Goal: Task Accomplishment & Management: Use online tool/utility

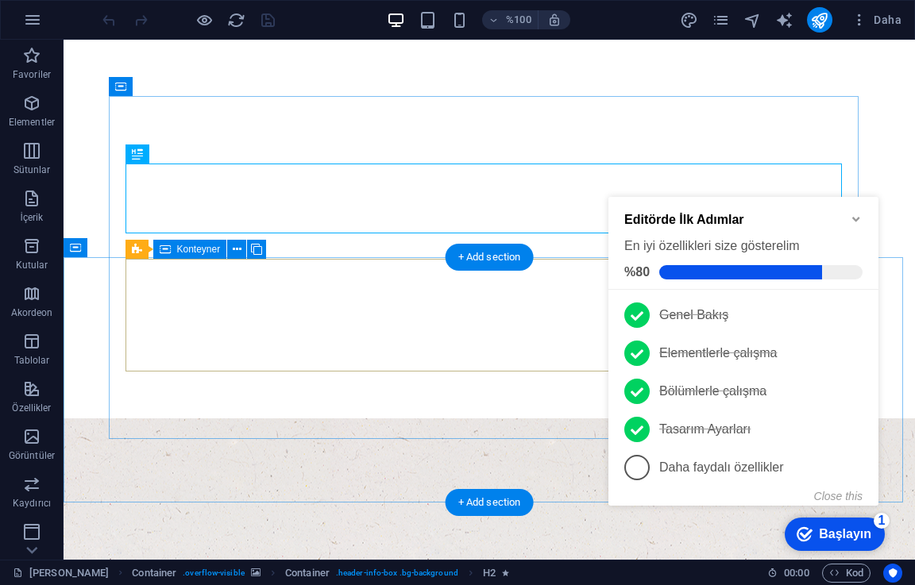
scroll to position [159, 0]
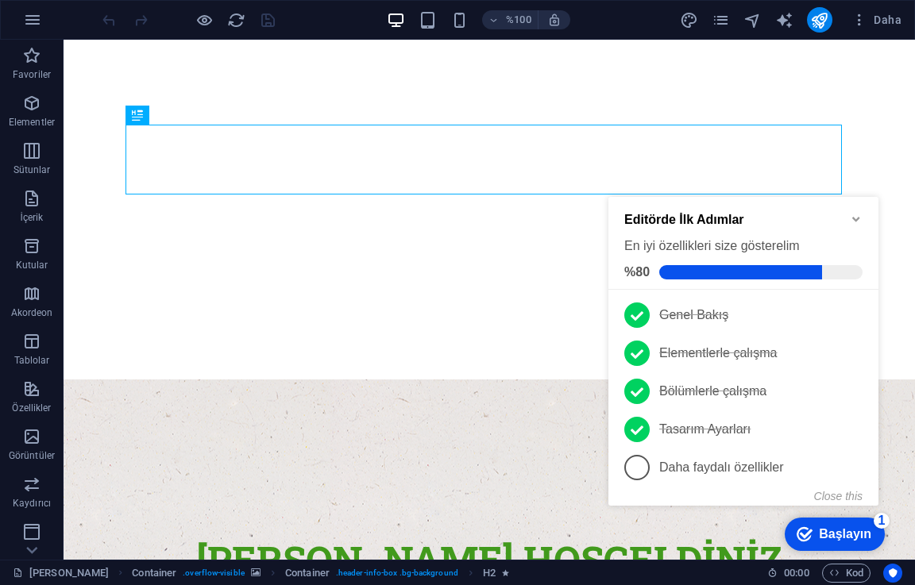
click at [826, 543] on div "checkmark Başlayın 1" at bounding box center [835, 534] width 100 height 33
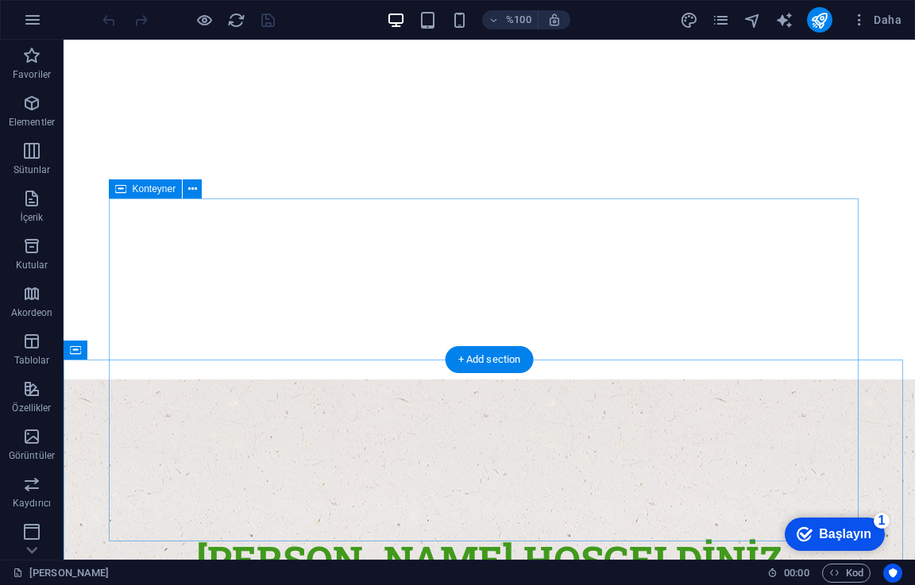
scroll to position [0, 0]
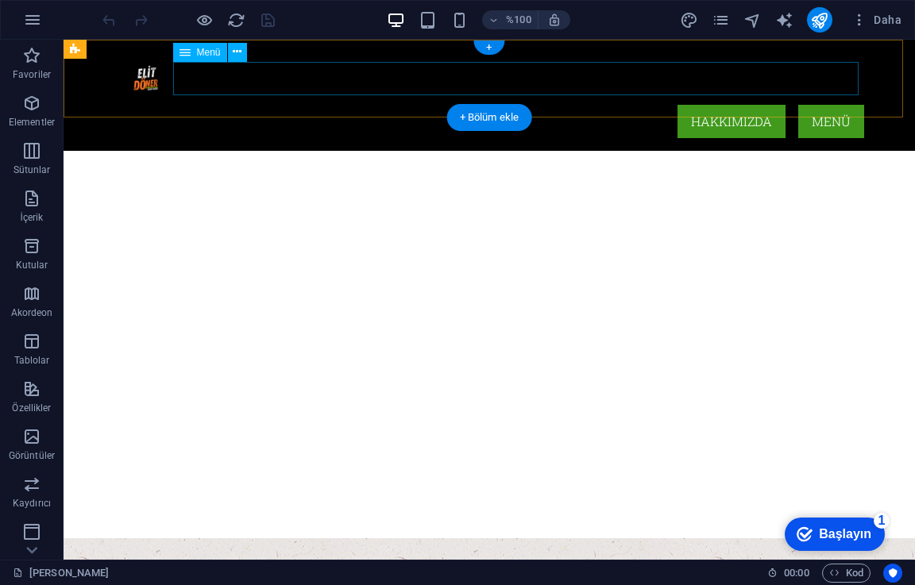
click at [828, 105] on nav "Hakkımızda Menü" at bounding box center [489, 121] width 750 height 33
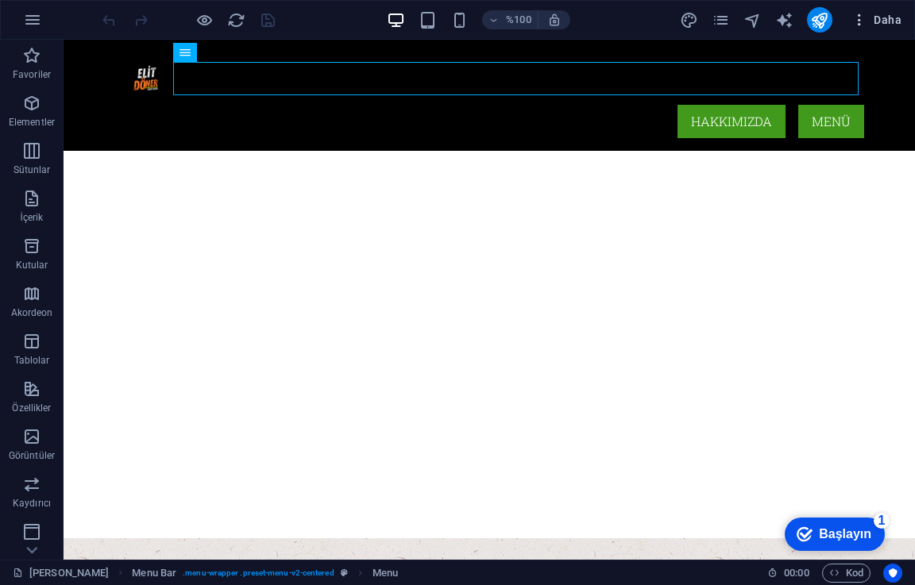
click at [888, 19] on font "Daha" at bounding box center [888, 20] width 28 height 13
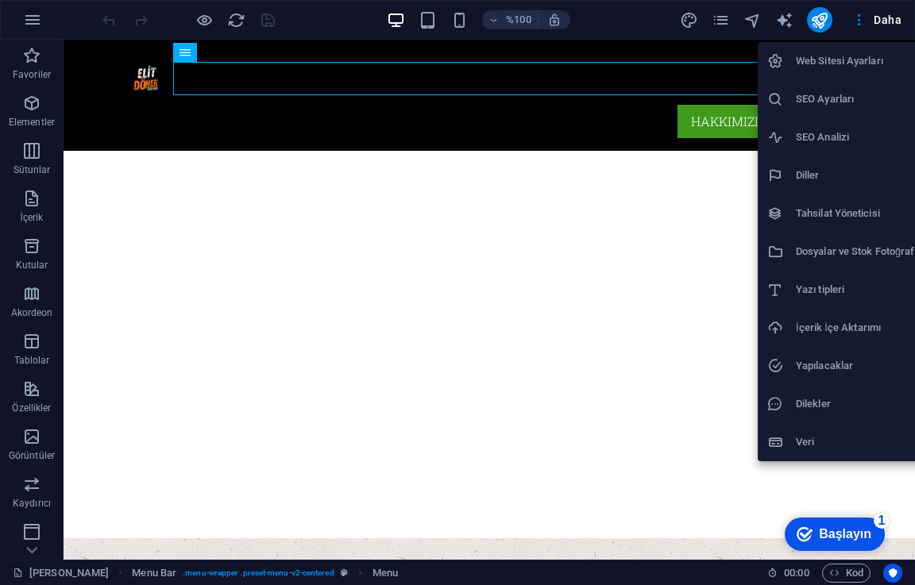
click at [727, 18] on div at bounding box center [457, 292] width 915 height 585
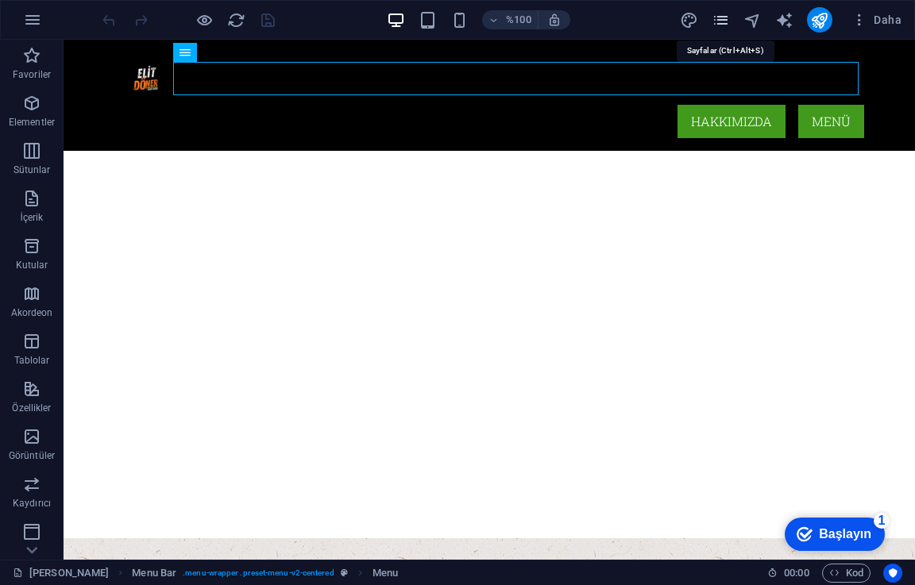
click at [721, 26] on icon "sayfalar" at bounding box center [721, 20] width 18 height 18
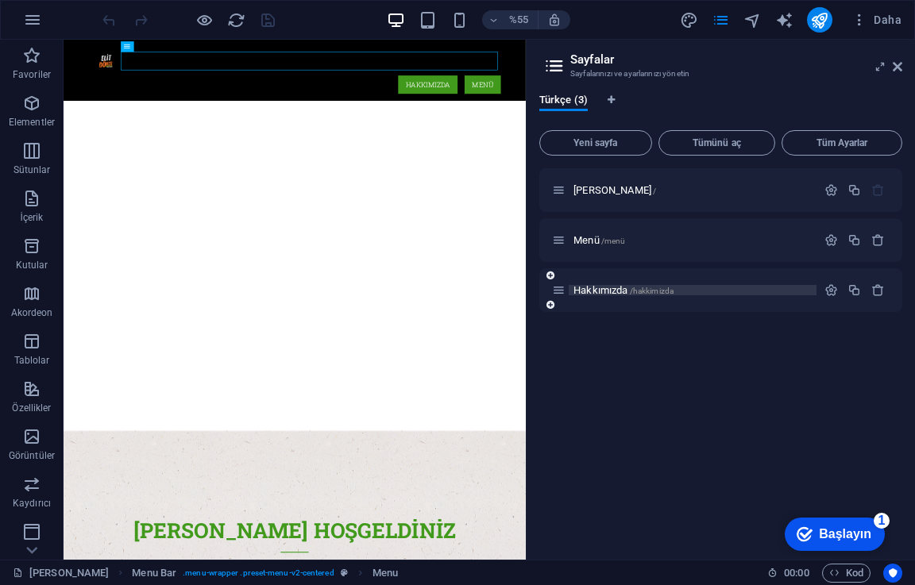
click at [612, 293] on font "Hakkımızda" at bounding box center [601, 290] width 54 height 12
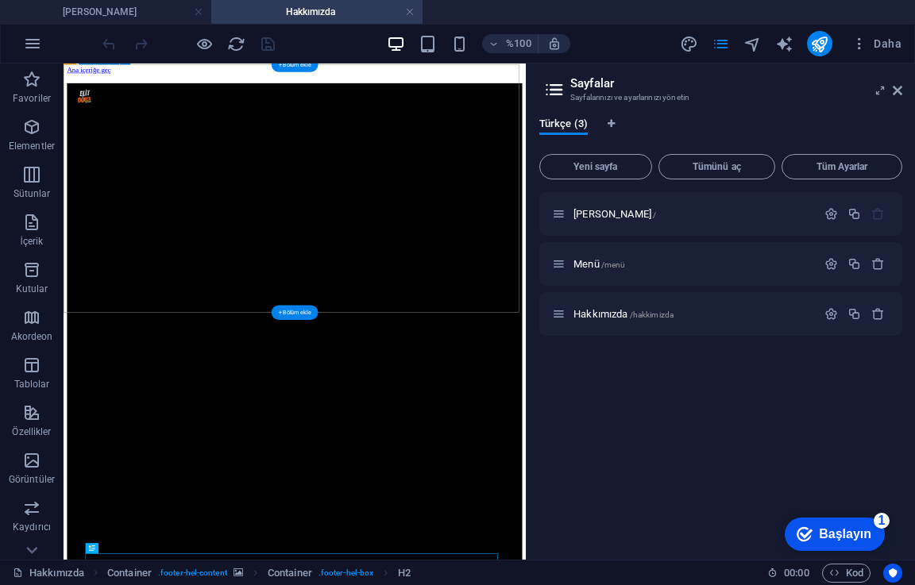
scroll to position [79, 0]
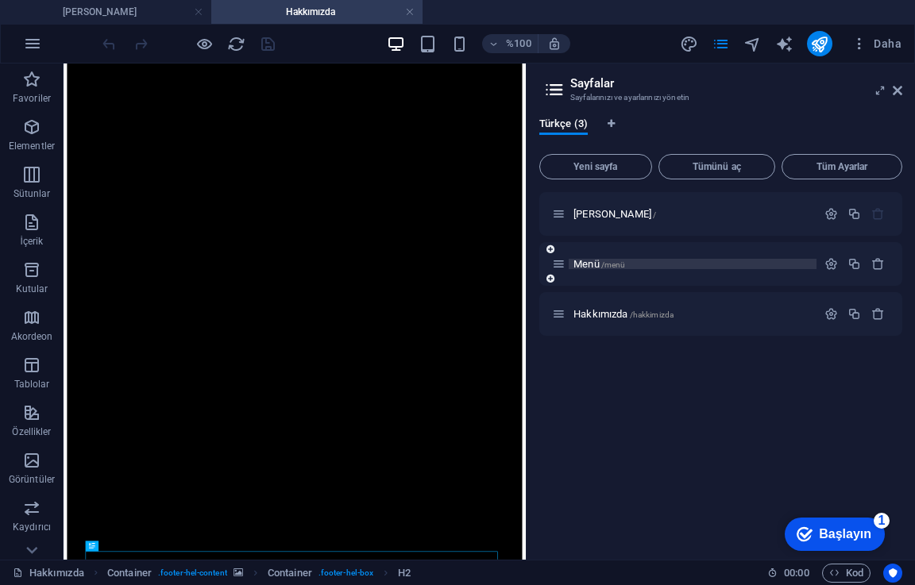
click at [595, 265] on font "Menü" at bounding box center [587, 264] width 26 height 12
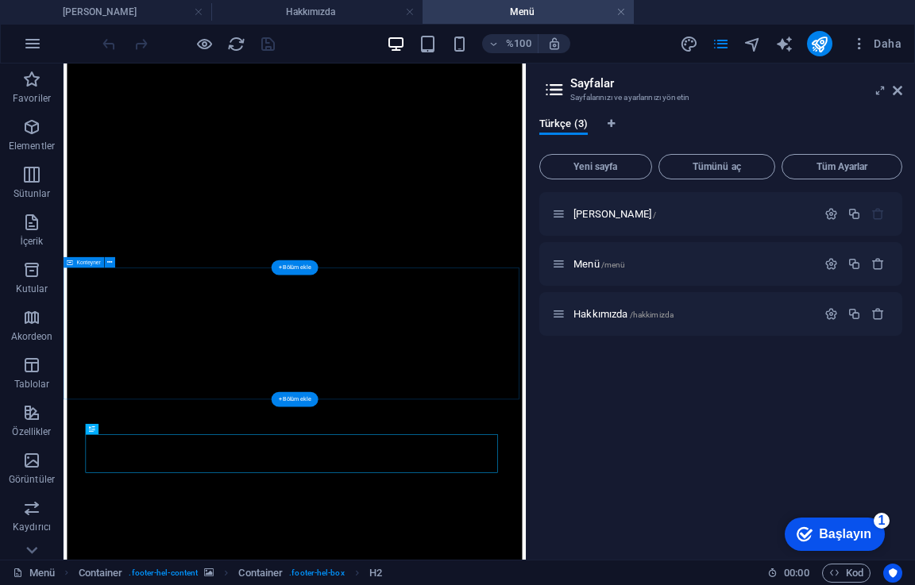
drag, startPoint x: 339, startPoint y: 553, endPoint x: 261, endPoint y: 643, distance: 119.4
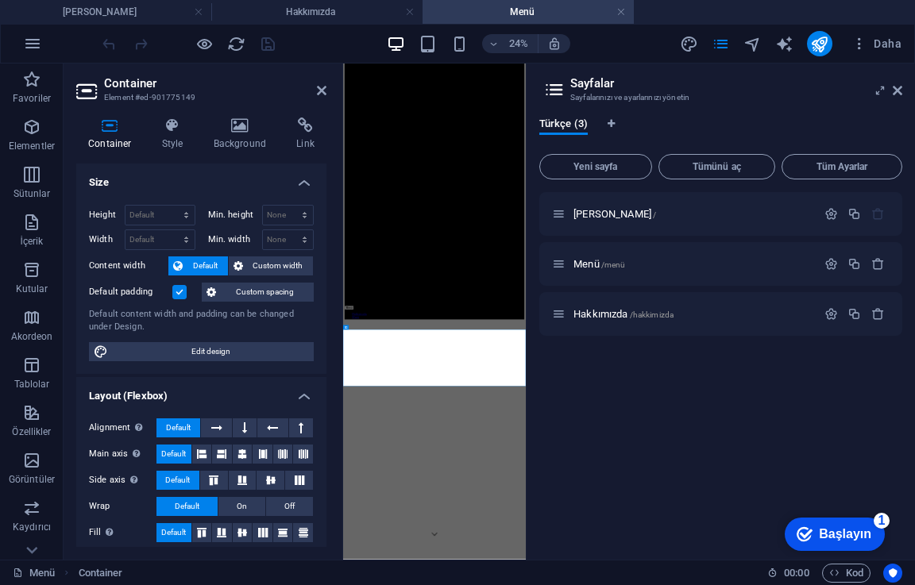
scroll to position [0, 0]
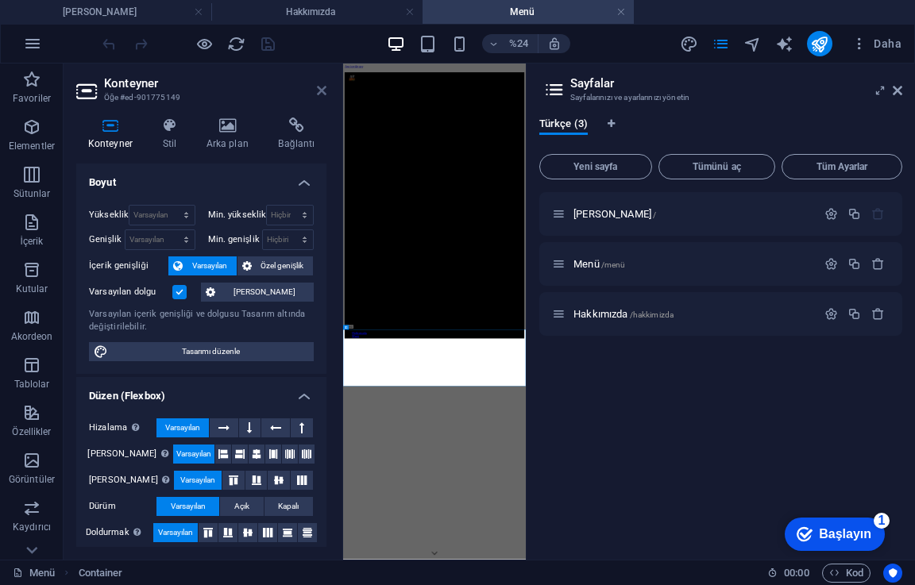
click at [321, 87] on icon at bounding box center [322, 90] width 10 height 13
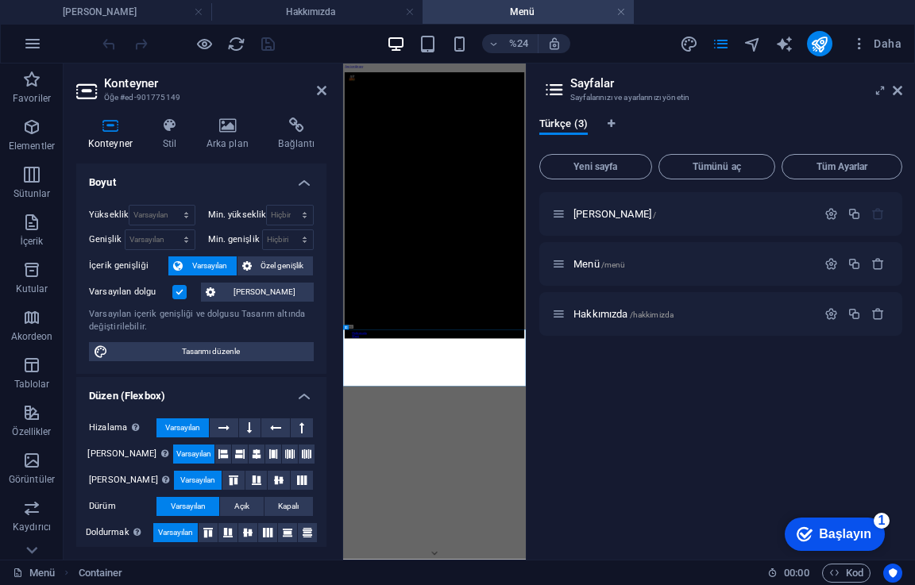
click at [327, 91] on aside "Konteyner Öğe #ed-901775149 Konteyner Stil Arka plan Bağlantı Boyut Yükseklik V…" at bounding box center [204, 312] width 280 height 496
click at [325, 91] on icon at bounding box center [322, 90] width 10 height 13
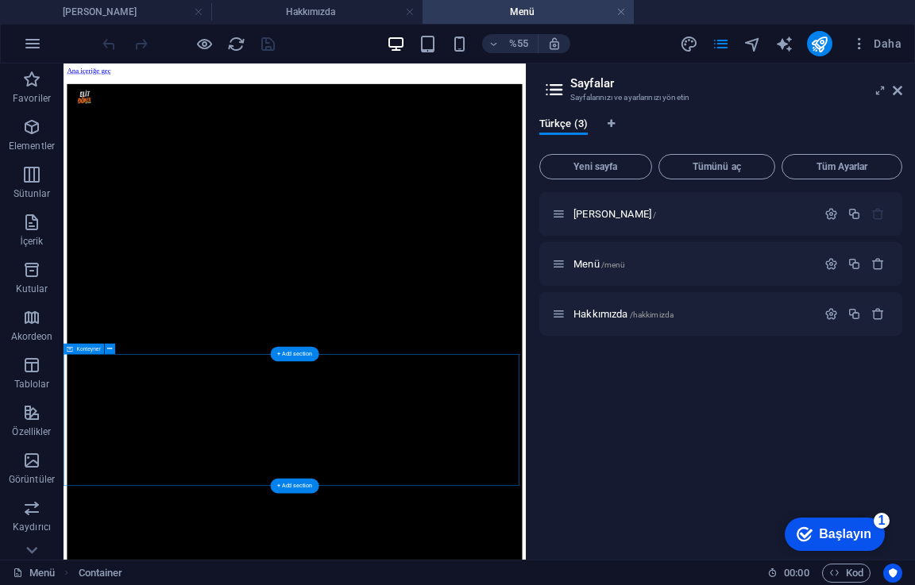
click at [48, 136] on span "Elementler" at bounding box center [32, 137] width 64 height 38
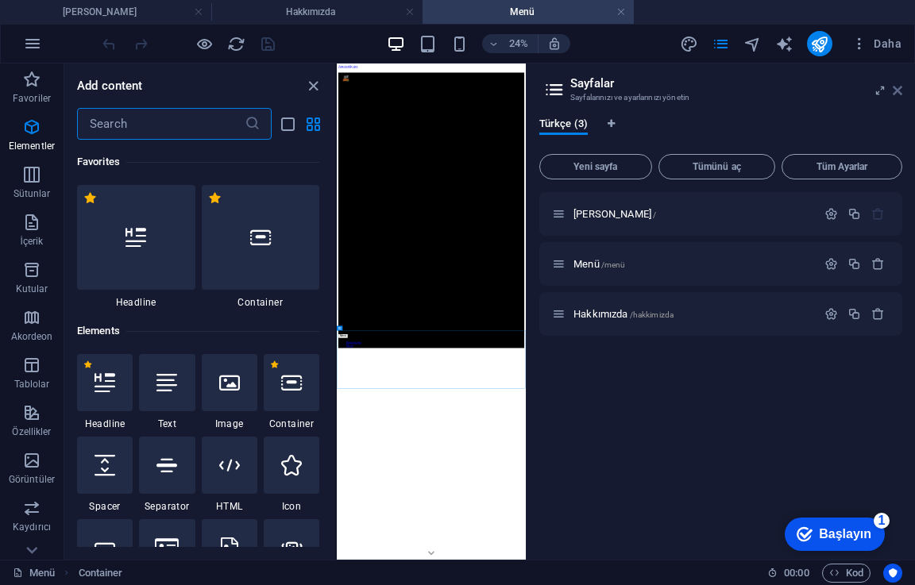
click at [896, 91] on icon at bounding box center [898, 90] width 10 height 13
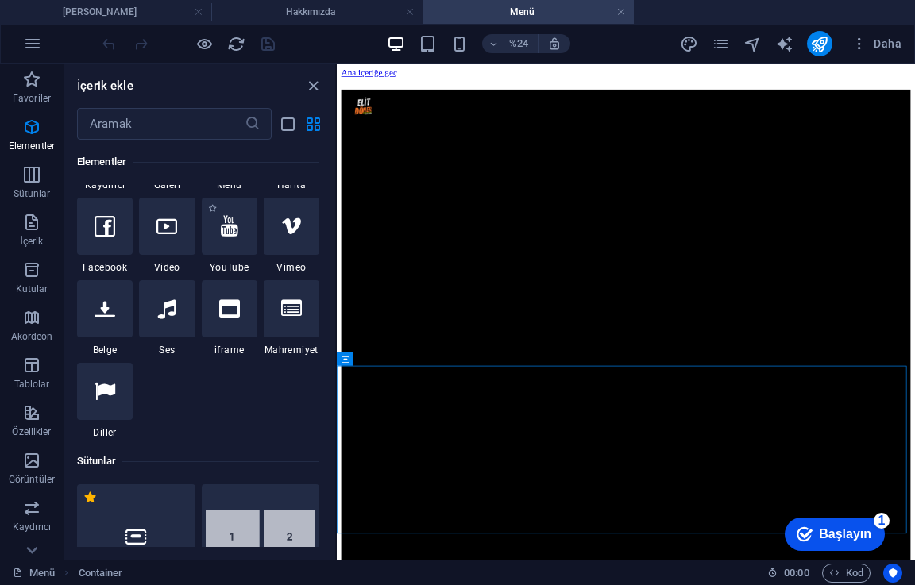
scroll to position [407, 0]
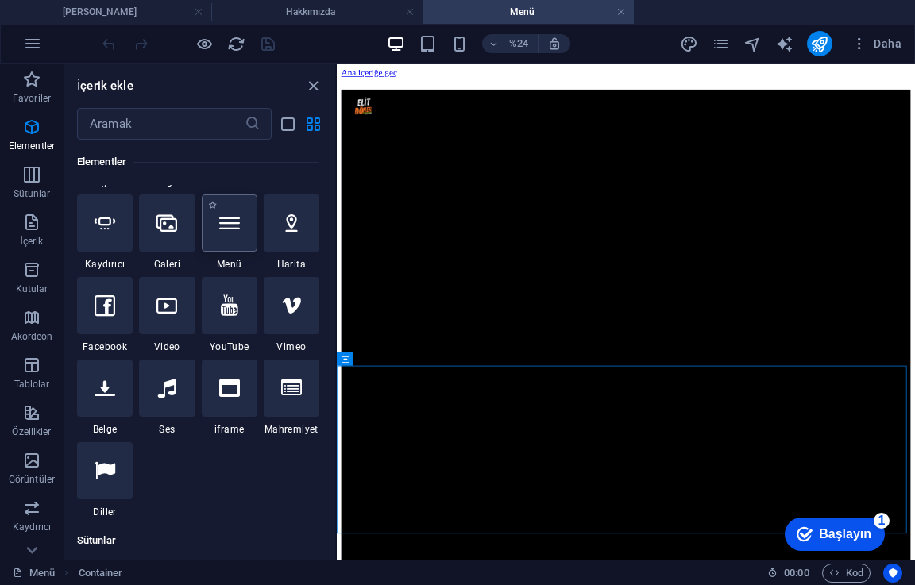
click at [239, 250] on div at bounding box center [230, 223] width 56 height 57
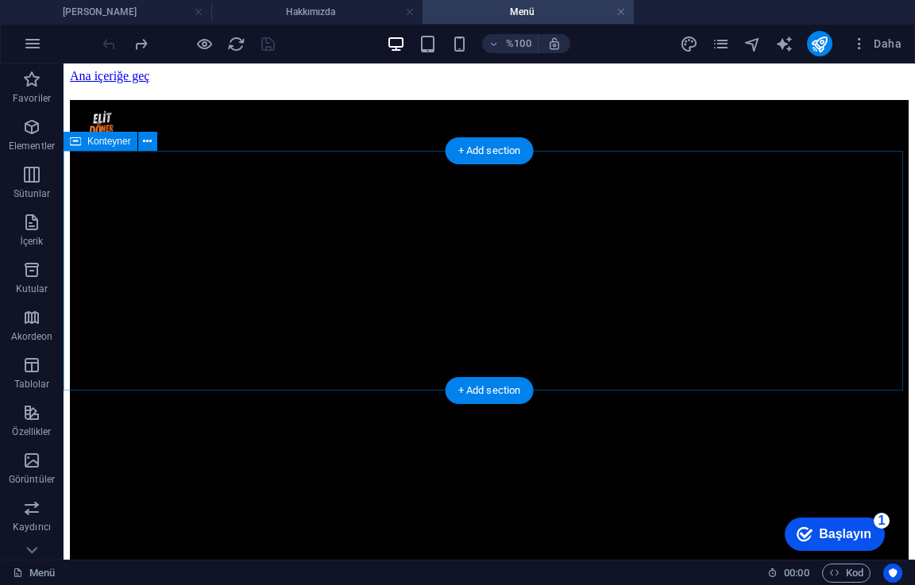
scroll to position [238, 0]
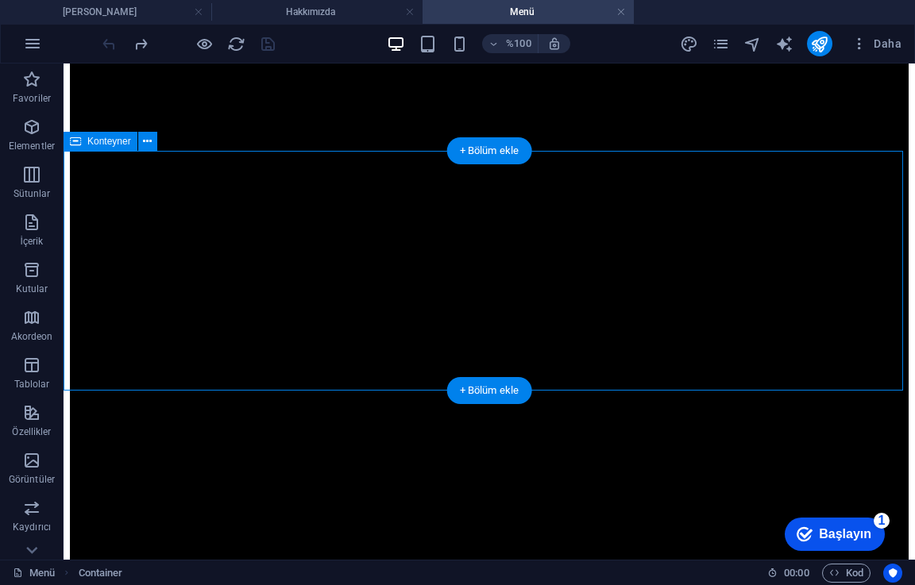
click at [499, 149] on font "+ Bölüm ekle" at bounding box center [490, 151] width 60 height 12
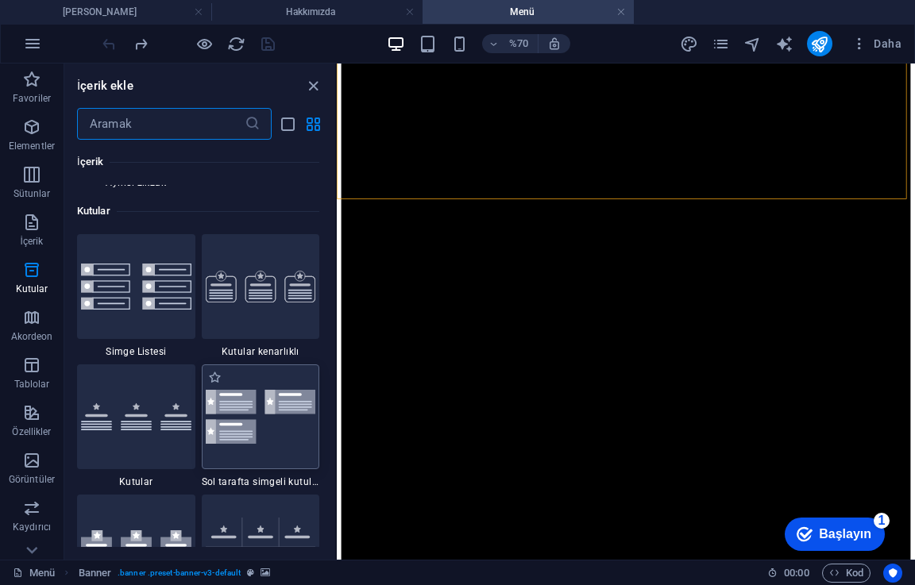
scroll to position [4368, 0]
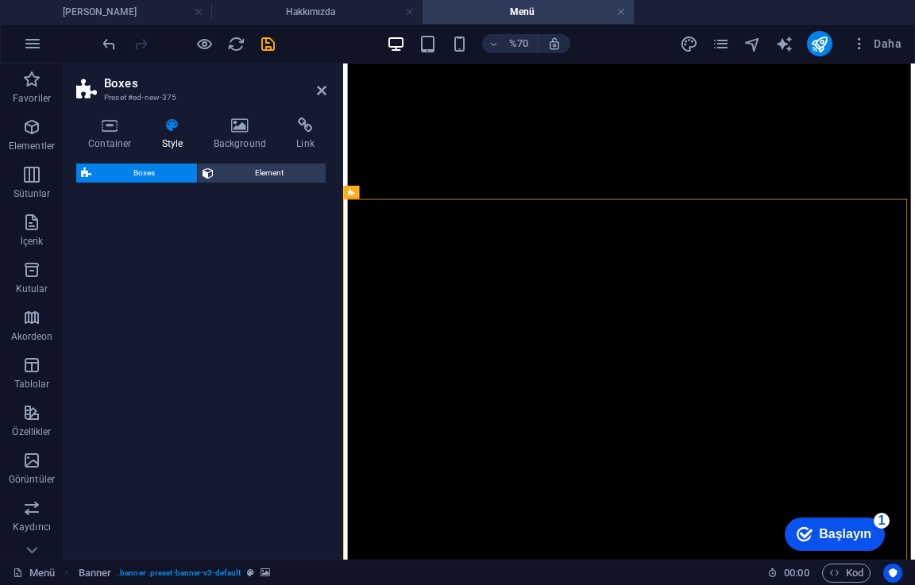
drag, startPoint x: 280, startPoint y: 251, endPoint x: 295, endPoint y: 303, distance: 53.6
select select "rem"
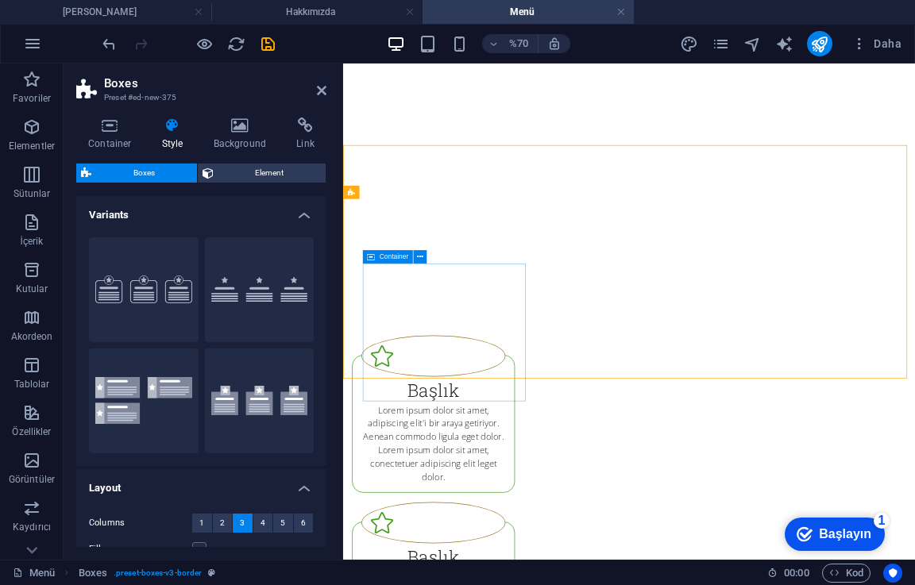
scroll to position [238, 0]
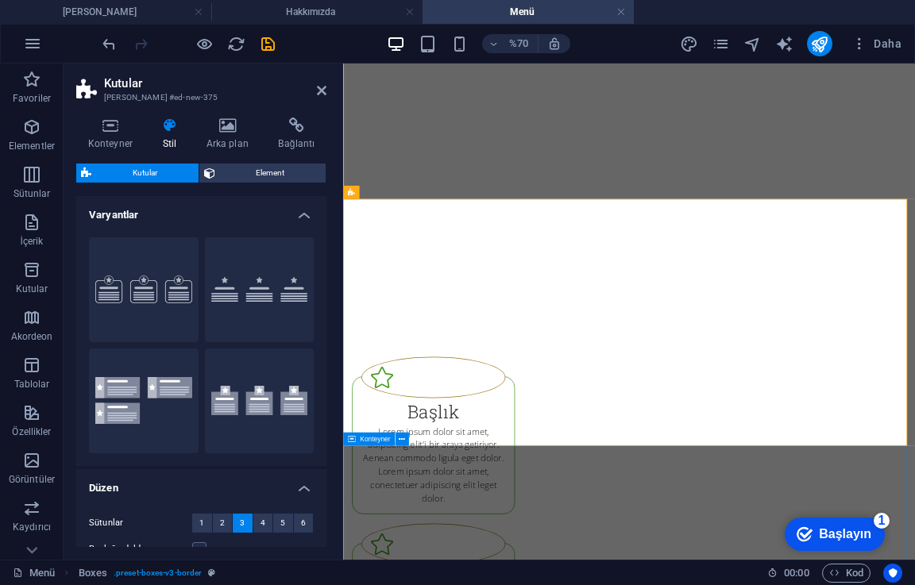
drag, startPoint x: 524, startPoint y: 377, endPoint x: 774, endPoint y: 655, distance: 373.5
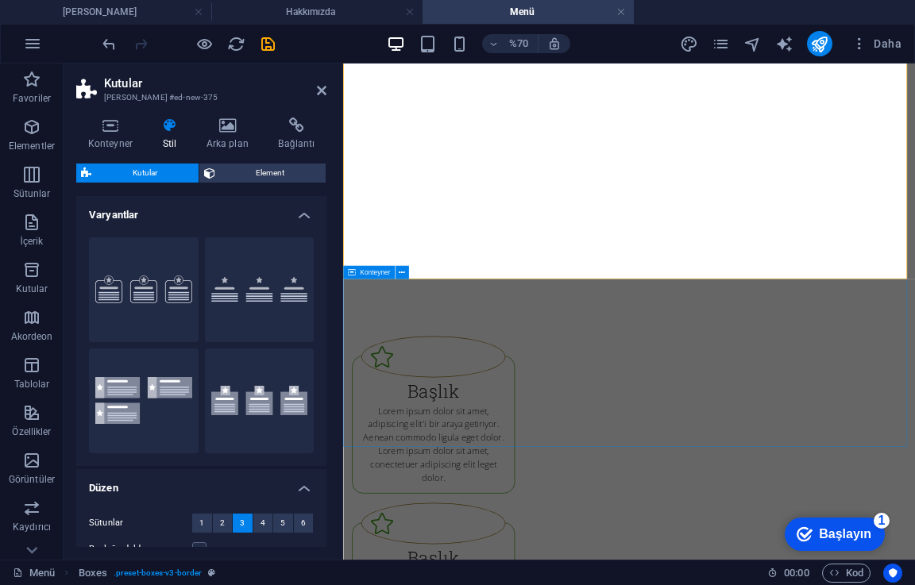
scroll to position [477, 0]
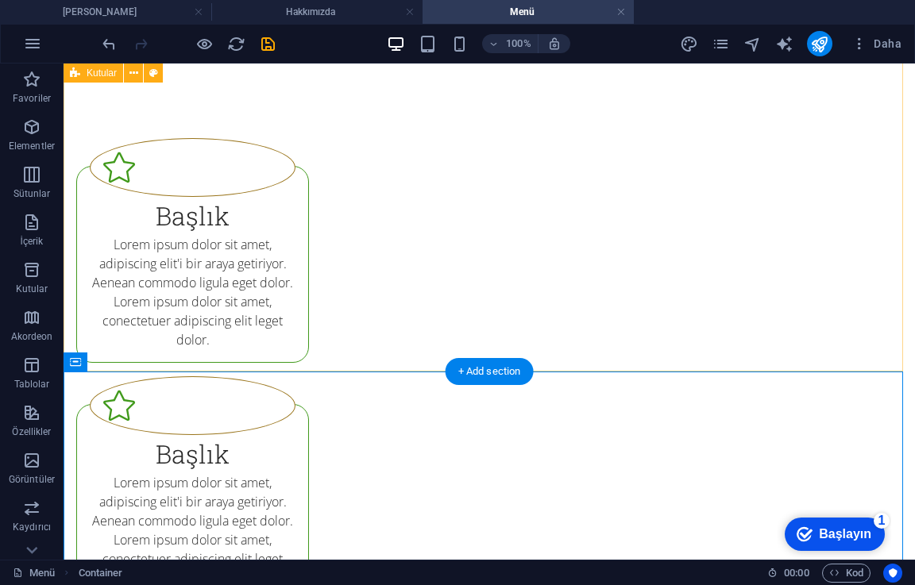
scroll to position [370, 0]
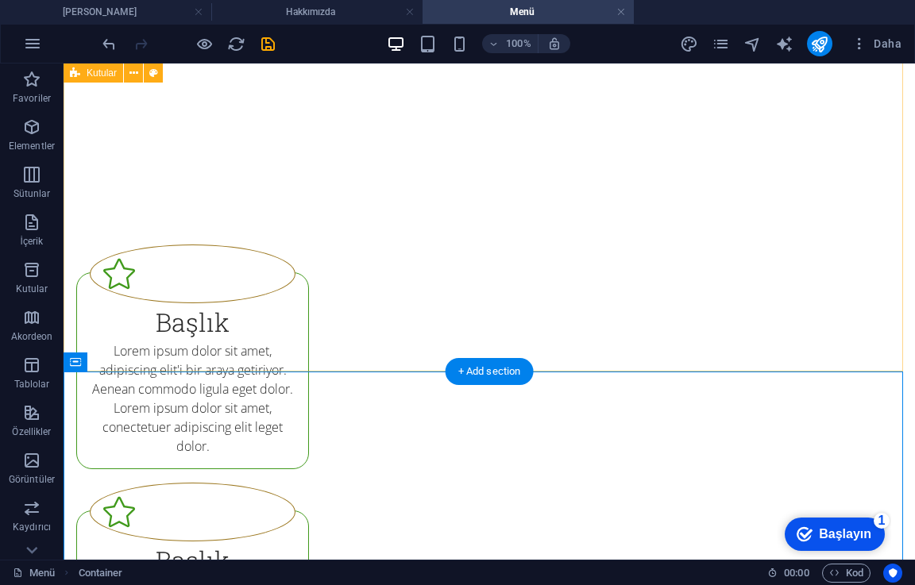
click at [329, 360] on div "Başlık Lorem ipsum dolor sit amet, adipiscing elit'i bir araya getiriyor. Aenea…" at bounding box center [490, 594] width 852 height 829
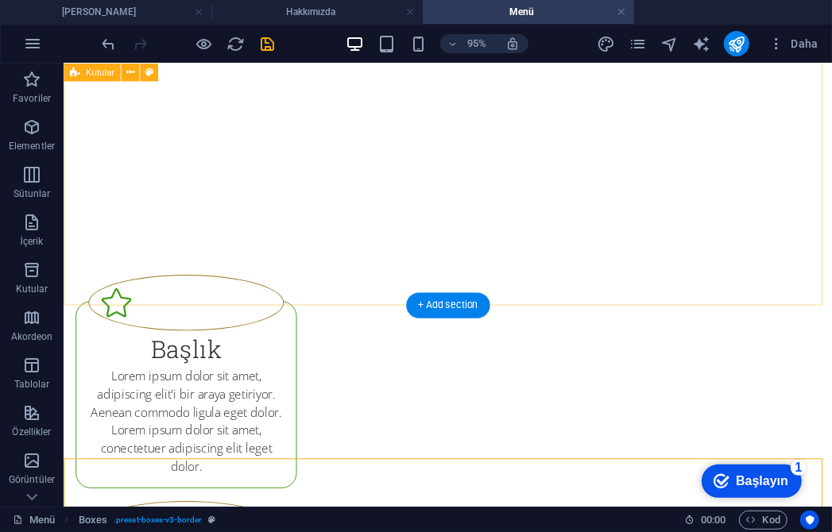
scroll to position [408, 0]
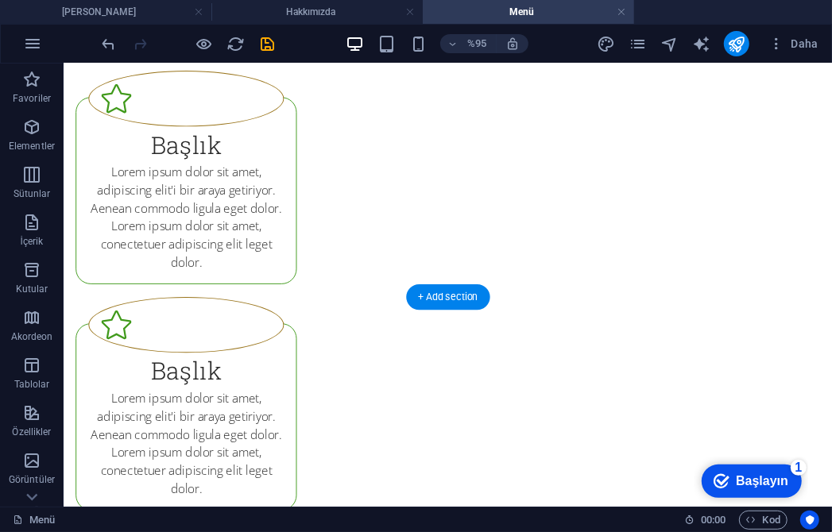
scroll to position [770, 0]
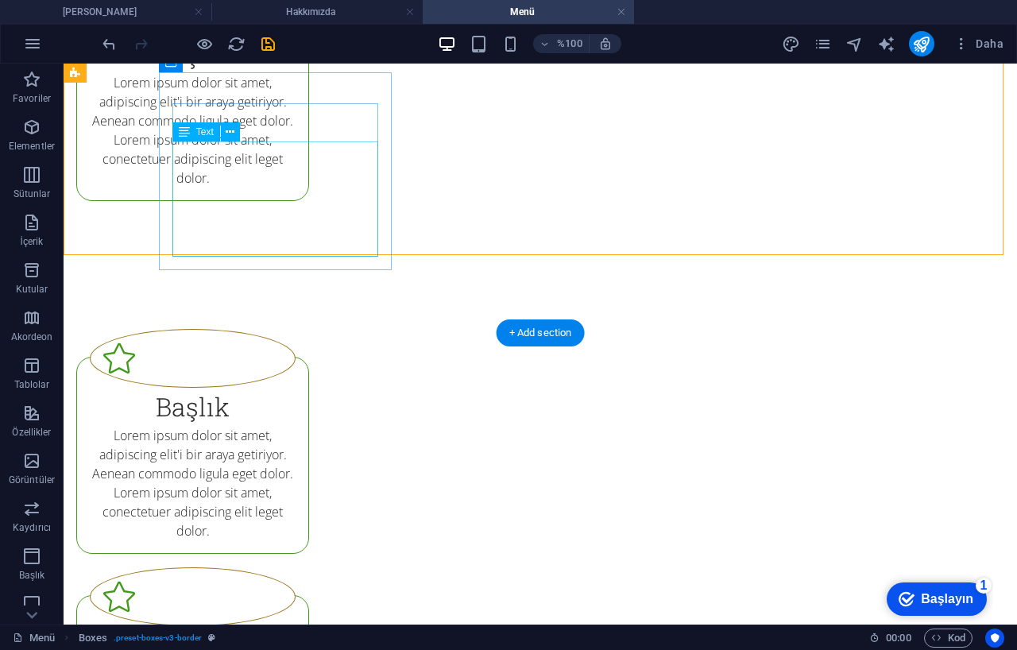
scroll to position [1235, 0]
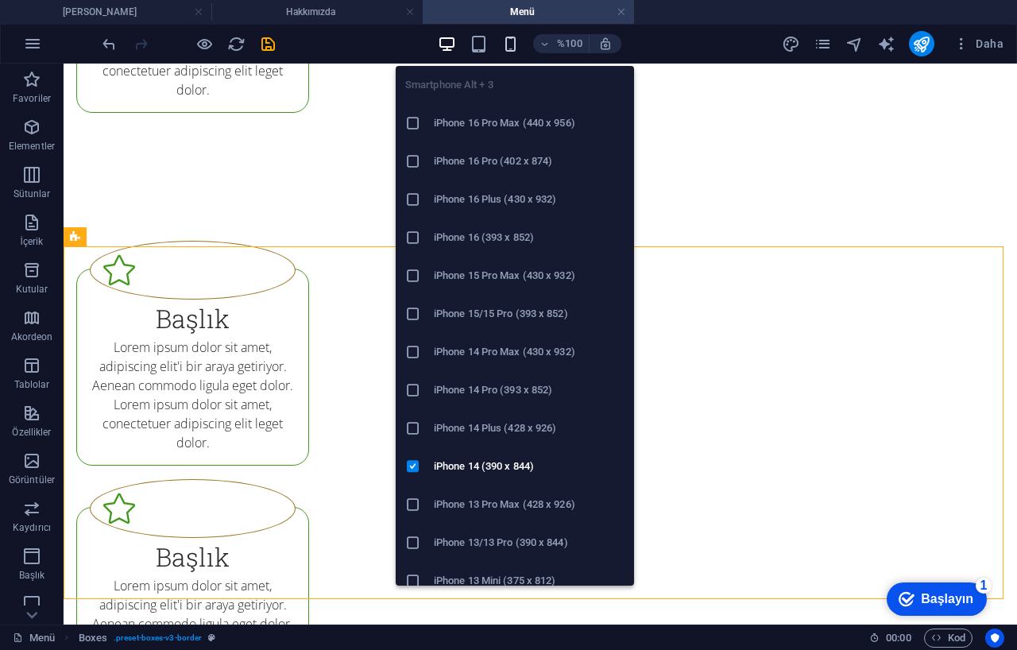
click at [508, 42] on icon "button" at bounding box center [510, 44] width 18 height 18
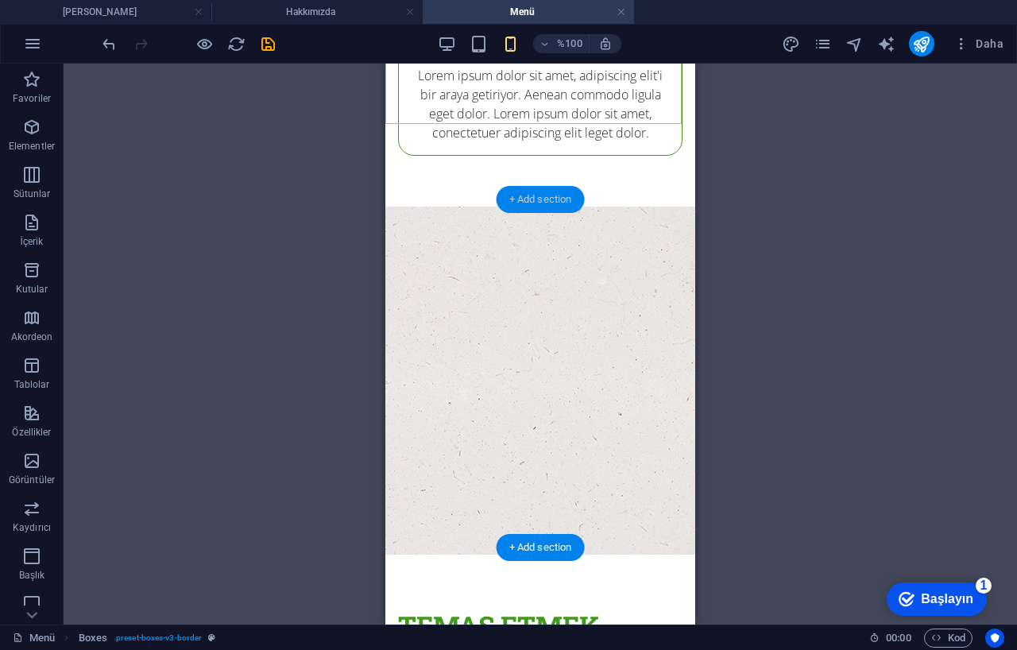
scroll to position [3154, 0]
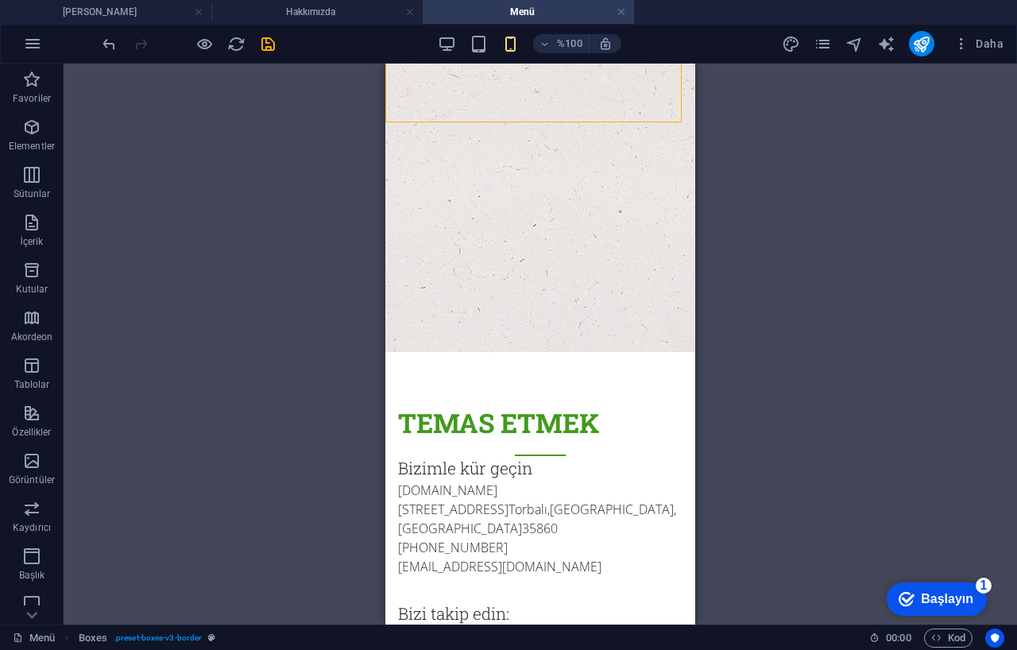
click at [457, 37] on div "%100" at bounding box center [529, 43] width 183 height 25
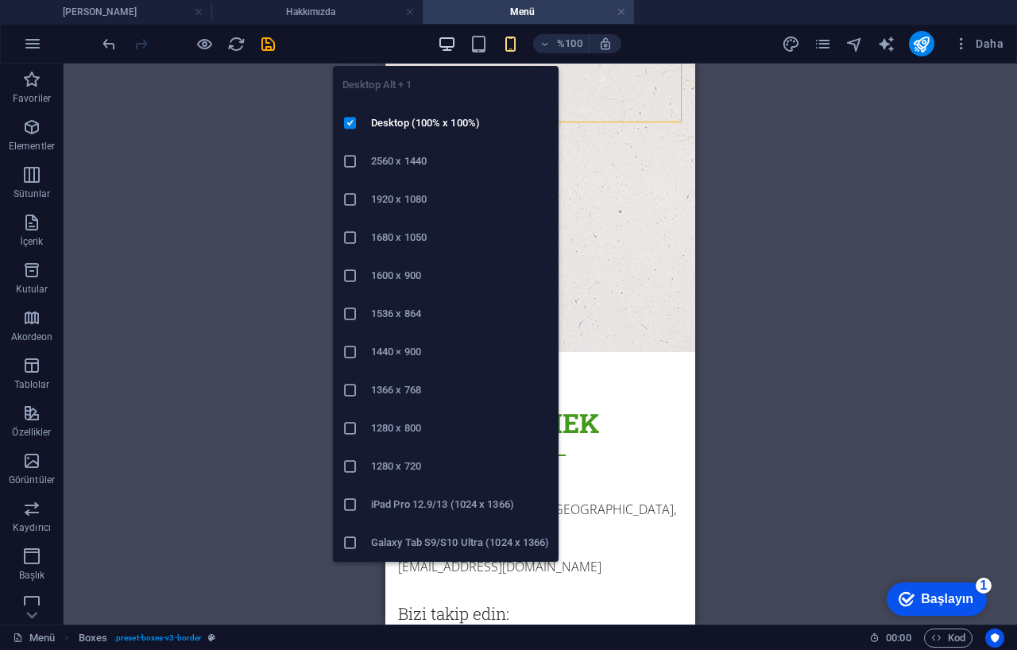
click at [449, 37] on icon "button" at bounding box center [447, 44] width 18 height 18
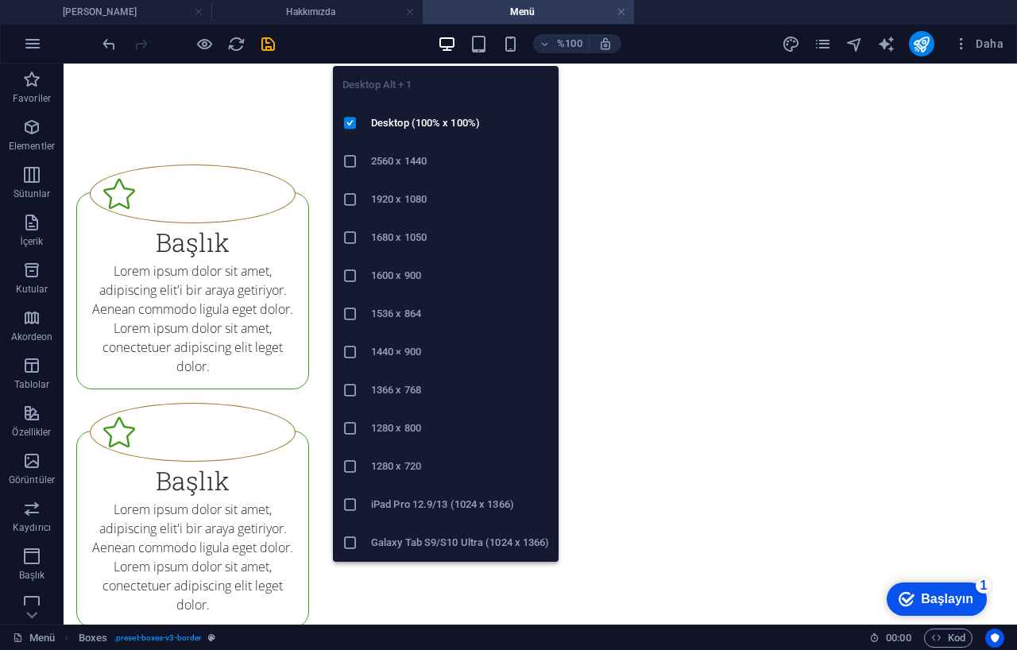
scroll to position [1315, 0]
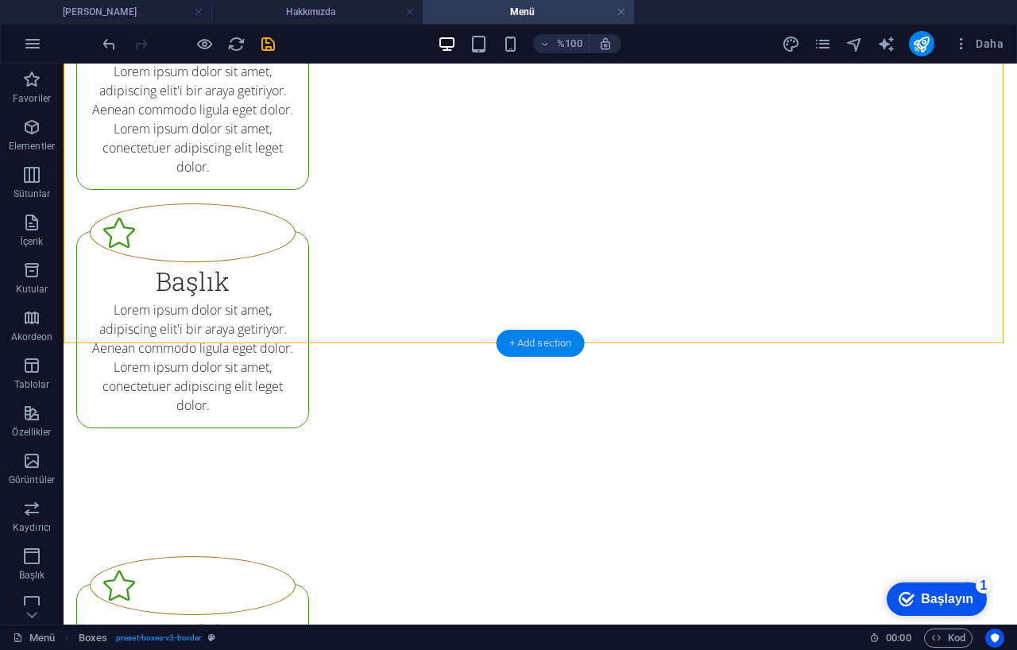
scroll to position [1844, 0]
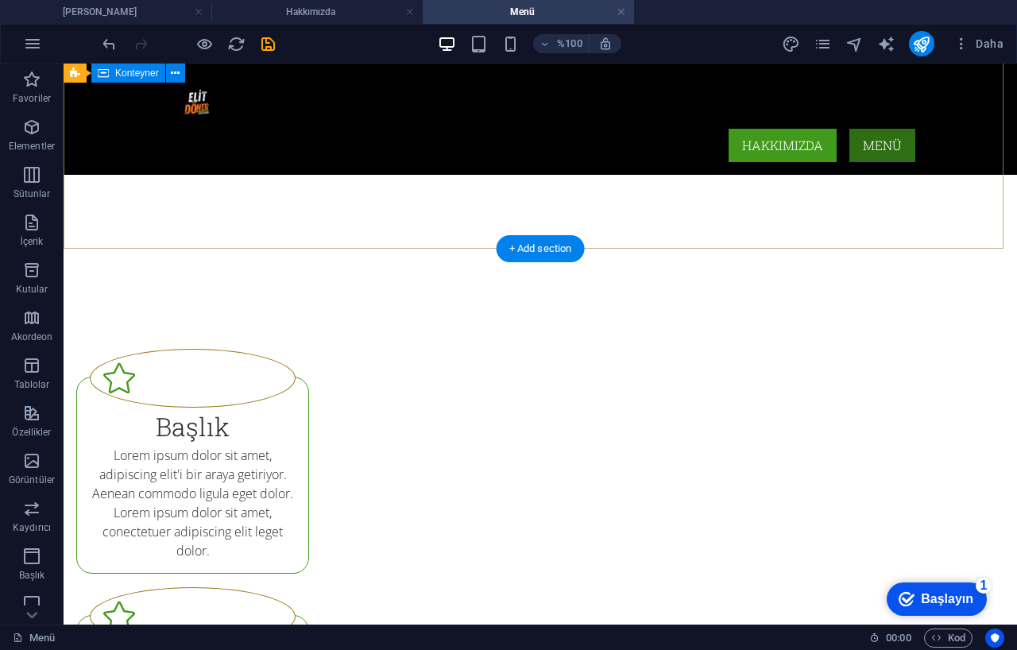
scroll to position [88, 0]
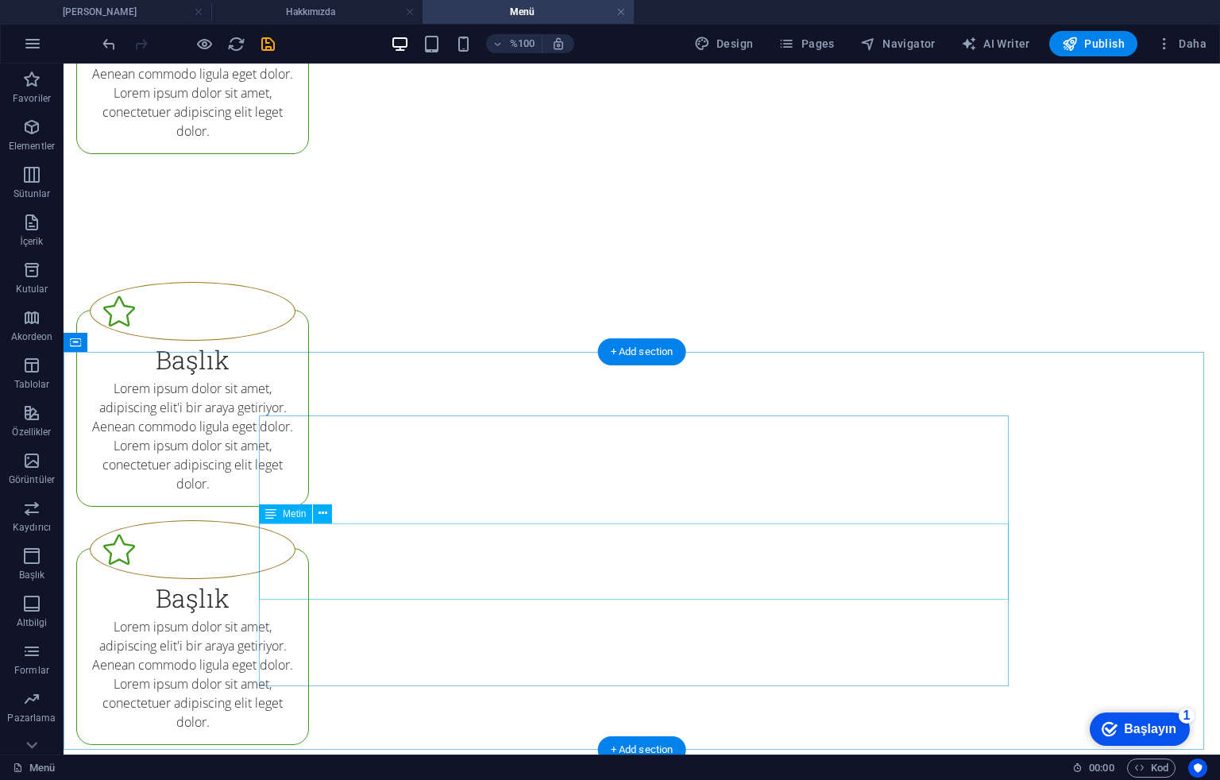
scroll to position [2965, 0]
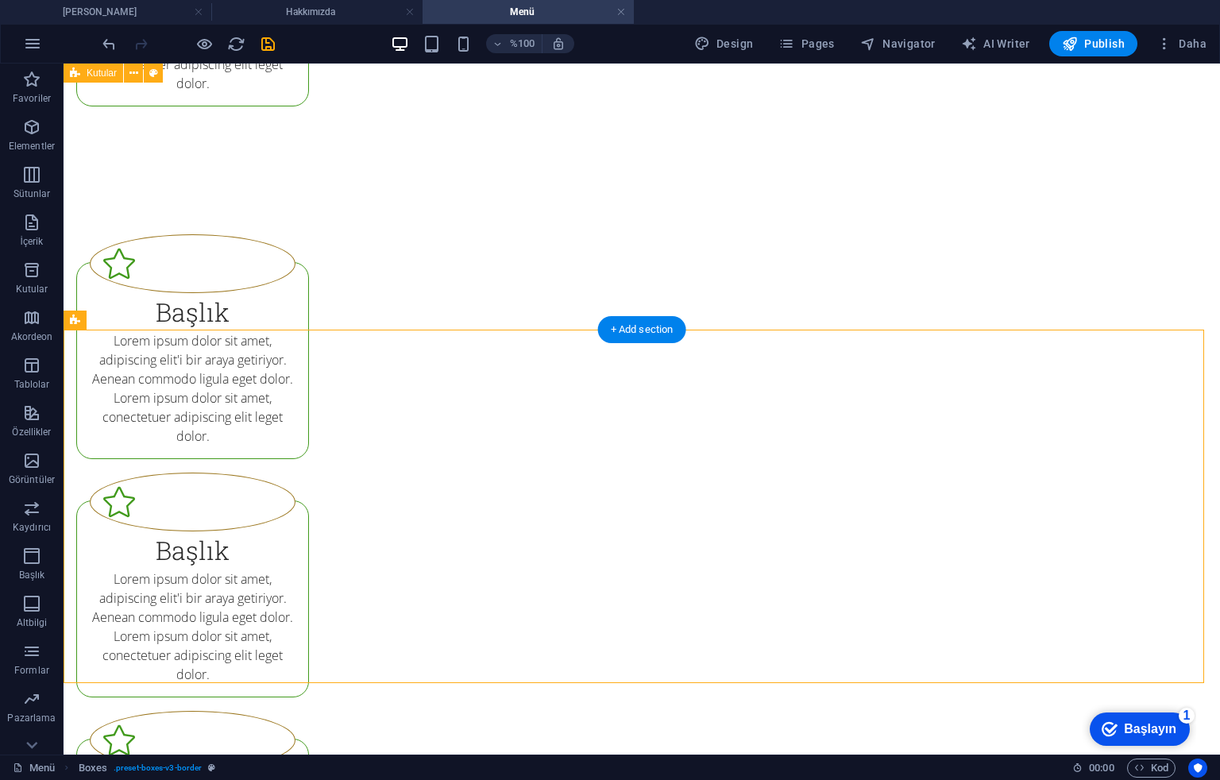
scroll to position [3283, 0]
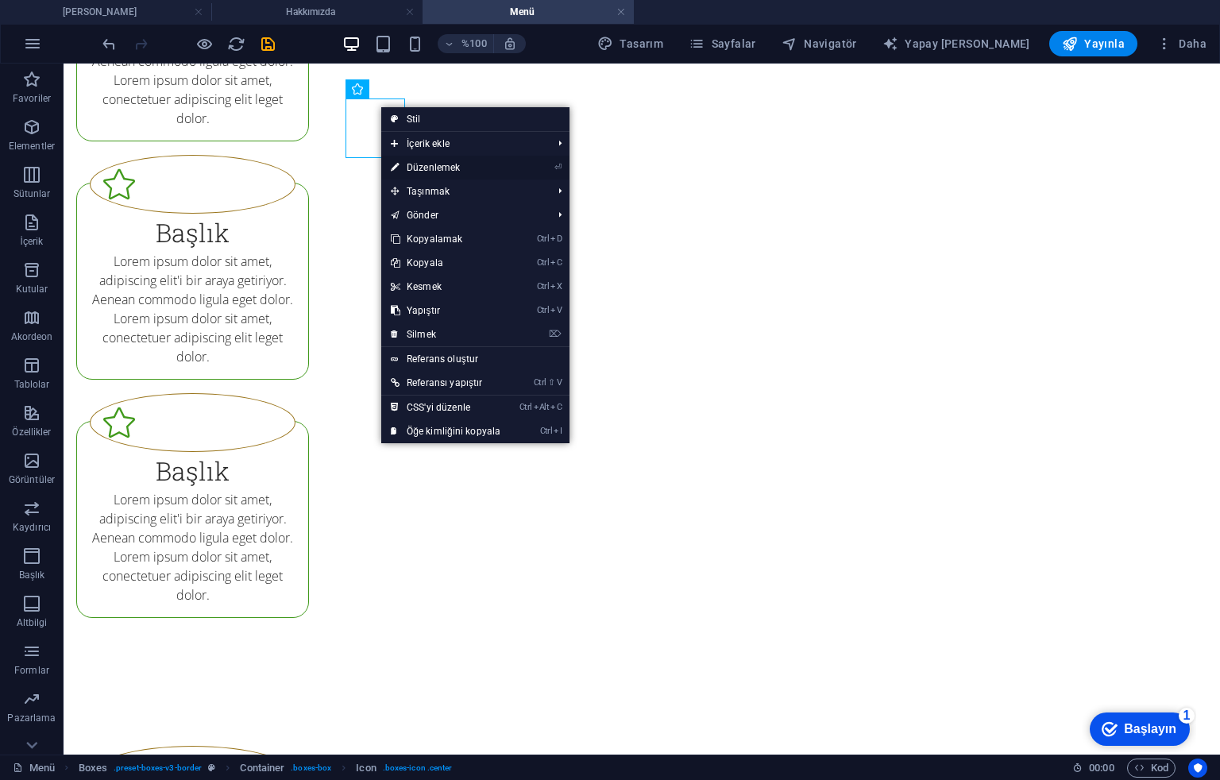
click at [420, 169] on font "Düzenlemek" at bounding box center [433, 167] width 53 height 11
select select "xMidYMid"
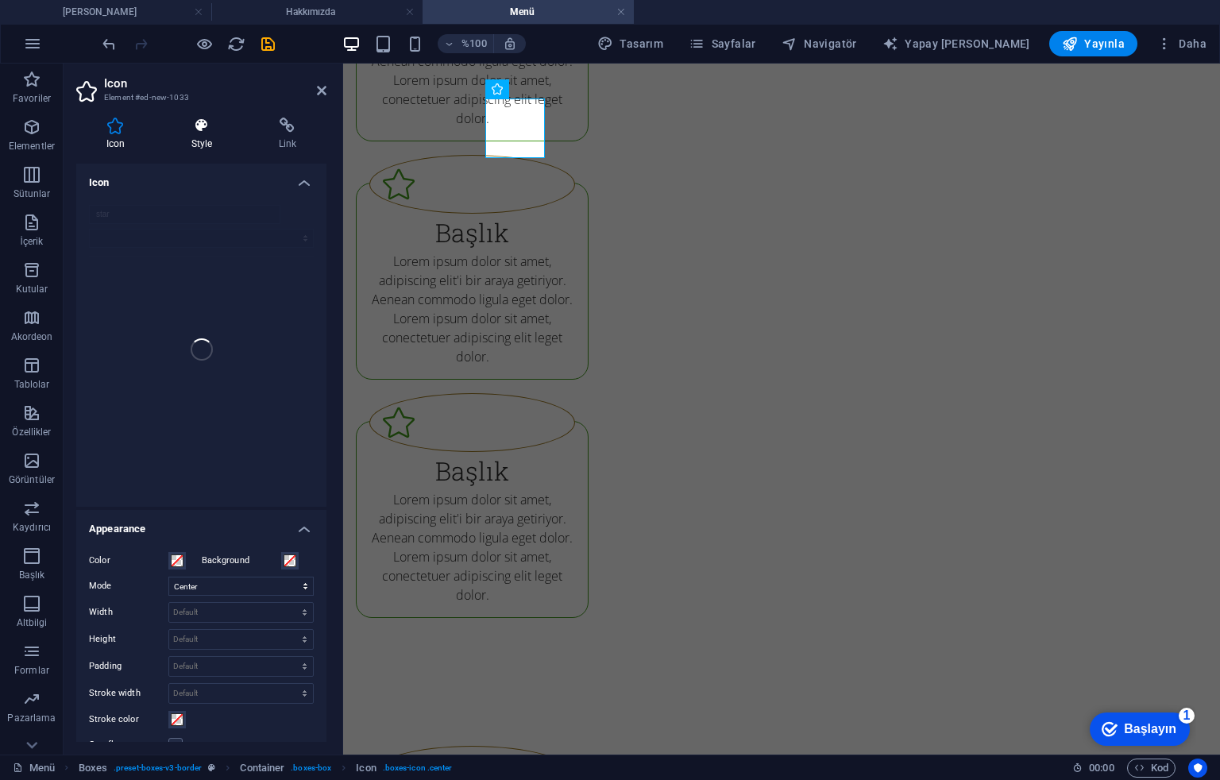
click at [214, 141] on h4 "Style" at bounding box center [204, 134] width 87 height 33
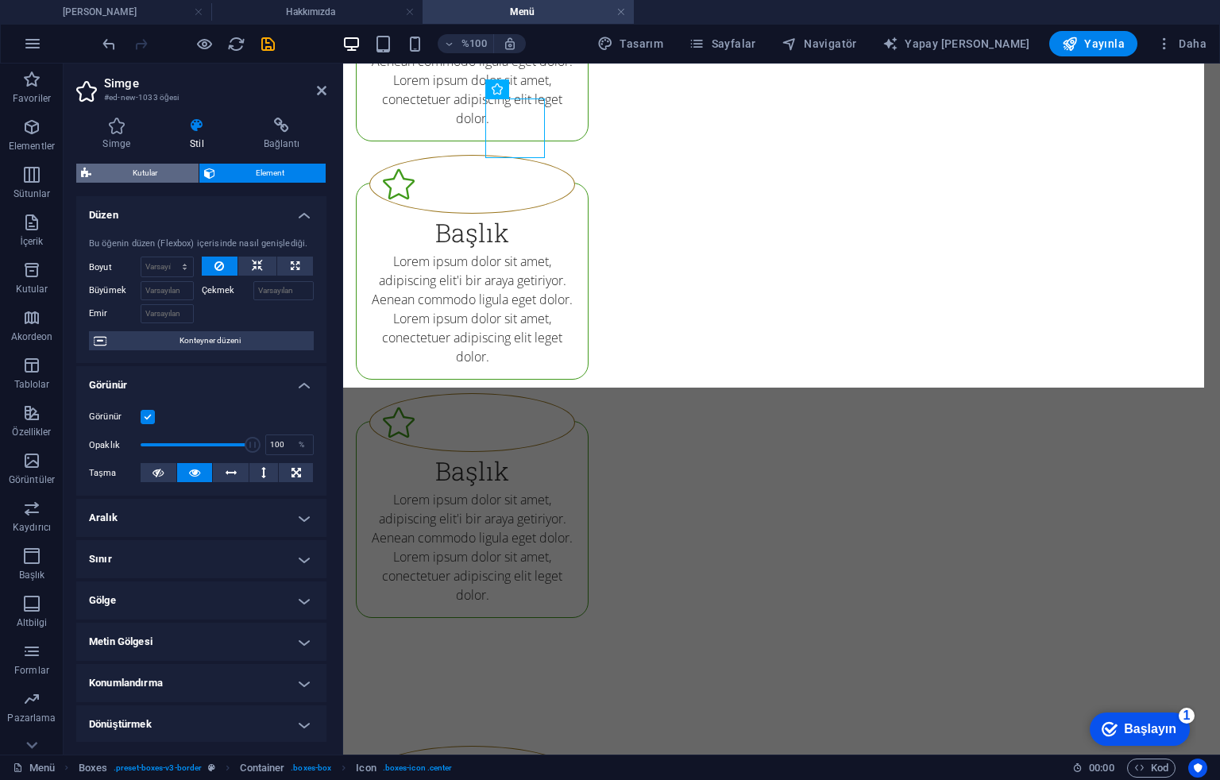
click at [133, 170] on font "Kutular" at bounding box center [145, 172] width 25 height 9
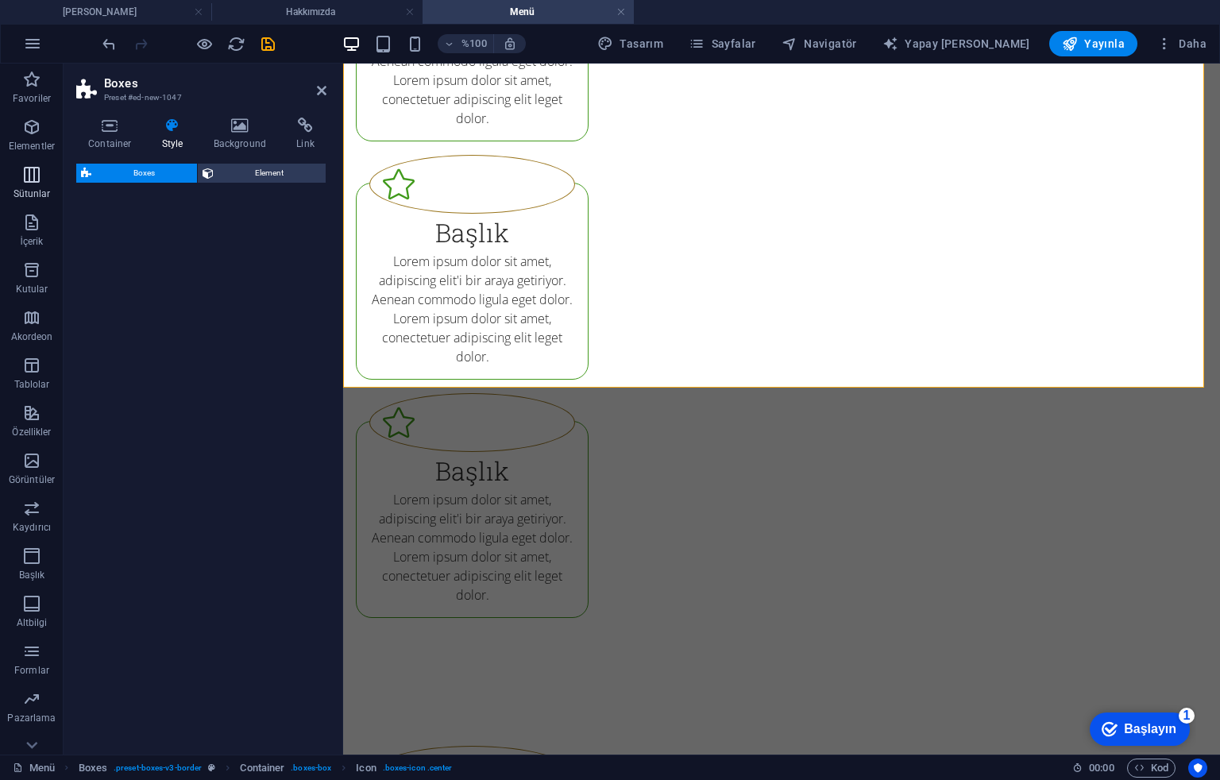
select select "rem"
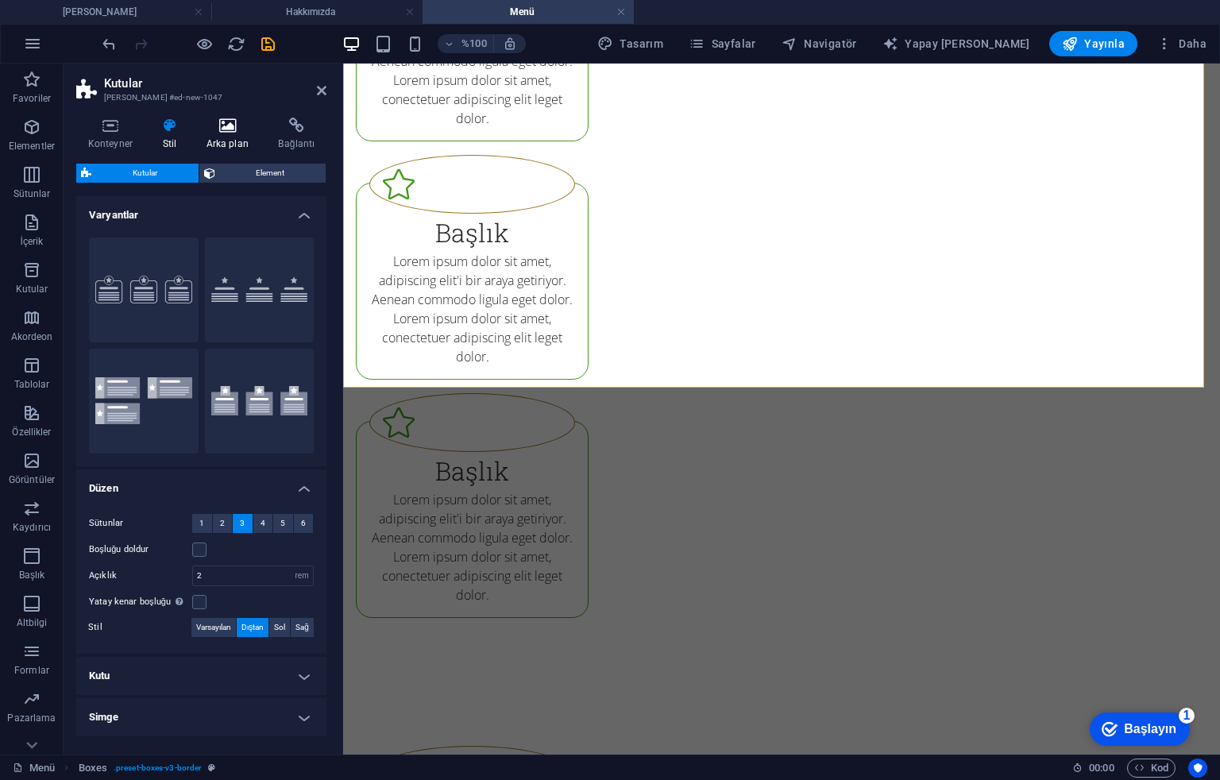
click at [251, 134] on h4 "Arka plan" at bounding box center [231, 134] width 72 height 33
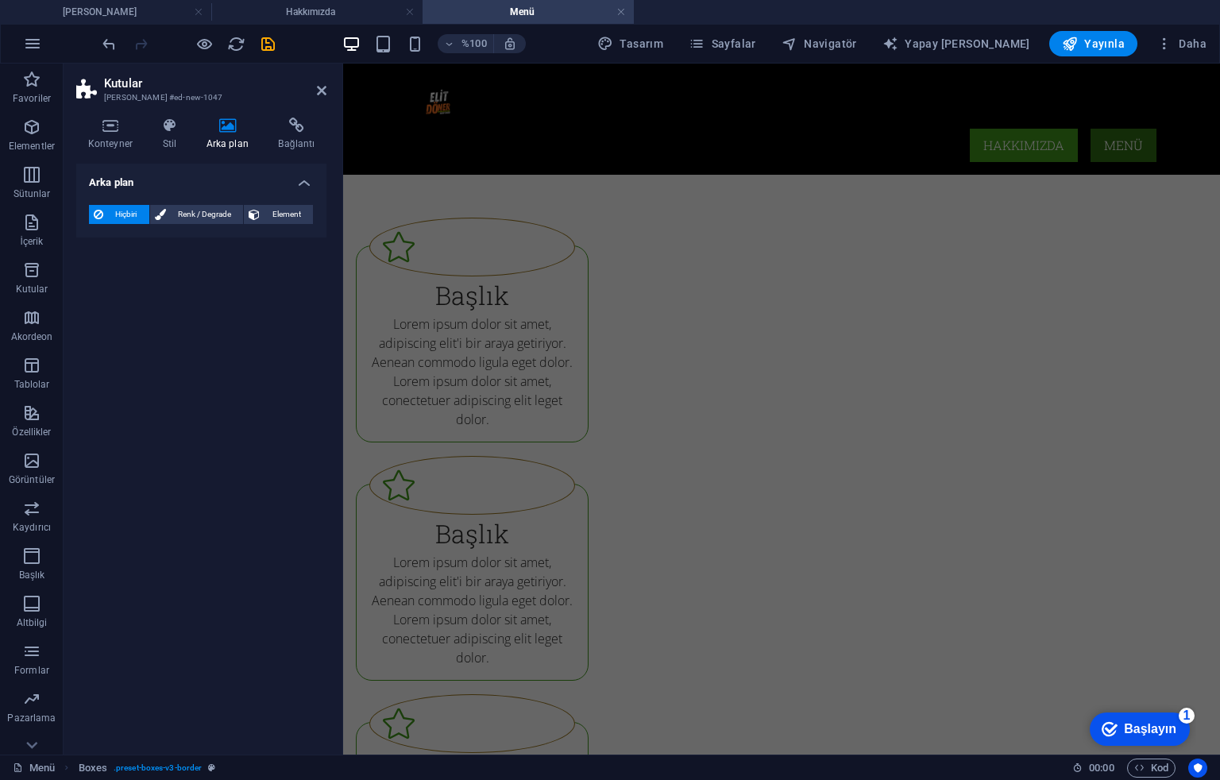
scroll to position [2118, 0]
click at [197, 398] on div "Arka plan Hiçbiri Renk / Degrade Element Arka planı tam genişliğe kadar uzat Re…" at bounding box center [201, 453] width 250 height 578
click at [322, 92] on icon at bounding box center [322, 90] width 10 height 13
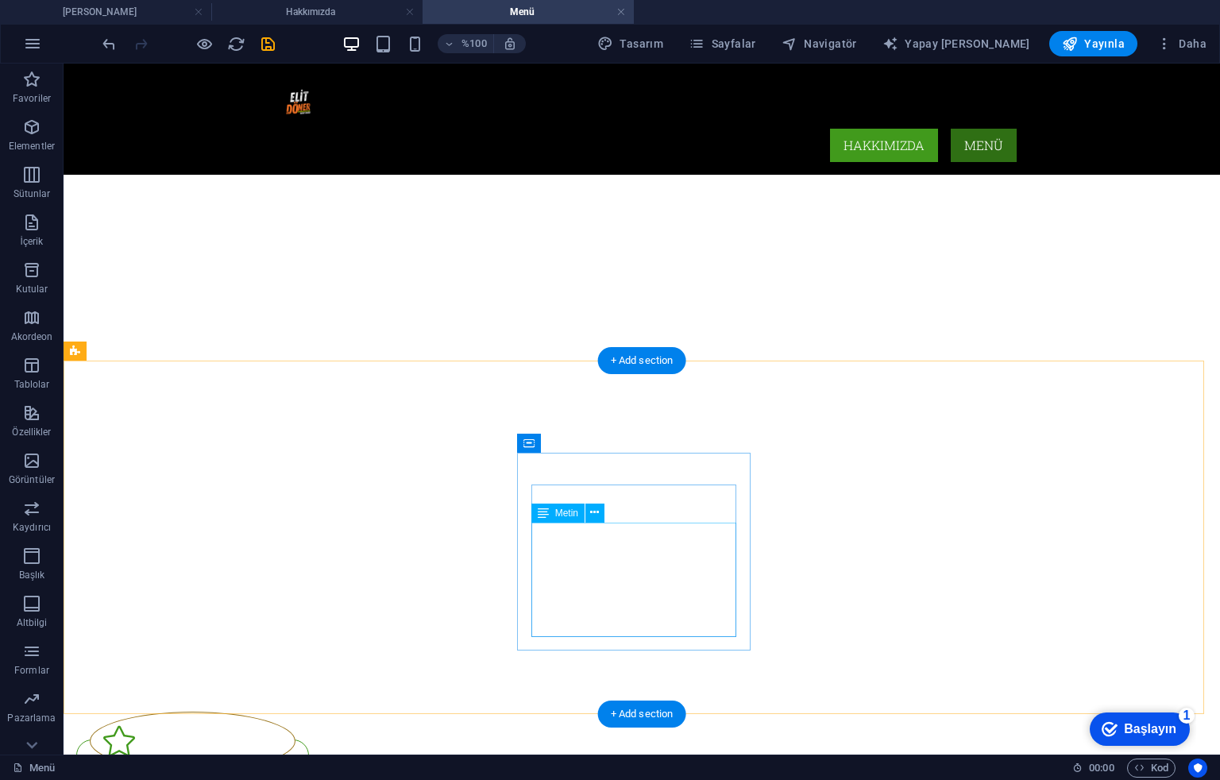
scroll to position [211, 0]
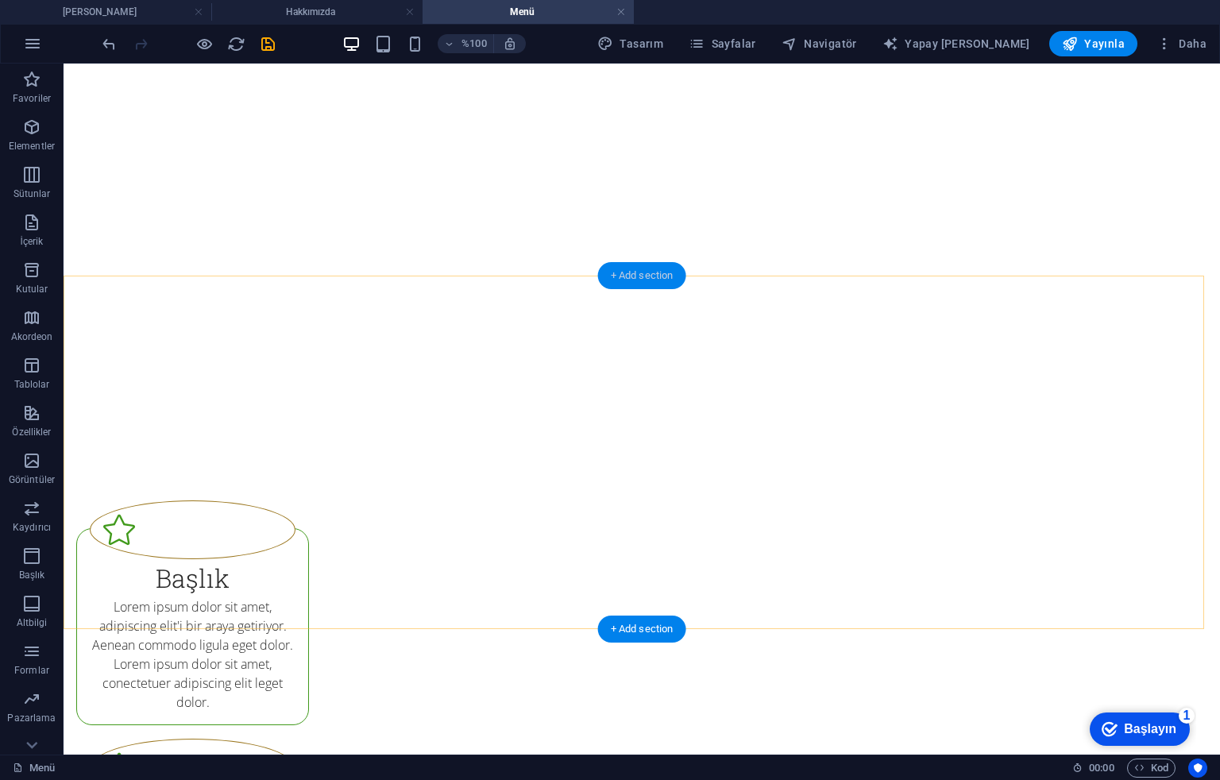
click at [624, 283] on div "+ Add section" at bounding box center [642, 275] width 88 height 27
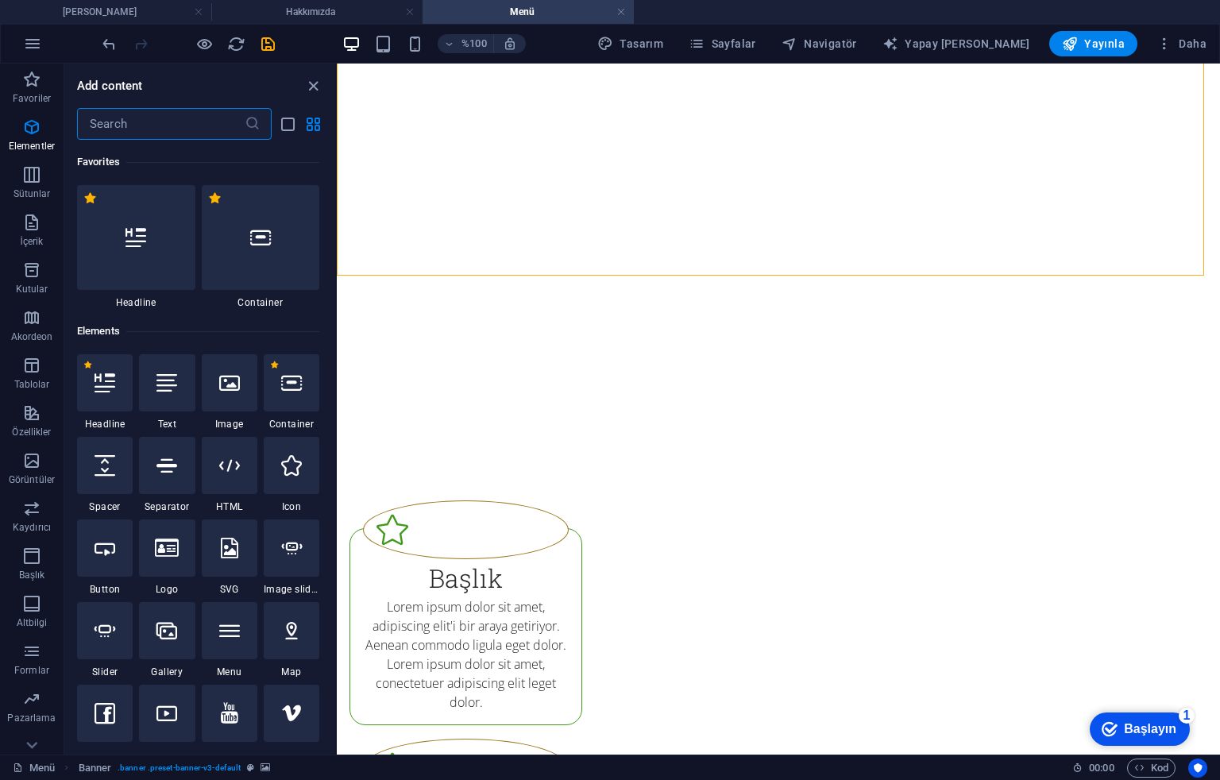
scroll to position [2779, 0]
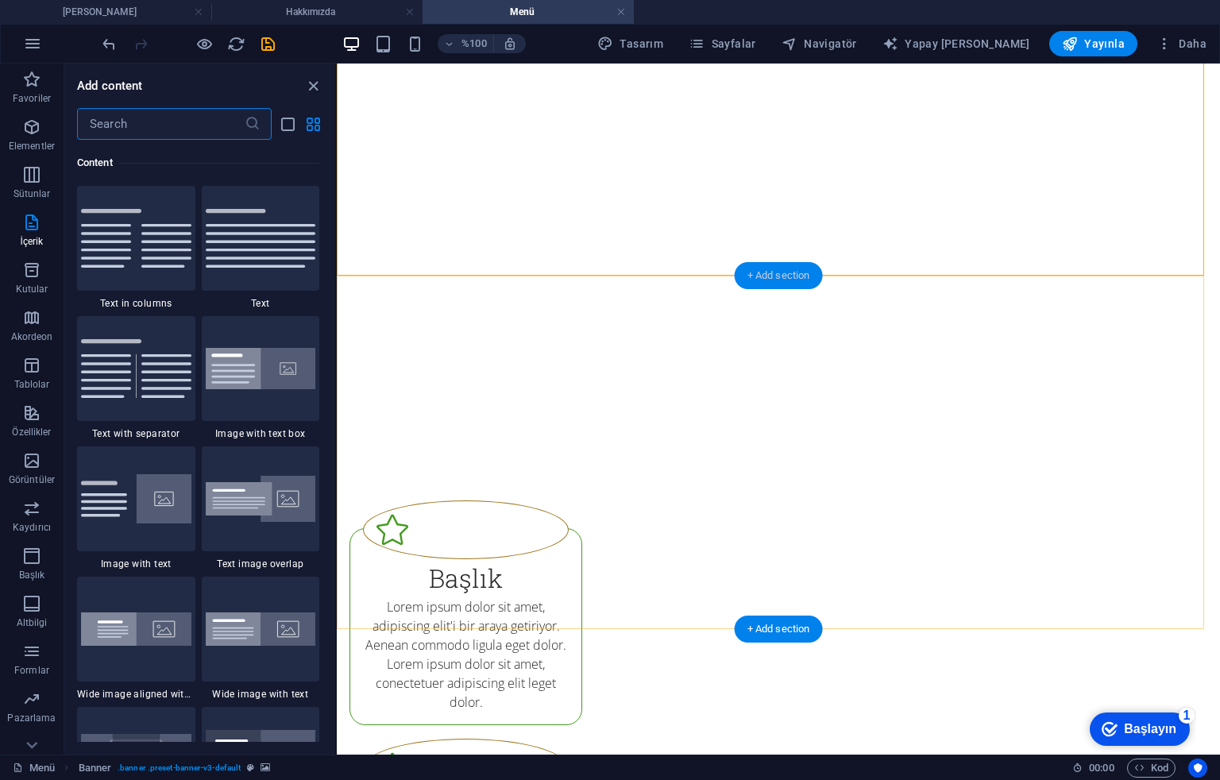
click at [783, 280] on div "+ Add section" at bounding box center [779, 275] width 88 height 27
click at [264, 268] on div at bounding box center [261, 238] width 118 height 105
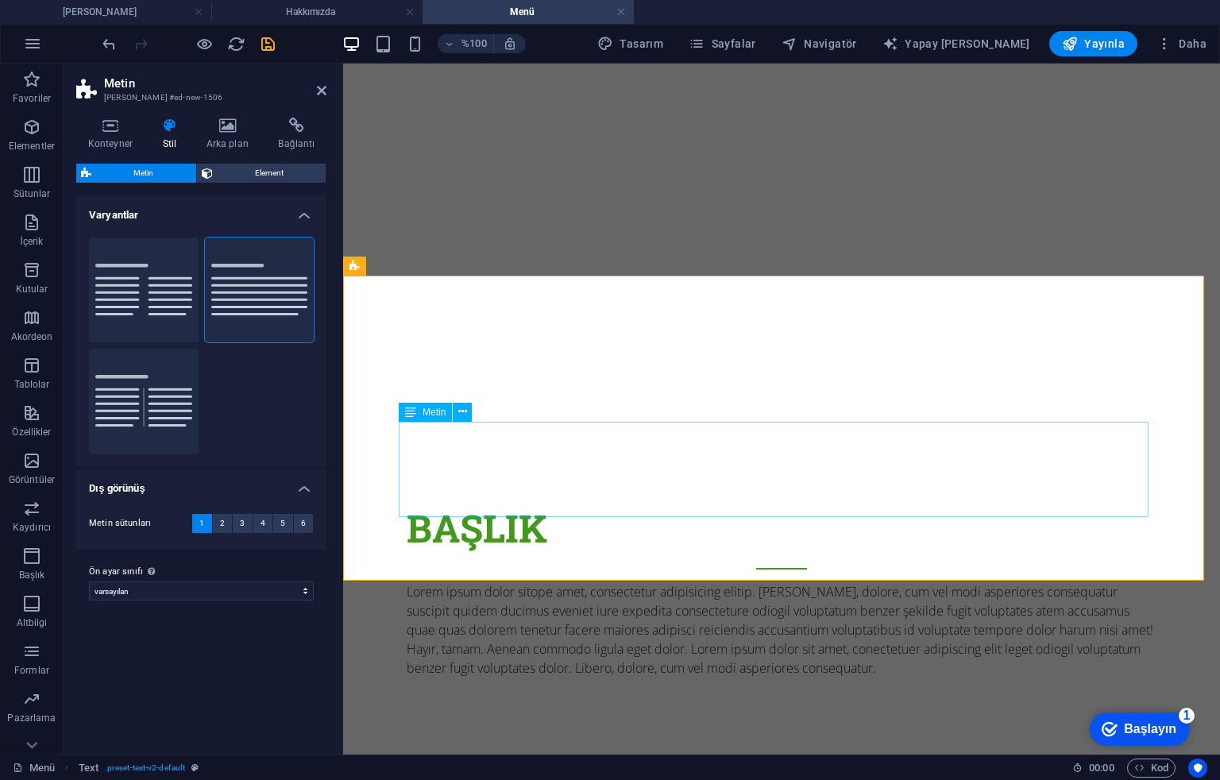
click at [628, 582] on div "Lorem ipsum dolor sitope amet, consectetur adipisicing elitip. [PERSON_NAME], d…" at bounding box center [782, 629] width 750 height 95
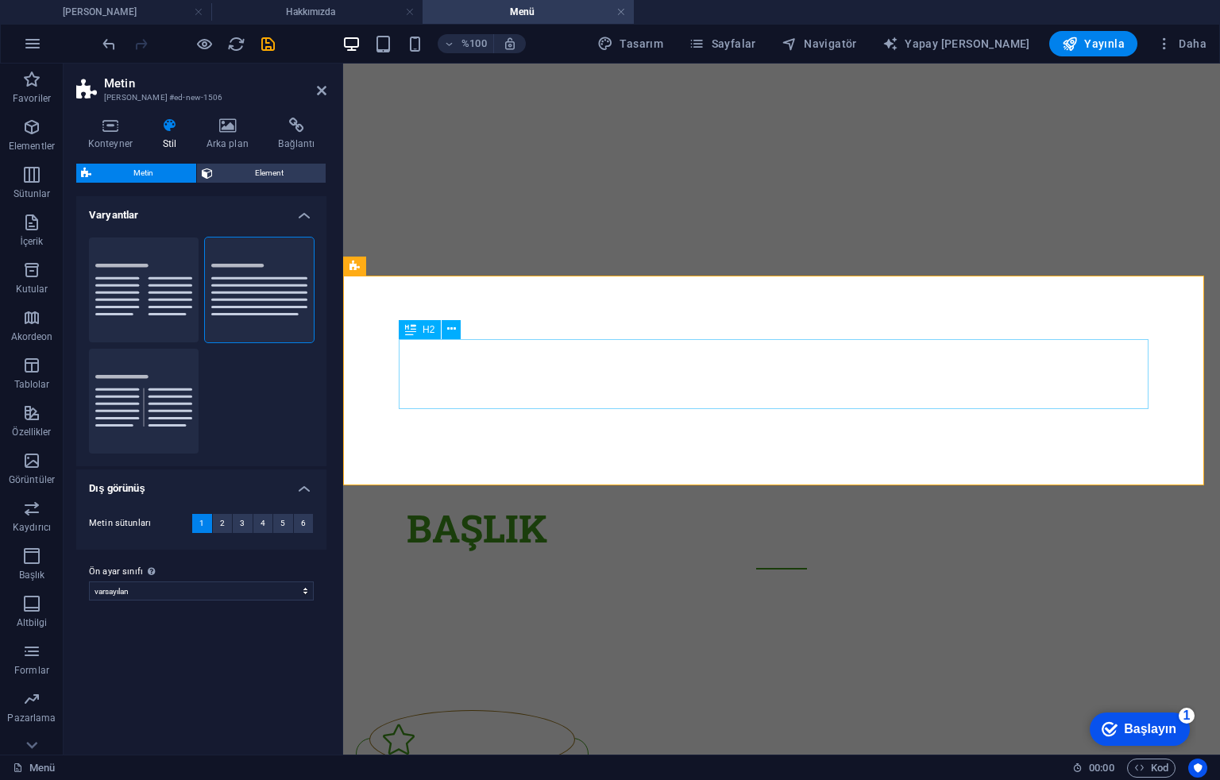
click at [489, 500] on div "Başlık" at bounding box center [782, 535] width 750 height 70
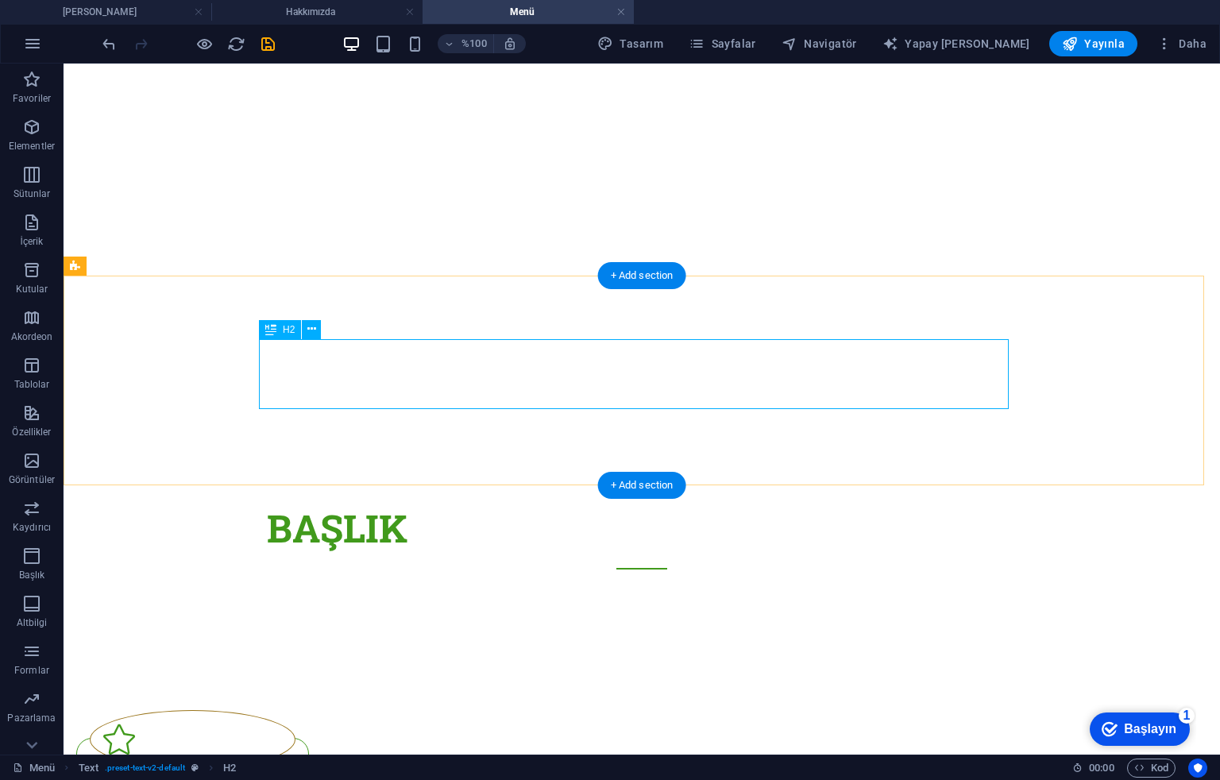
click at [581, 500] on div "Başlık" at bounding box center [642, 535] width 750 height 70
click at [470, 500] on div "Başlık" at bounding box center [642, 535] width 750 height 70
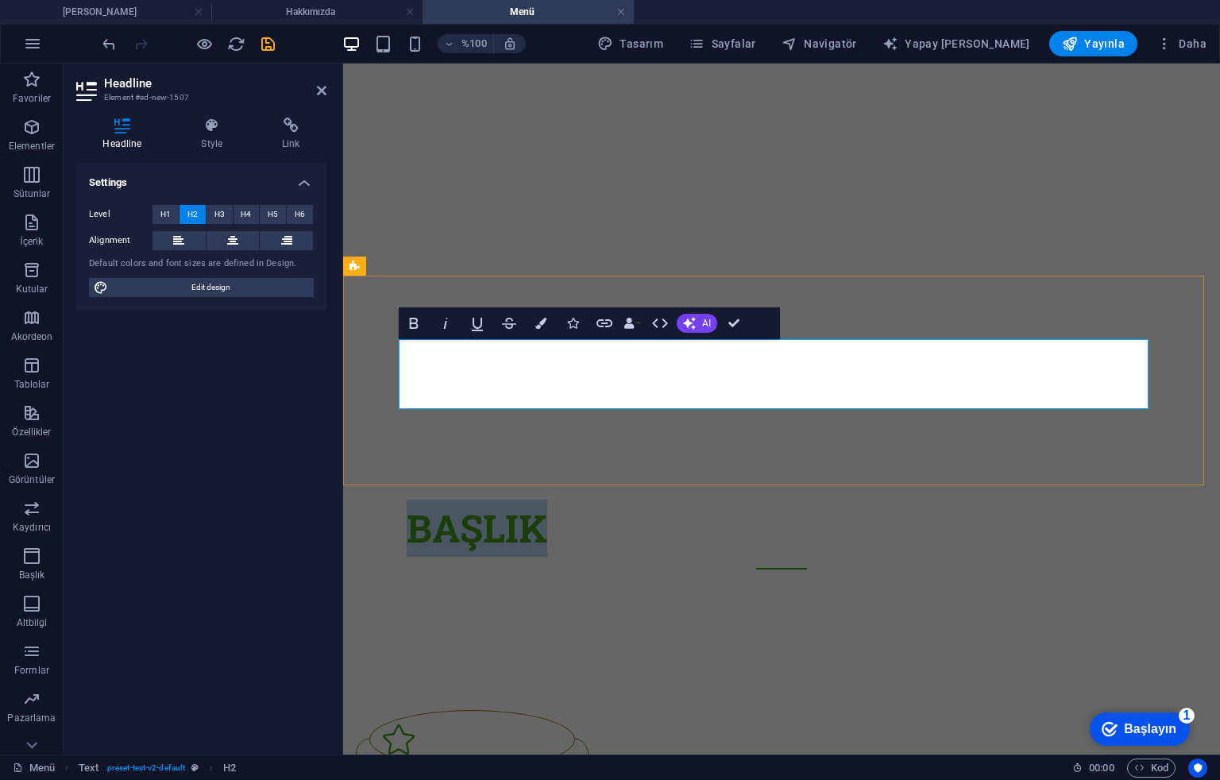
click at [914, 500] on h2 "Başlık" at bounding box center [782, 535] width 750 height 70
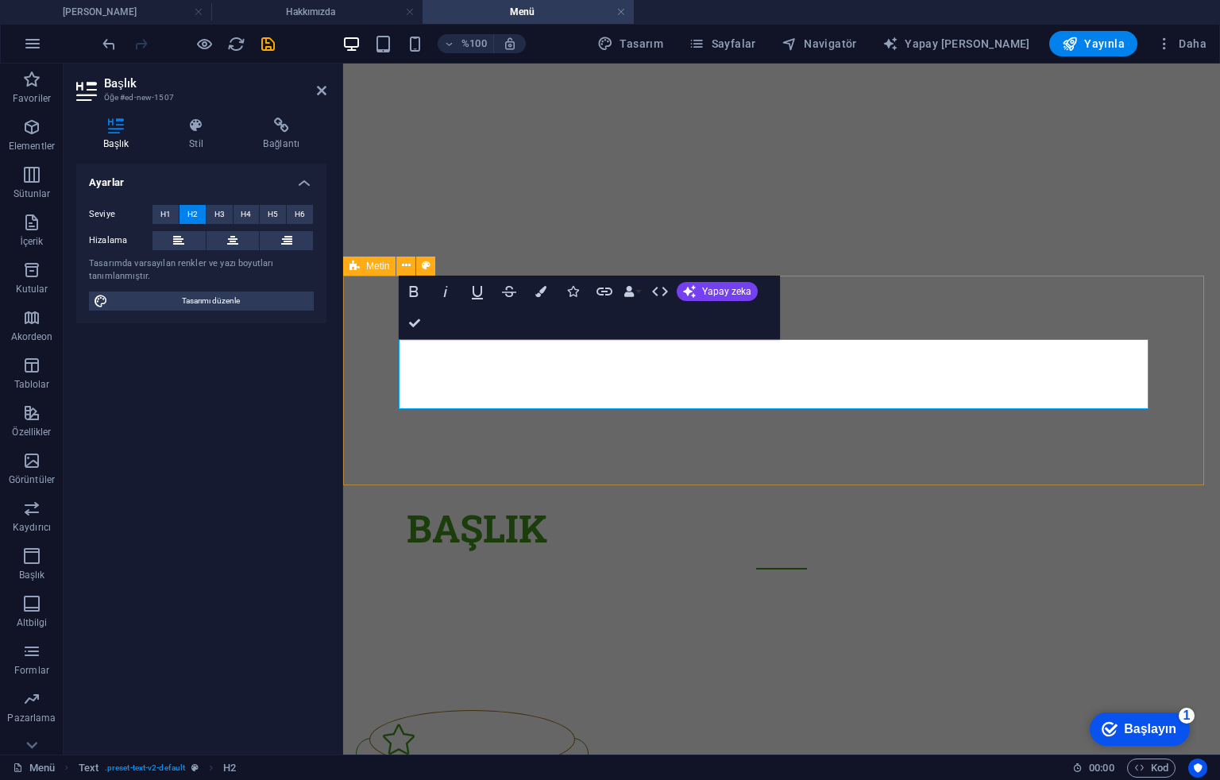
click at [914, 465] on div "Başlık" at bounding box center [781, 541] width 877 height 210
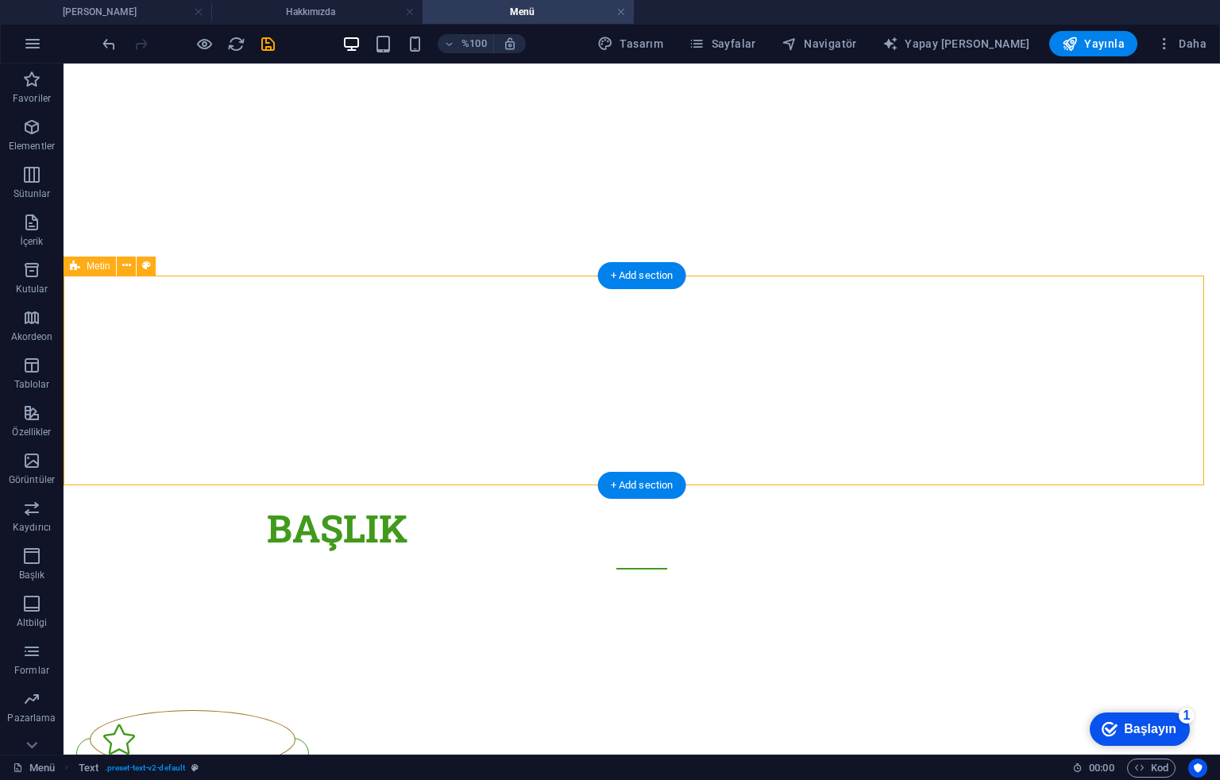
click at [154, 442] on div "Başlık" at bounding box center [642, 541] width 1157 height 210
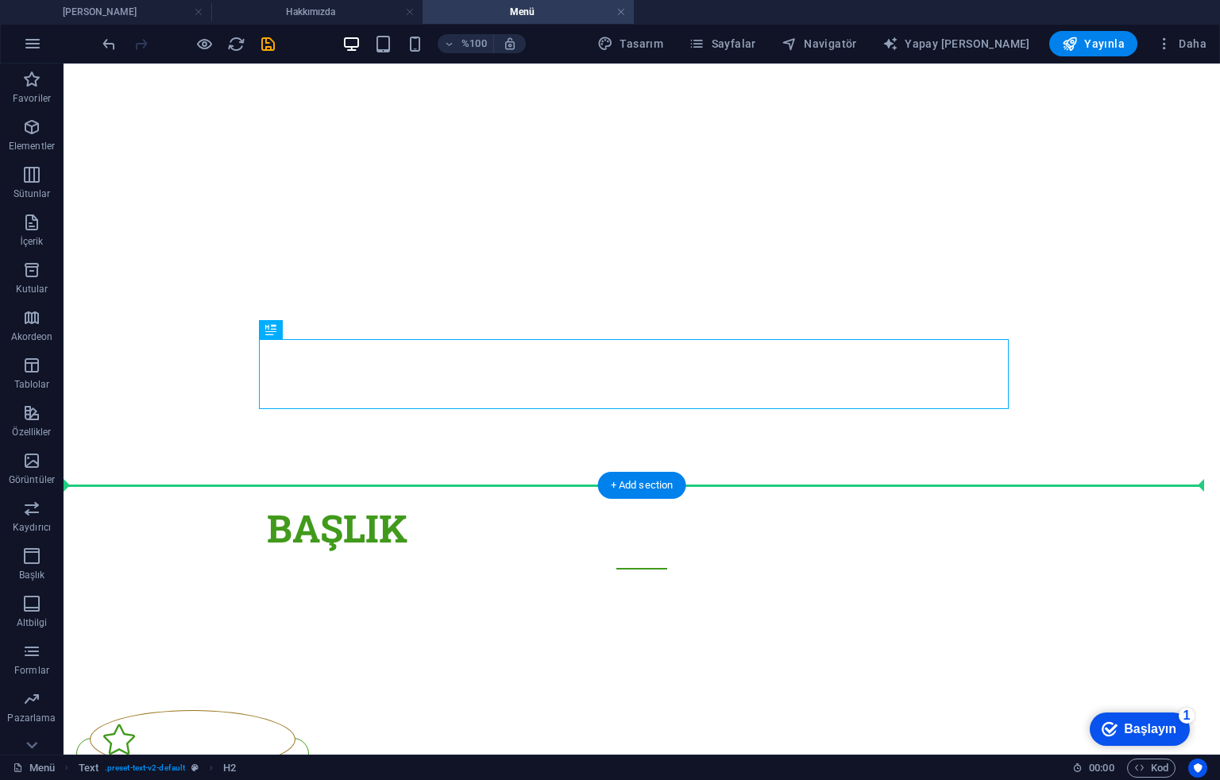
drag, startPoint x: 329, startPoint y: 364, endPoint x: 361, endPoint y: 487, distance: 127.2
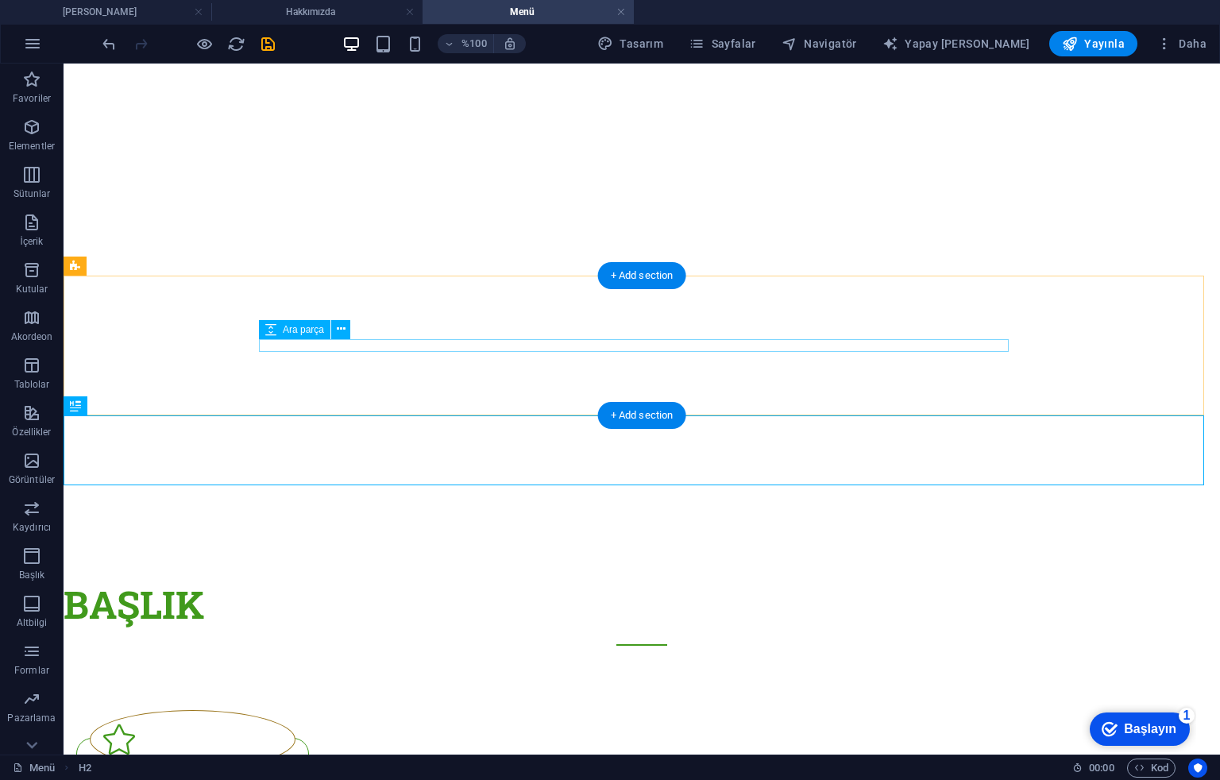
click at [290, 500] on div at bounding box center [642, 506] width 750 height 13
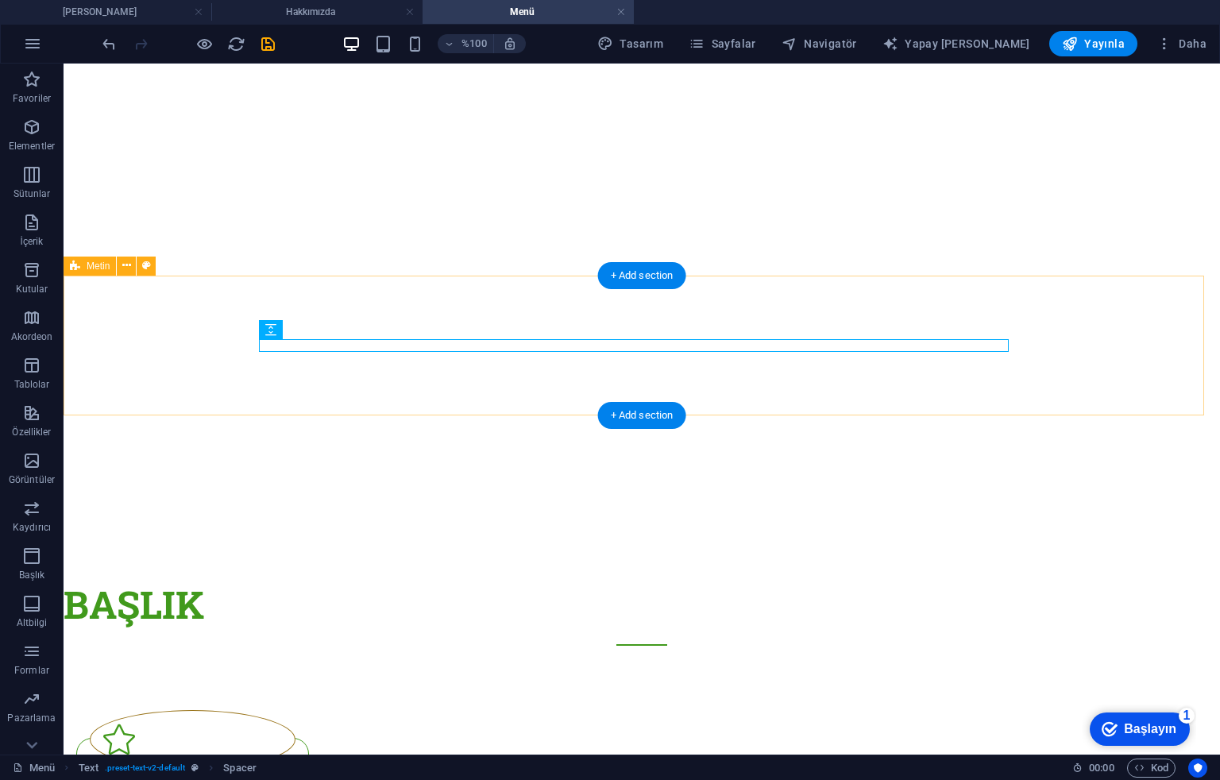
click at [116, 436] on div at bounding box center [642, 506] width 1157 height 140
click at [326, 500] on div at bounding box center [642, 506] width 750 height 13
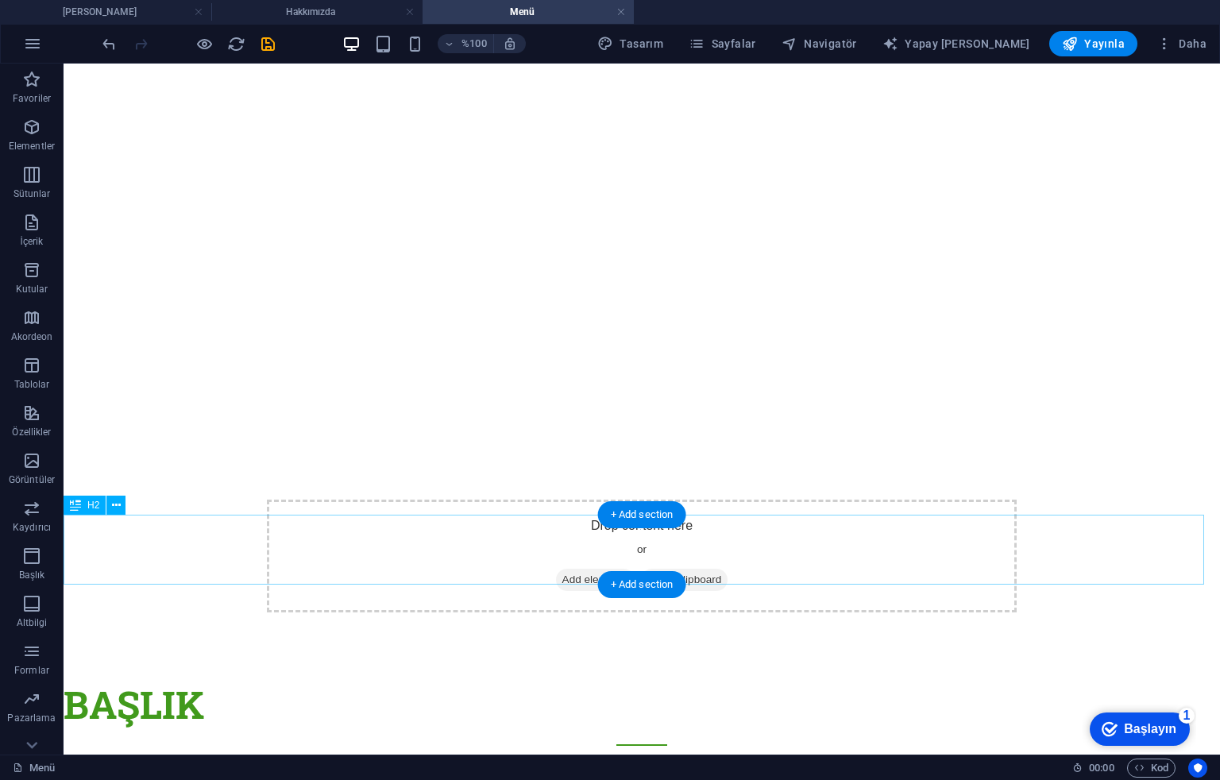
drag, startPoint x: 195, startPoint y: 560, endPoint x: 224, endPoint y: 558, distance: 29.5
click at [195, 585] on div "Başlık" at bounding box center [642, 711] width 1157 height 70
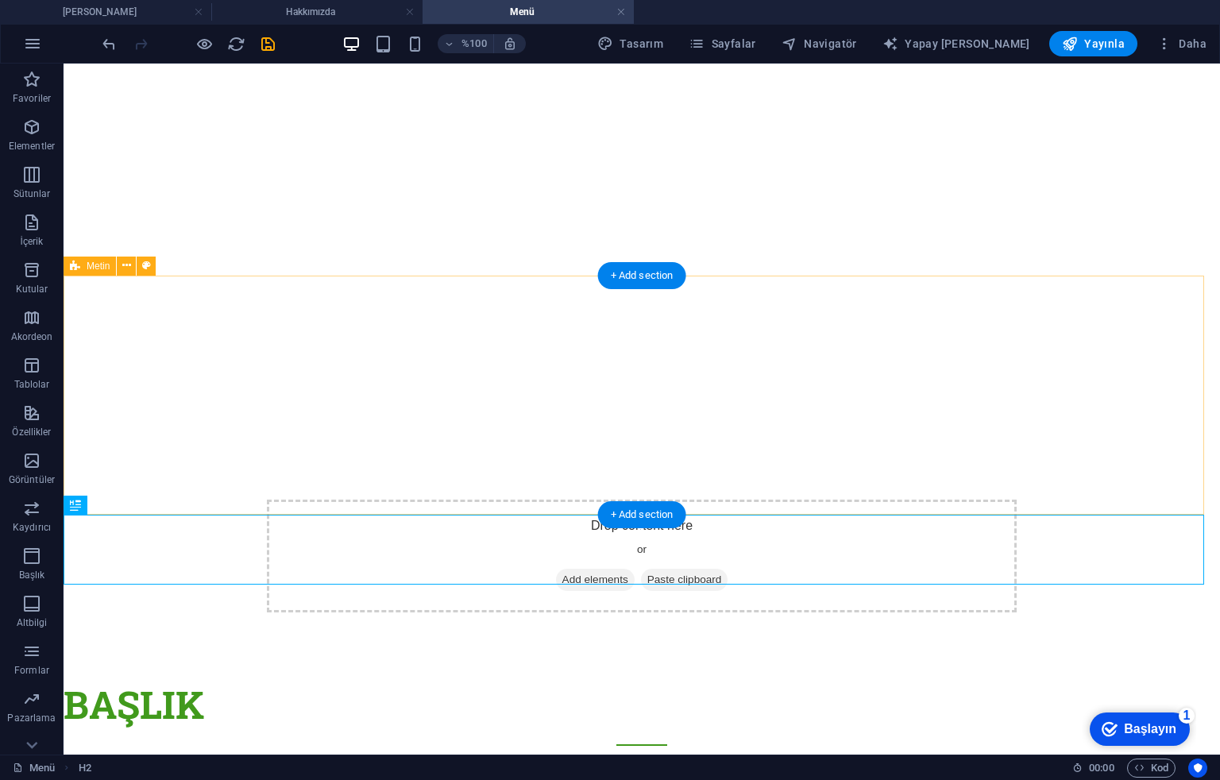
click at [153, 436] on div "Drop content here or Add elements Paste clipboard" at bounding box center [642, 556] width 1157 height 240
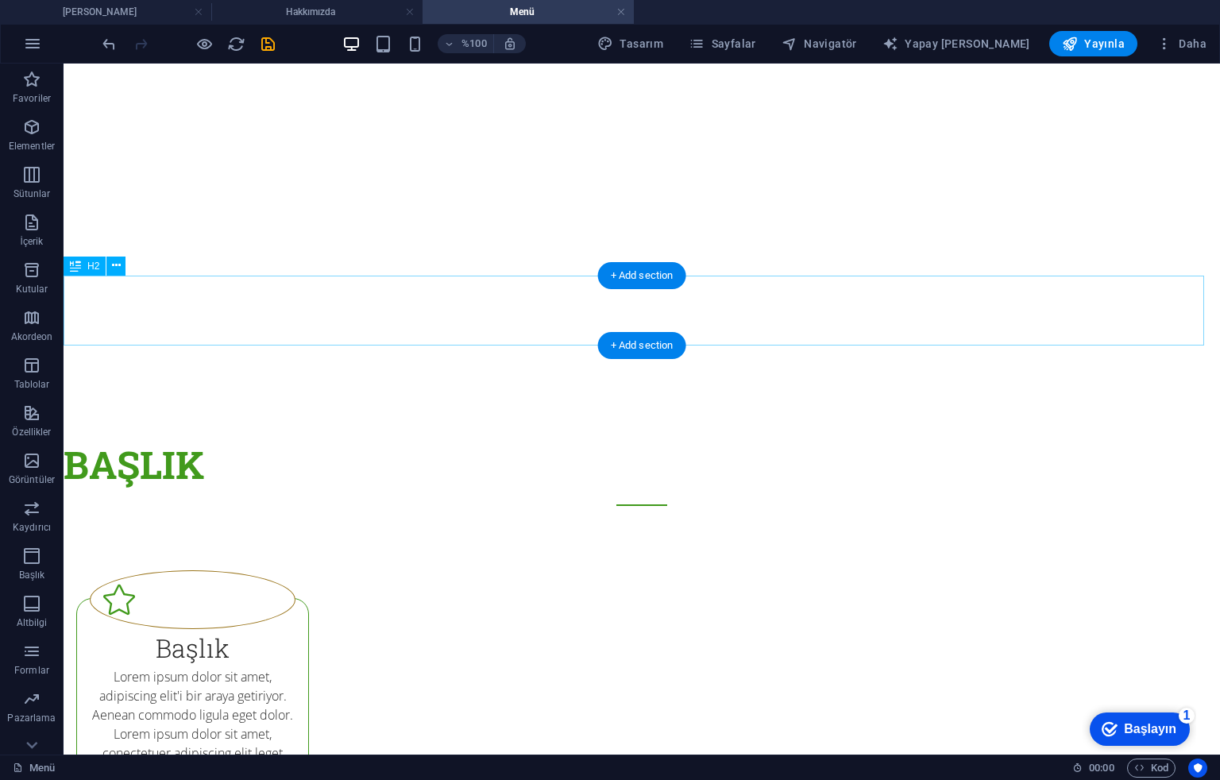
click at [145, 436] on div "Başlık" at bounding box center [642, 471] width 1157 height 70
click at [200, 436] on div "Başlık" at bounding box center [642, 471] width 1157 height 70
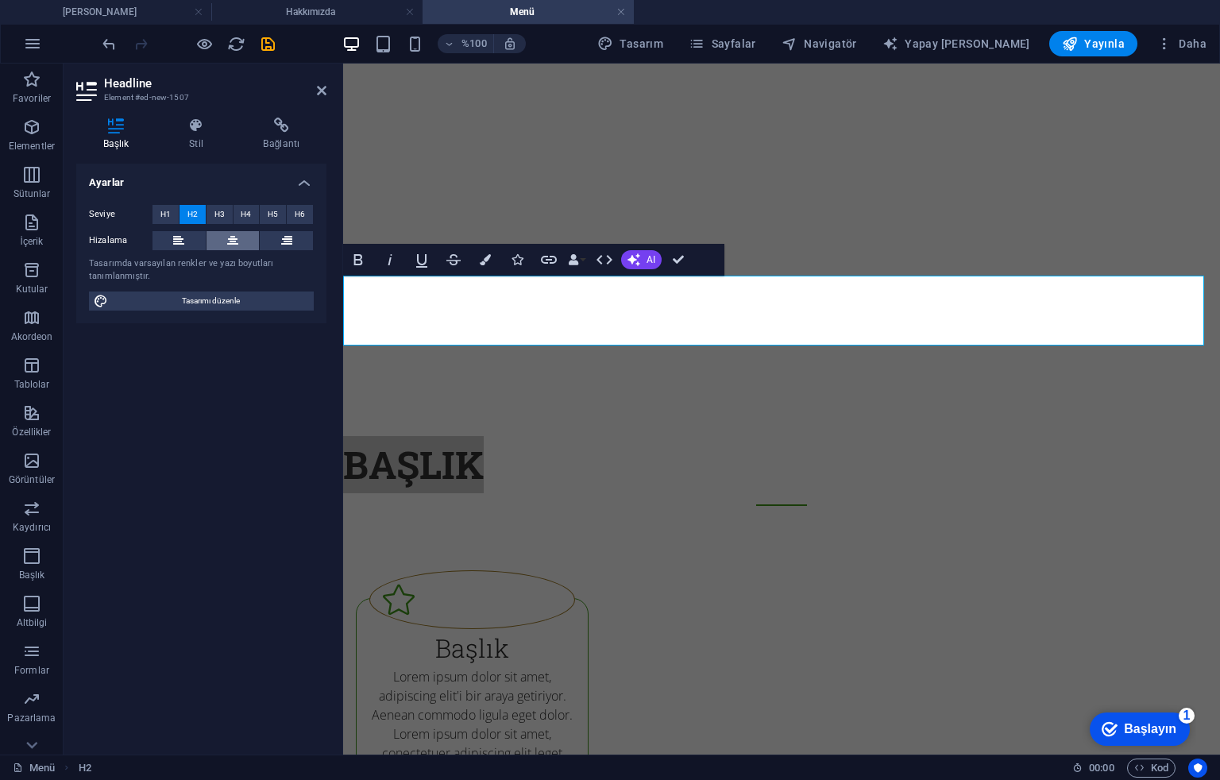
click at [234, 234] on icon at bounding box center [232, 240] width 11 height 19
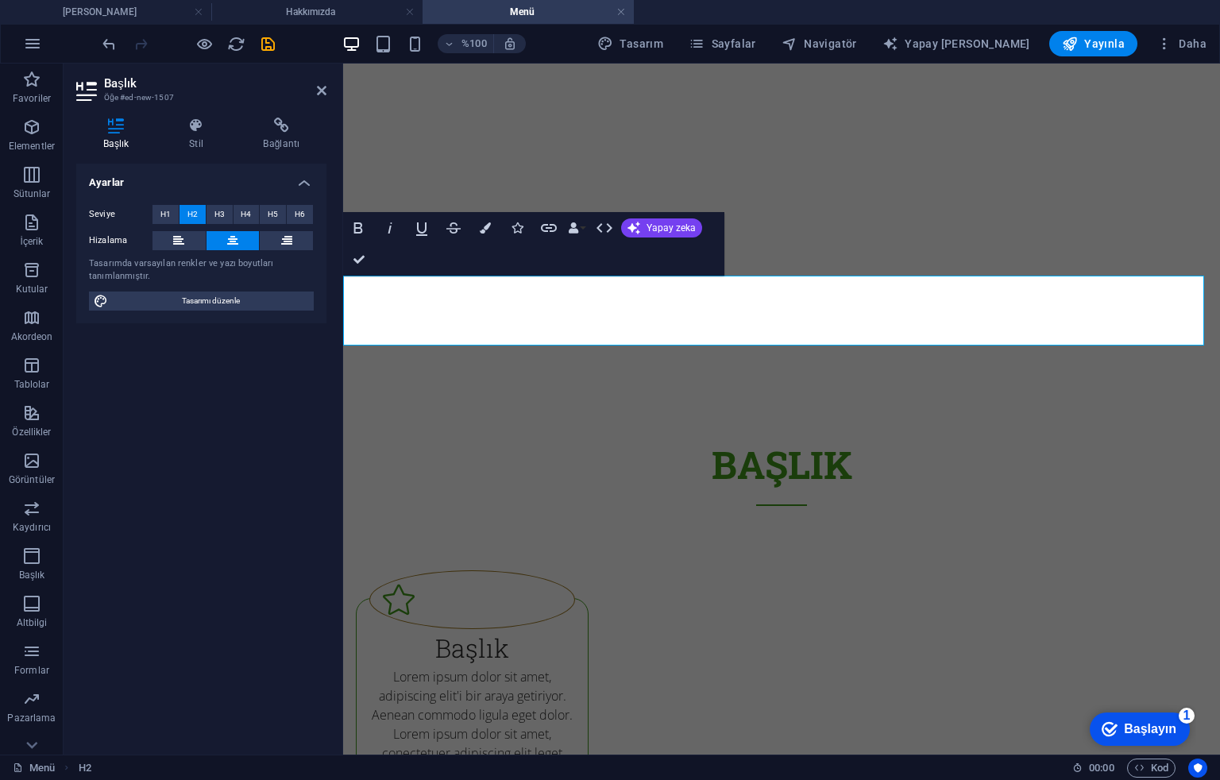
click at [823, 439] on font "Başlık" at bounding box center [782, 464] width 141 height 50
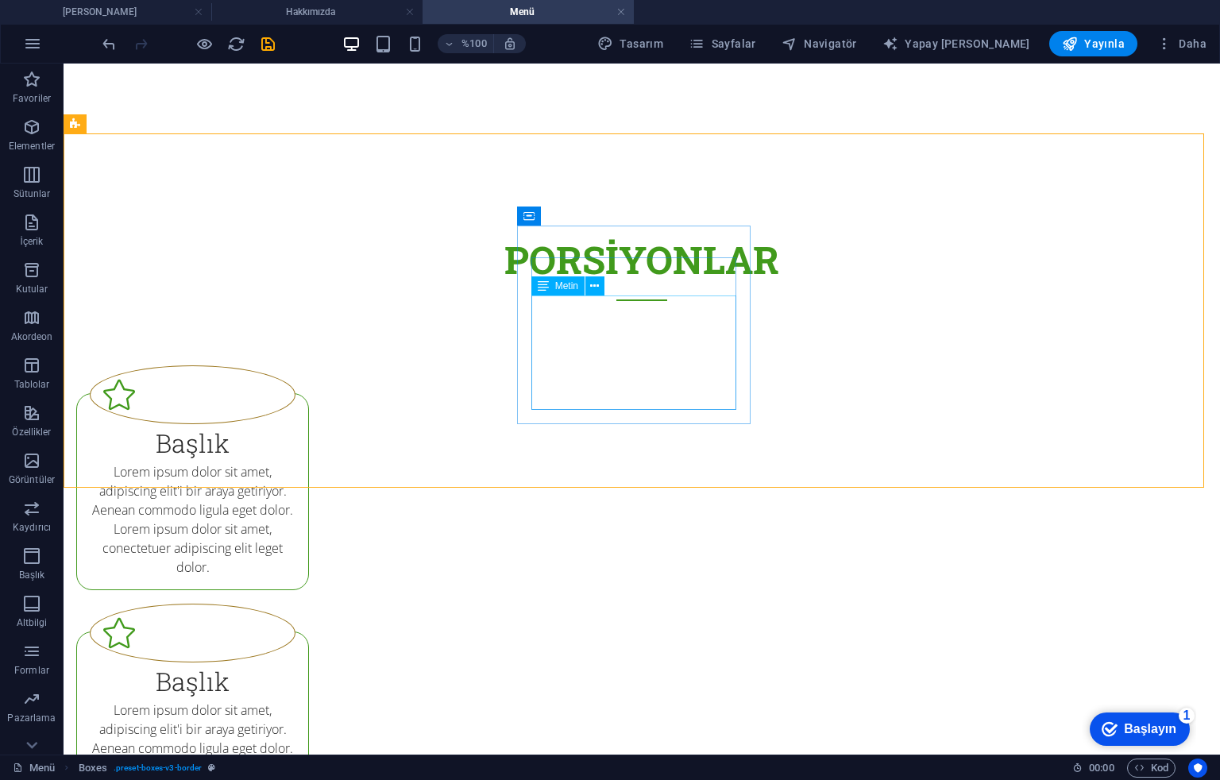
scroll to position [423, 0]
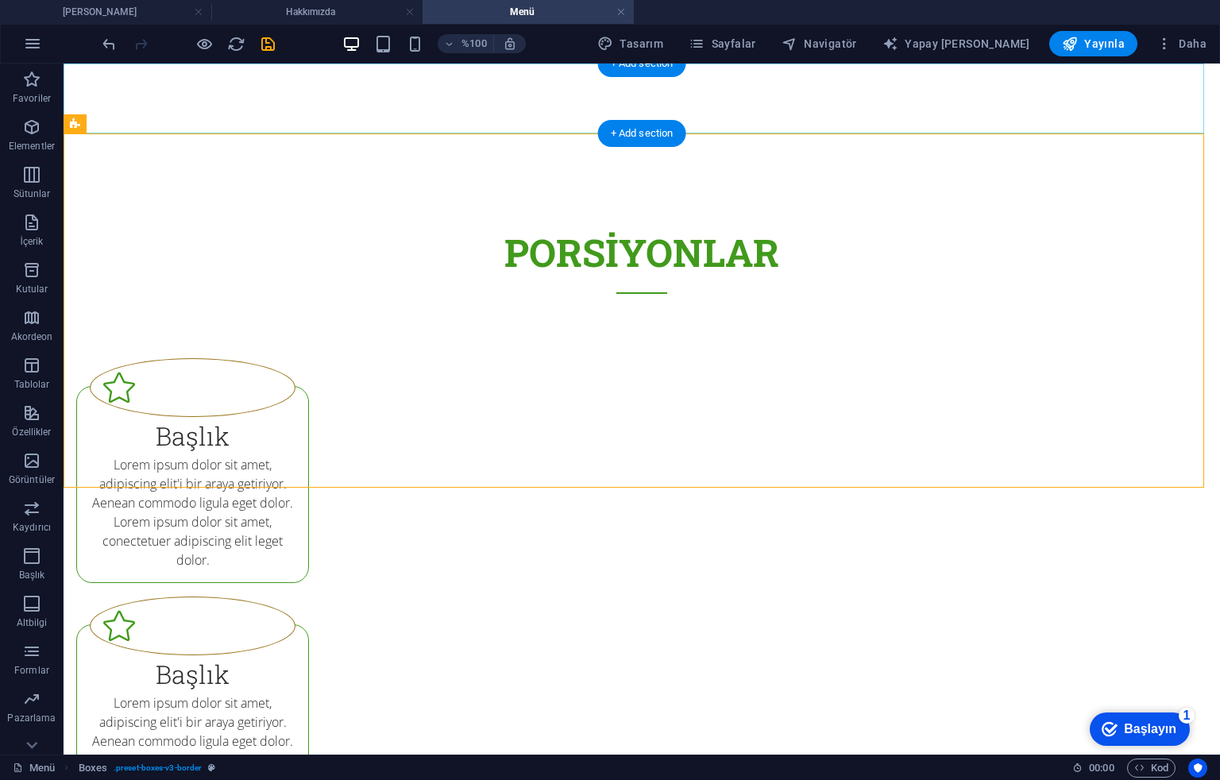
click at [767, 224] on div "Porsiyonlar" at bounding box center [642, 259] width 1157 height 70
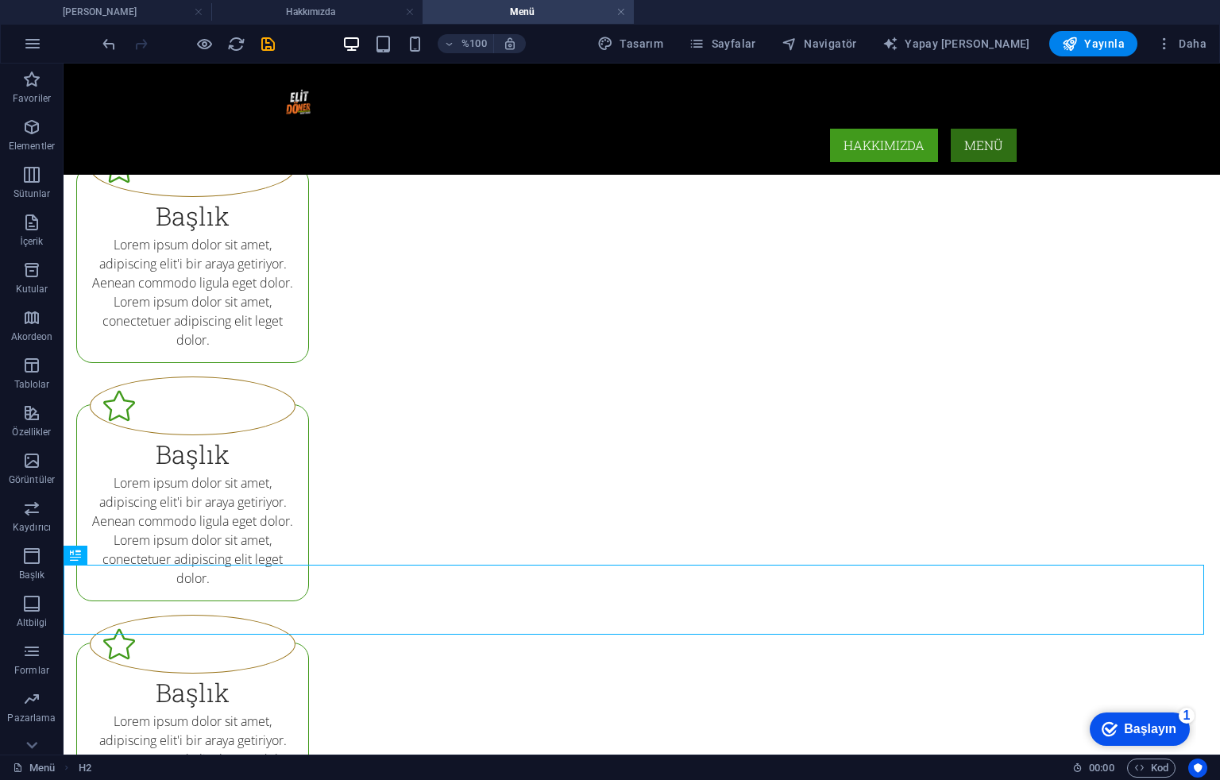
scroll to position [586, 0]
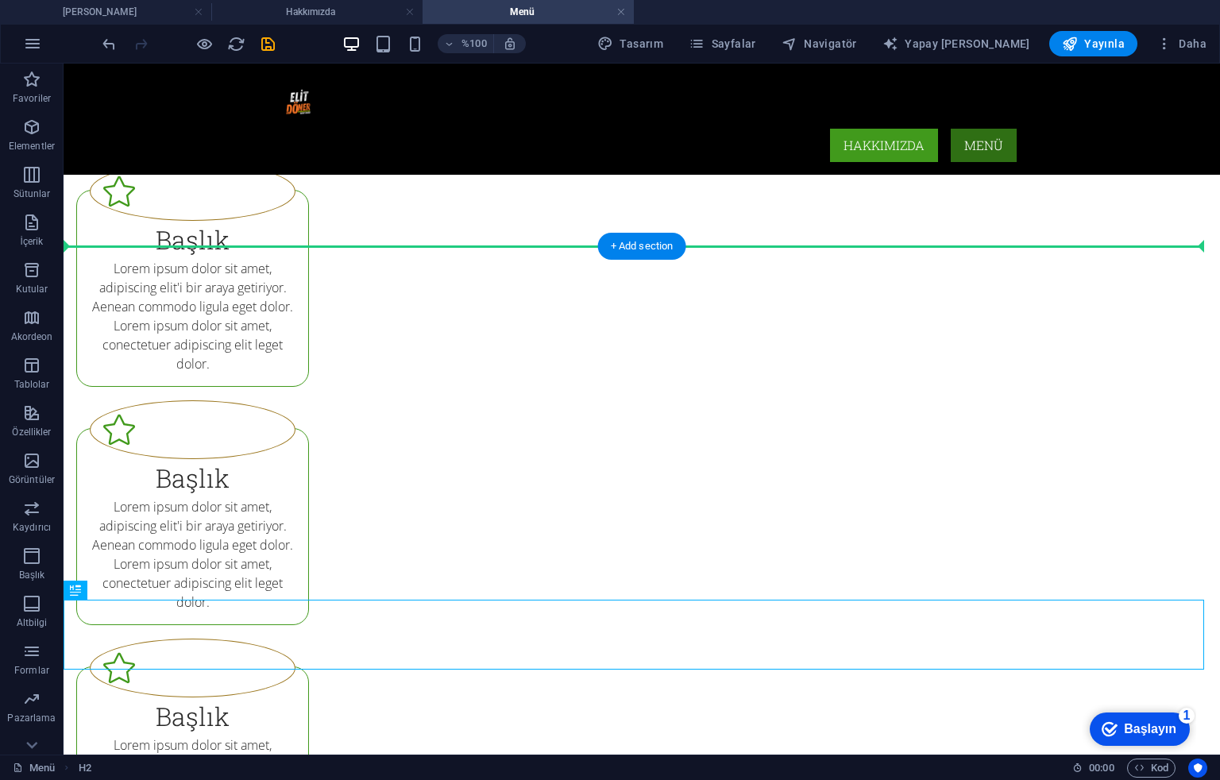
drag, startPoint x: 700, startPoint y: 449, endPoint x: 662, endPoint y: 233, distance: 219.3
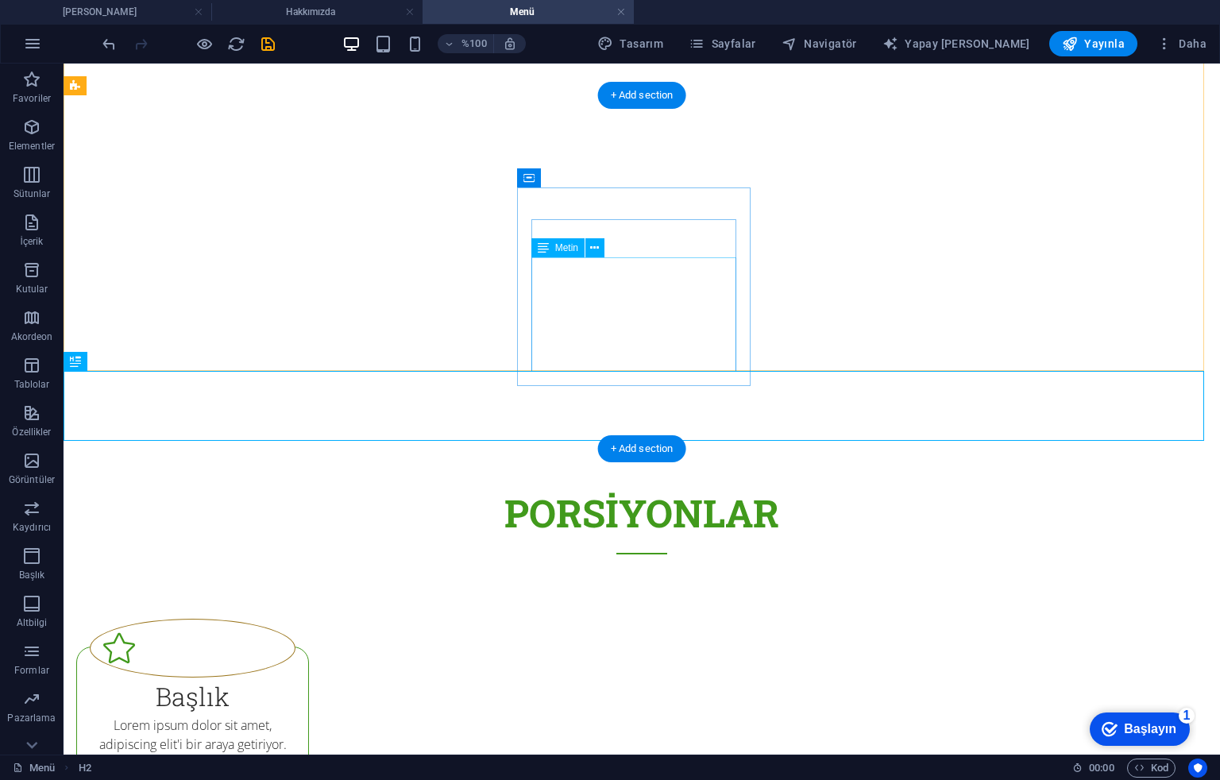
scroll to position [481, 0]
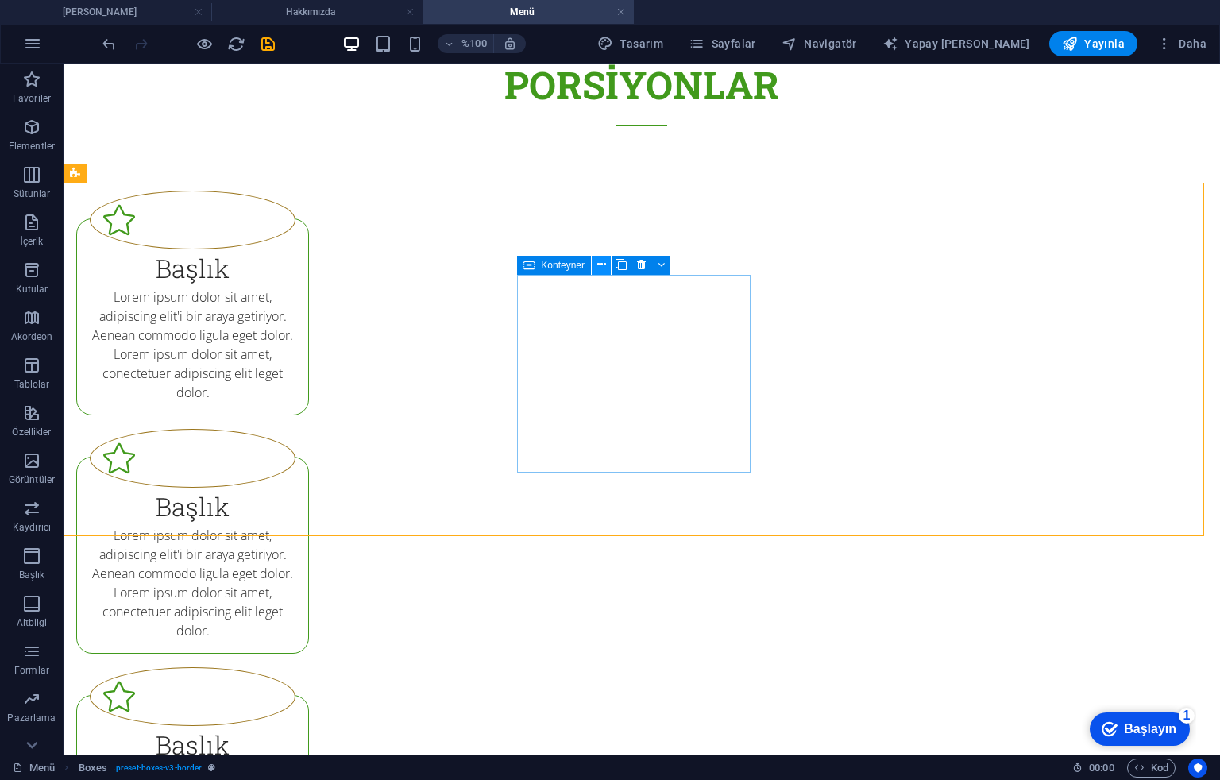
scroll to position [798, 0]
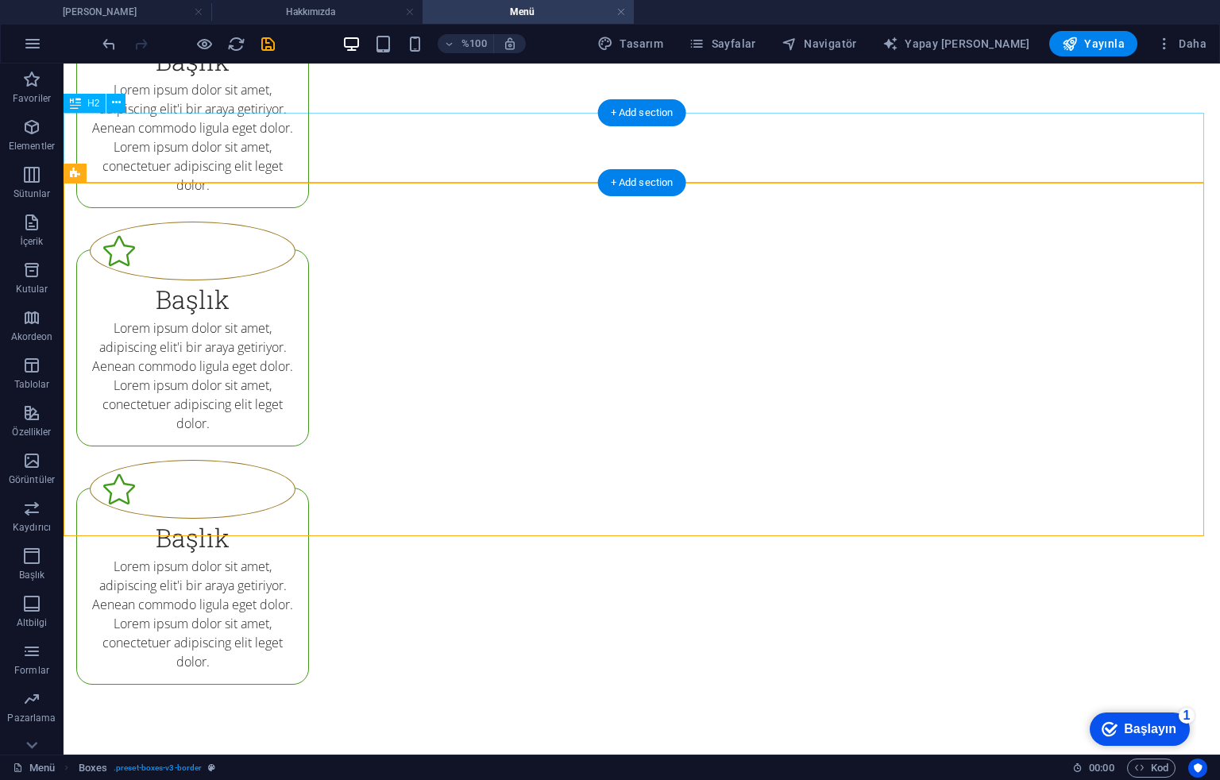
click at [738, 585] on div "çeşitler" at bounding box center [642, 783] width 1157 height 70
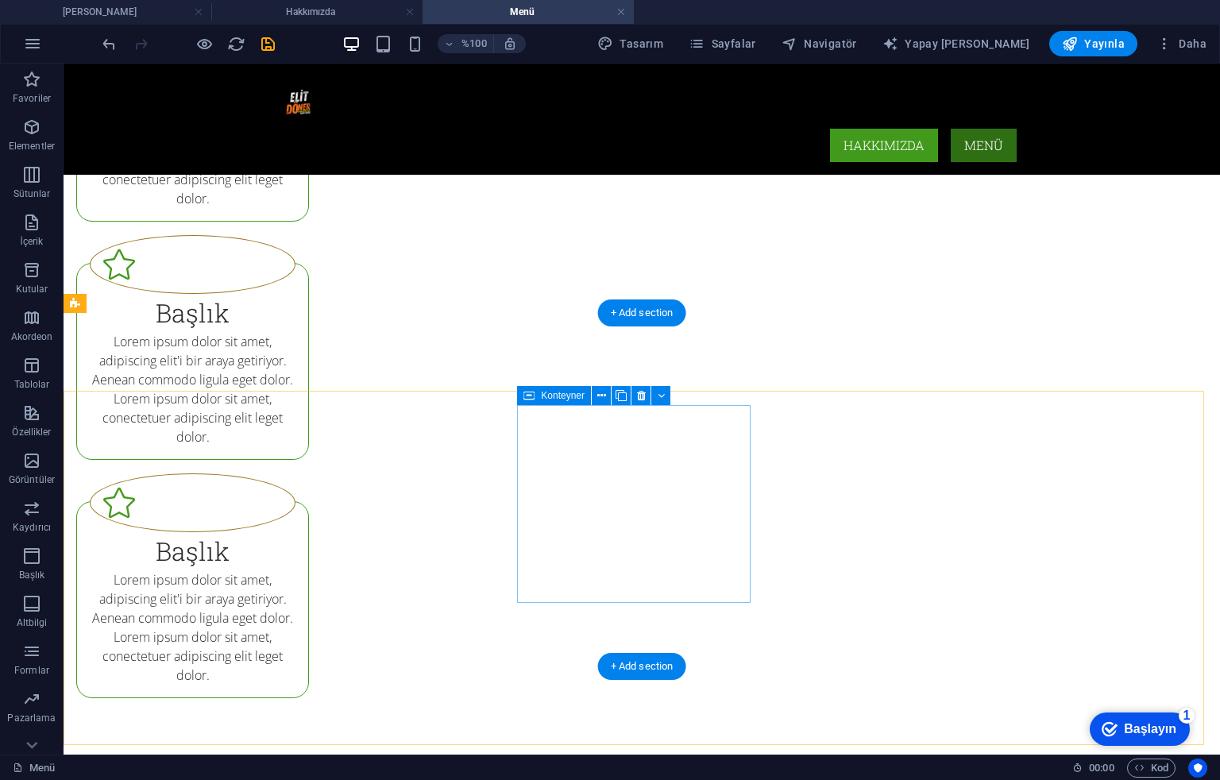
scroll to position [528, 0]
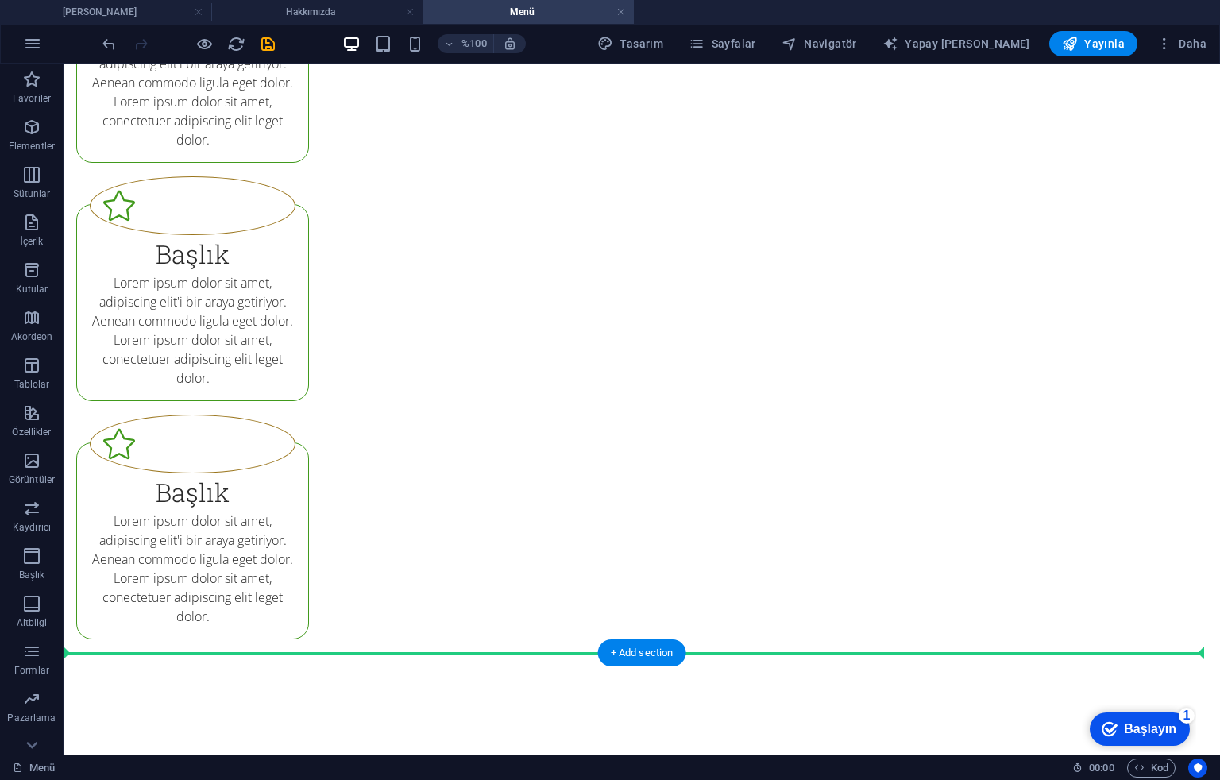
drag, startPoint x: 693, startPoint y: 417, endPoint x: 1050, endPoint y: 435, distance: 357.1
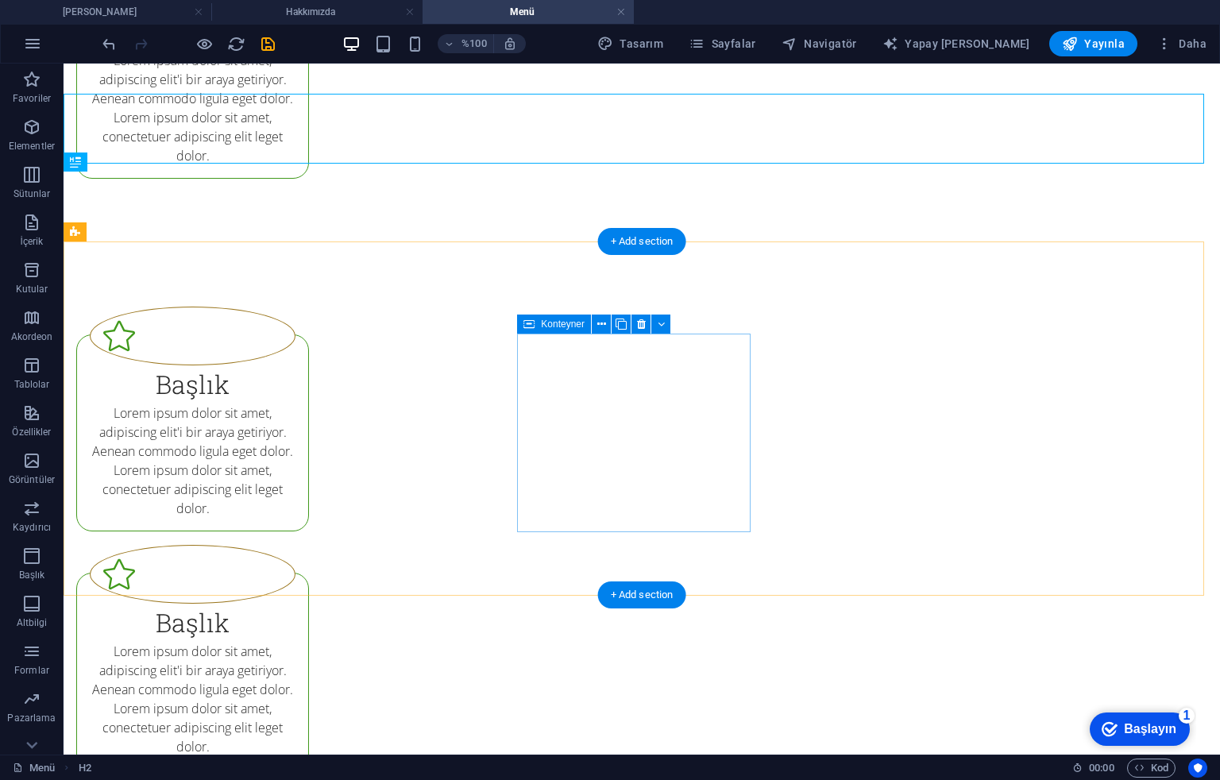
scroll to position [2224, 0]
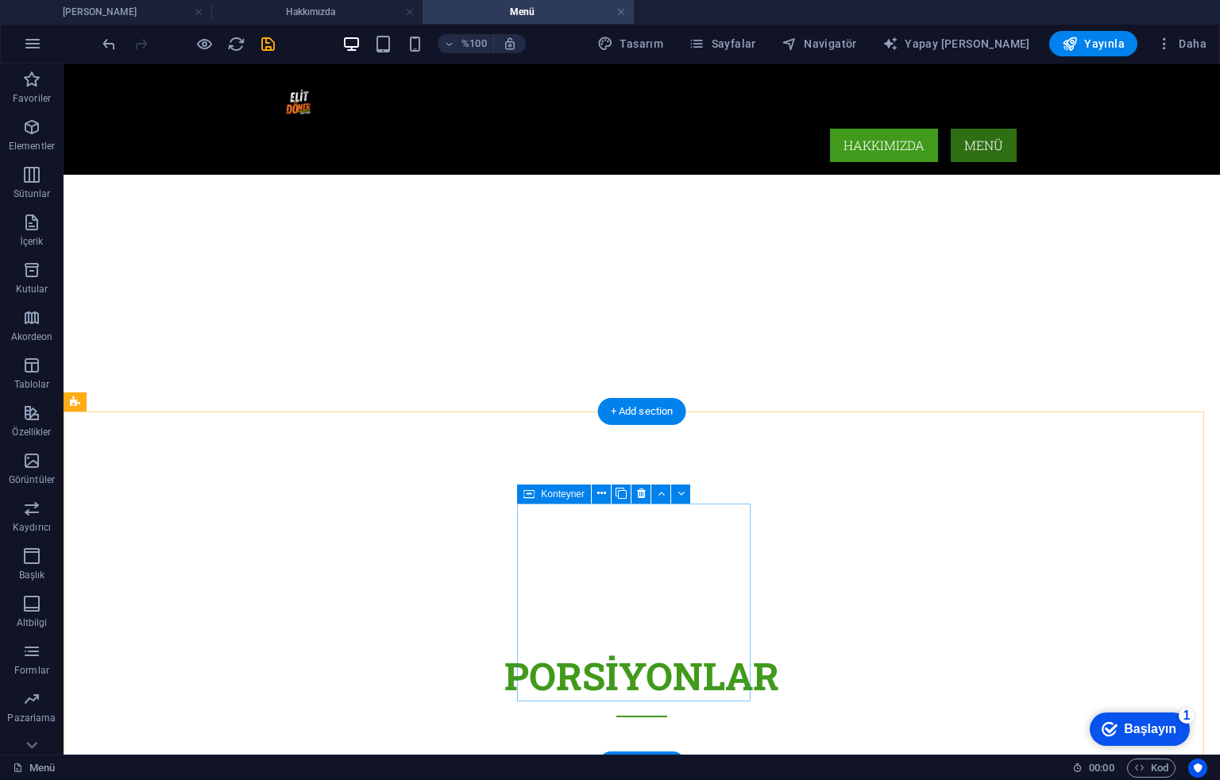
scroll to position [211, 0]
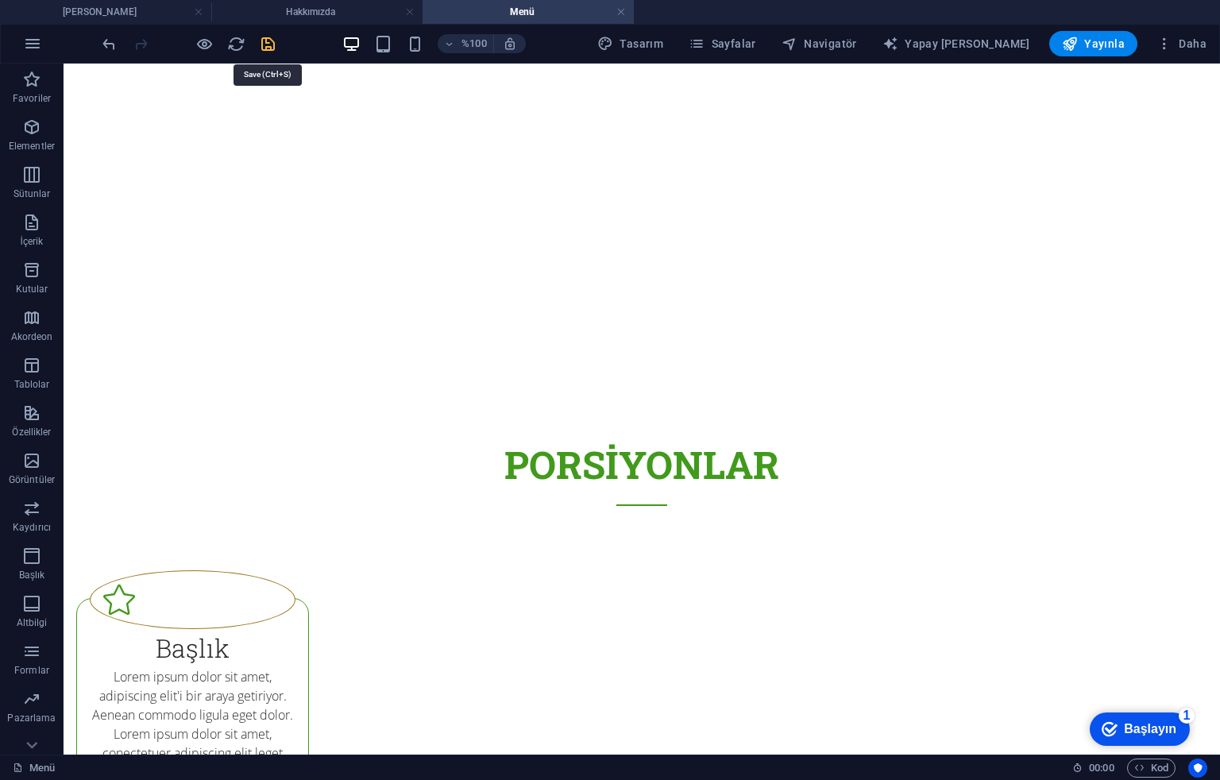
click at [262, 51] on icon "kaydetmek" at bounding box center [268, 44] width 18 height 18
click at [914, 36] on icon "button" at bounding box center [1070, 44] width 16 height 16
click at [914, 48] on font "Yayınla" at bounding box center [1104, 43] width 41 height 13
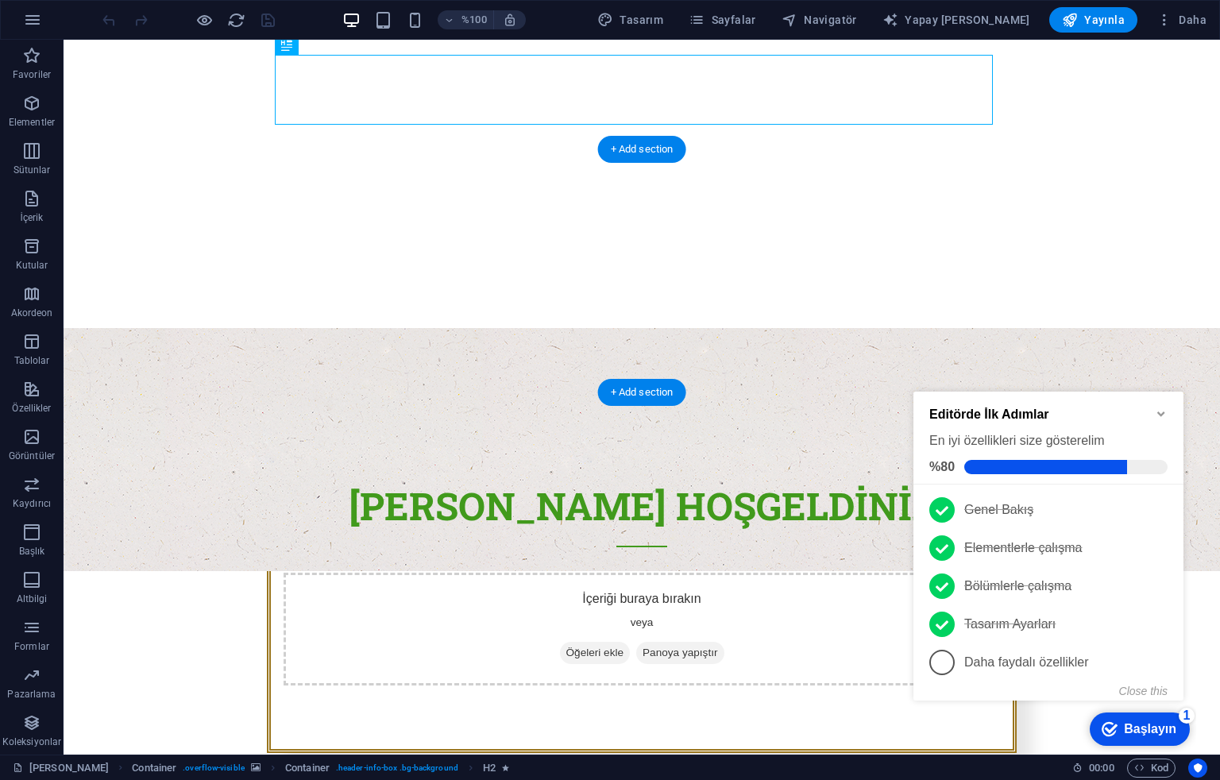
scroll to position [326, 0]
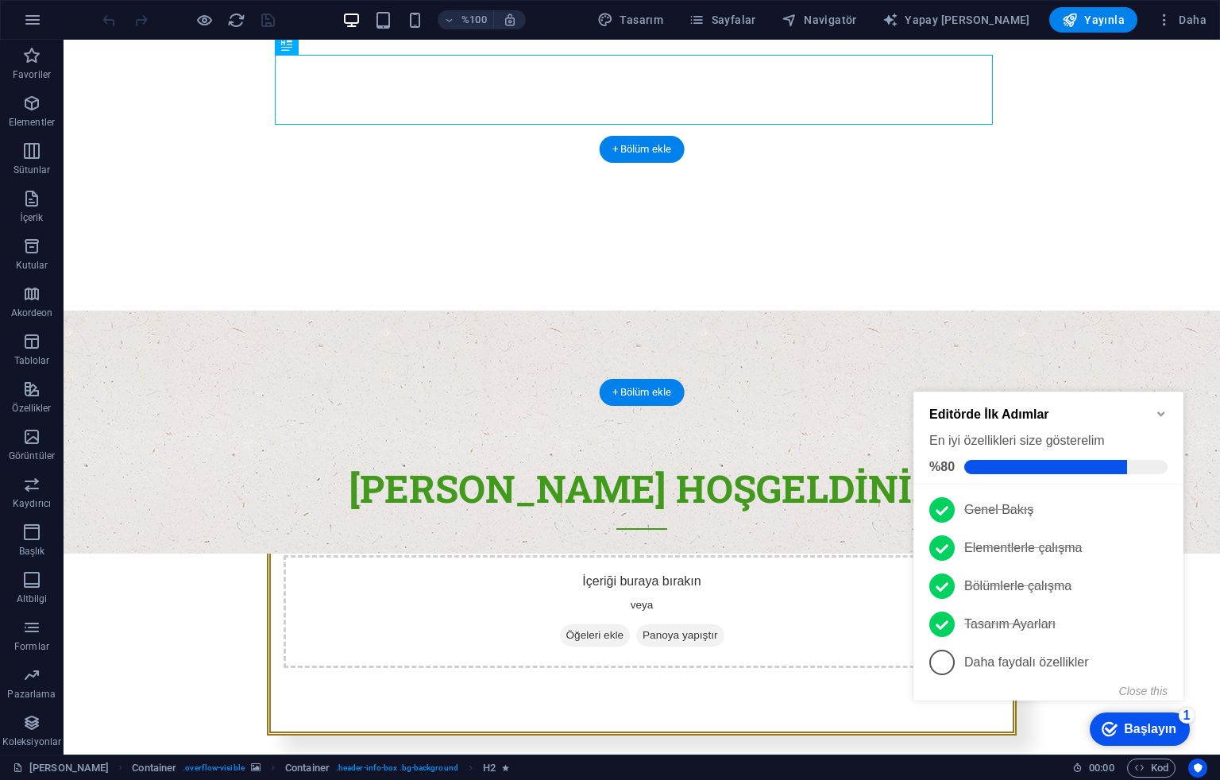
click at [137, 311] on figure at bounding box center [642, 432] width 1157 height 243
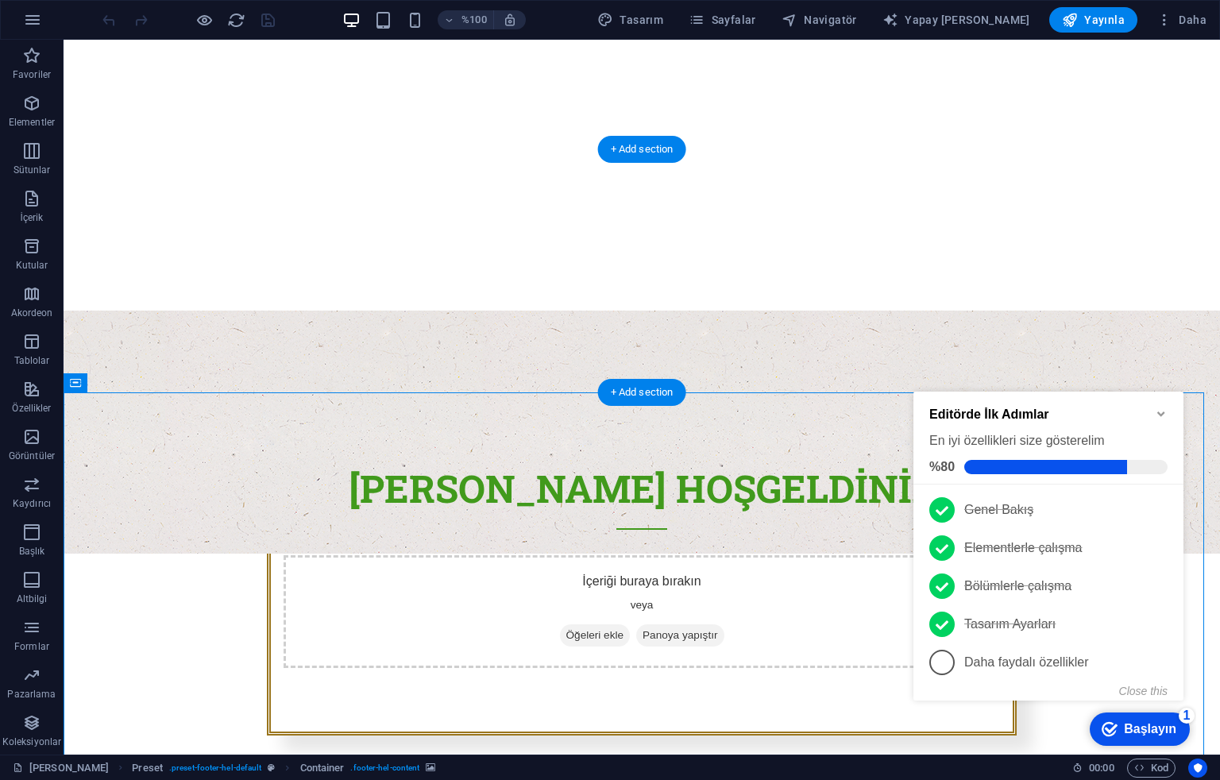
click at [157, 311] on figure at bounding box center [642, 432] width 1157 height 243
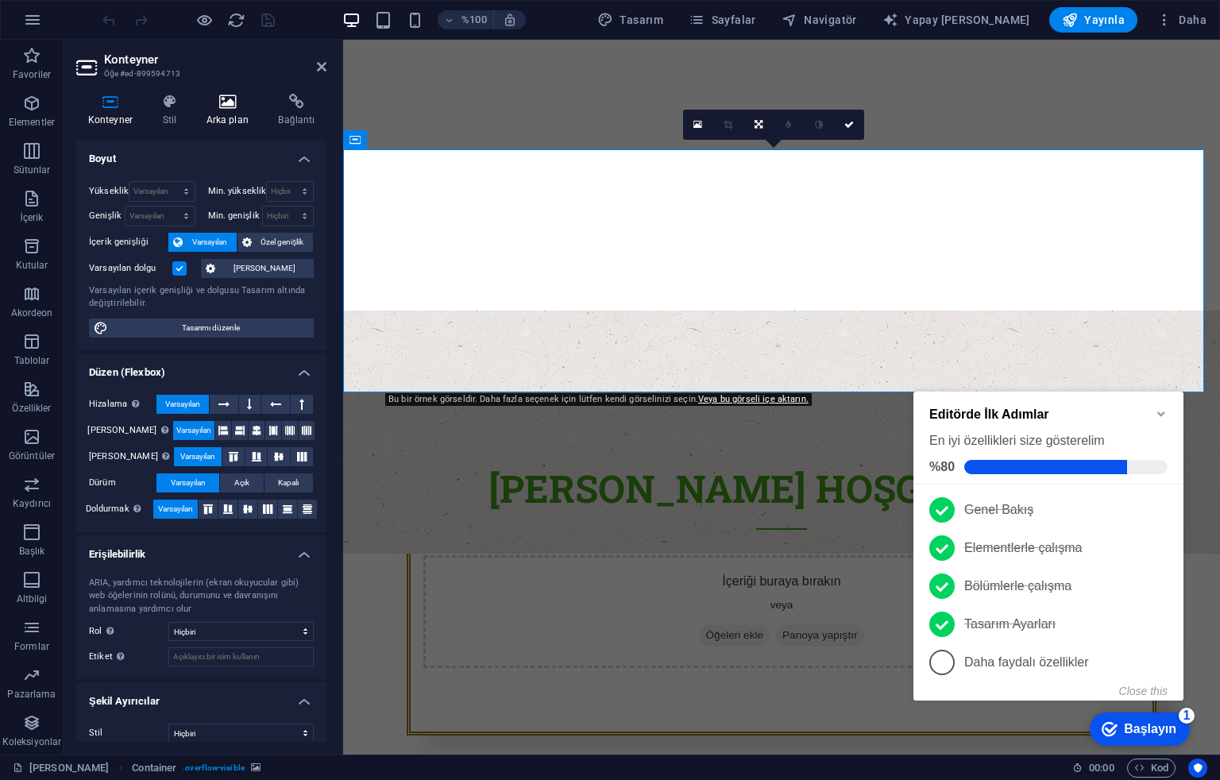
click at [217, 113] on h4 "Arka plan" at bounding box center [231, 110] width 72 height 33
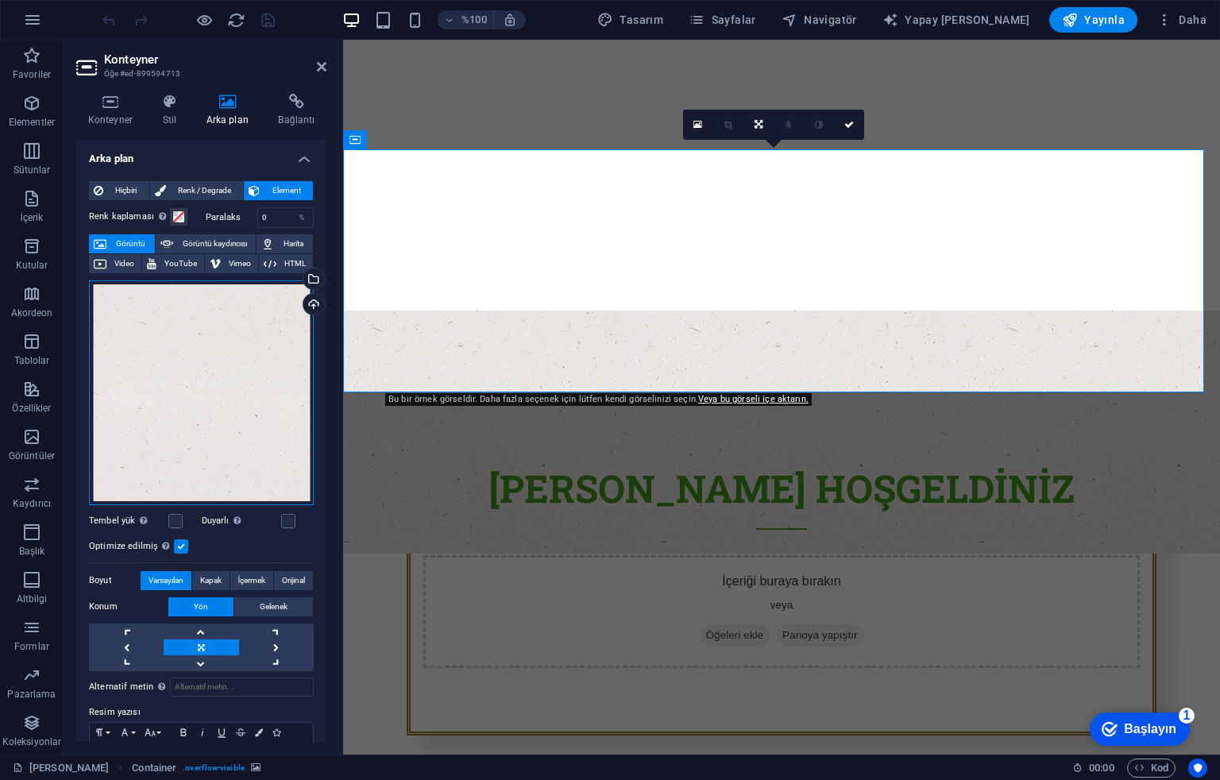
drag, startPoint x: 261, startPoint y: 321, endPoint x: 223, endPoint y: 334, distance: 39.4
click at [223, 334] on div "Dosyaları buraya sürükleyin, dosyaları seçmek için tıklayın veya Dosyalar'dan v…" at bounding box center [201, 392] width 225 height 225
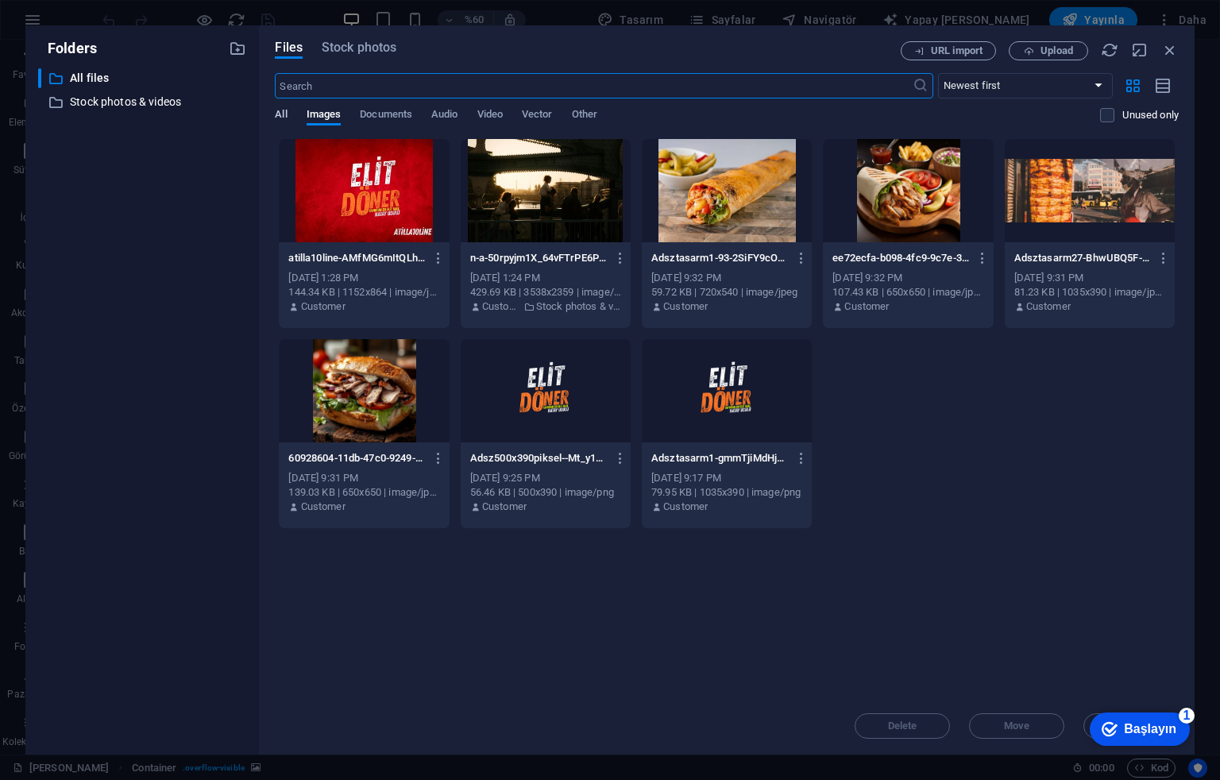
click at [280, 115] on span "All" at bounding box center [281, 116] width 12 height 22
click at [359, 44] on span "Stock photos" at bounding box center [359, 47] width 75 height 19
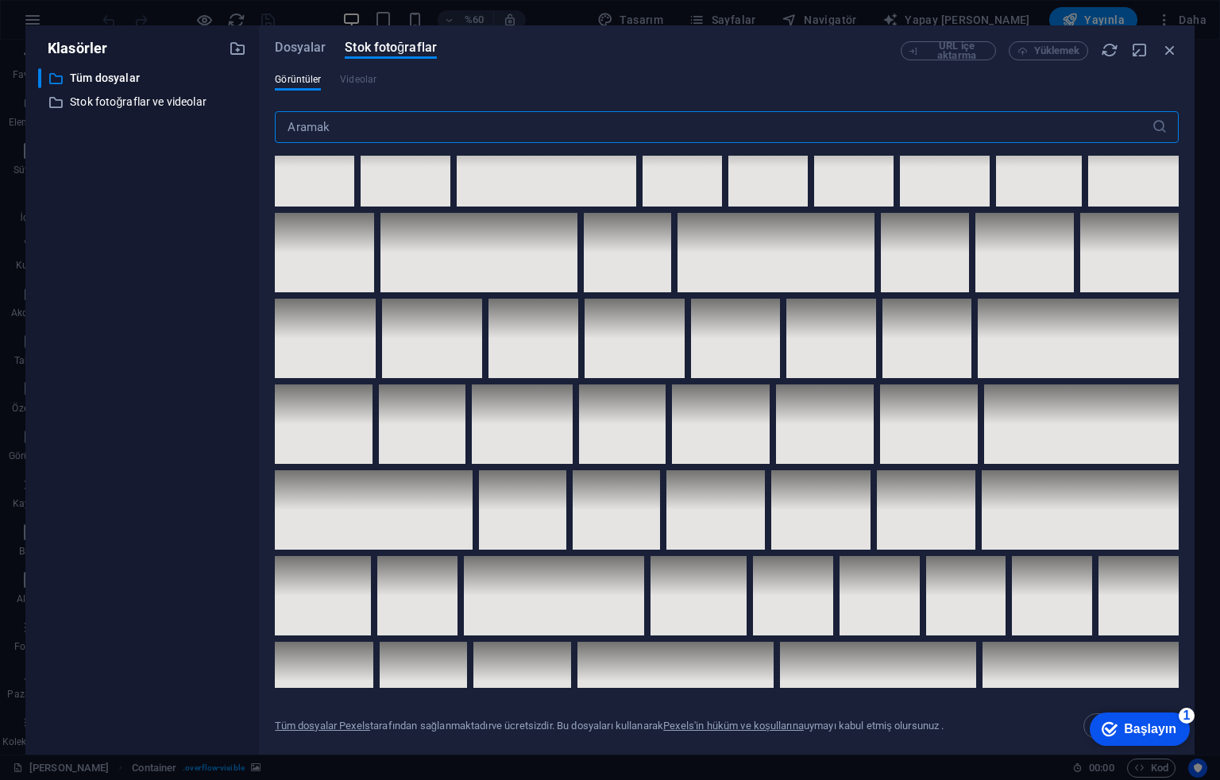
scroll to position [2965, 0]
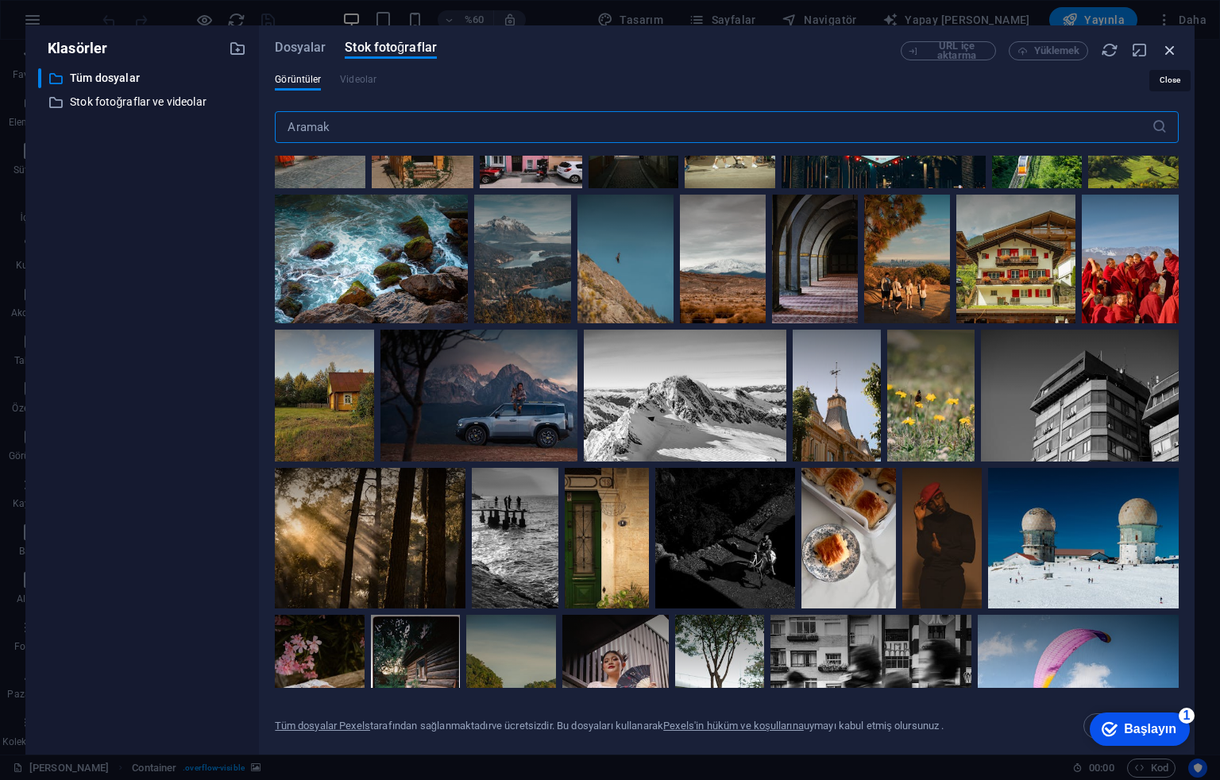
click at [1169, 45] on icon "button" at bounding box center [1169, 49] width 17 height 17
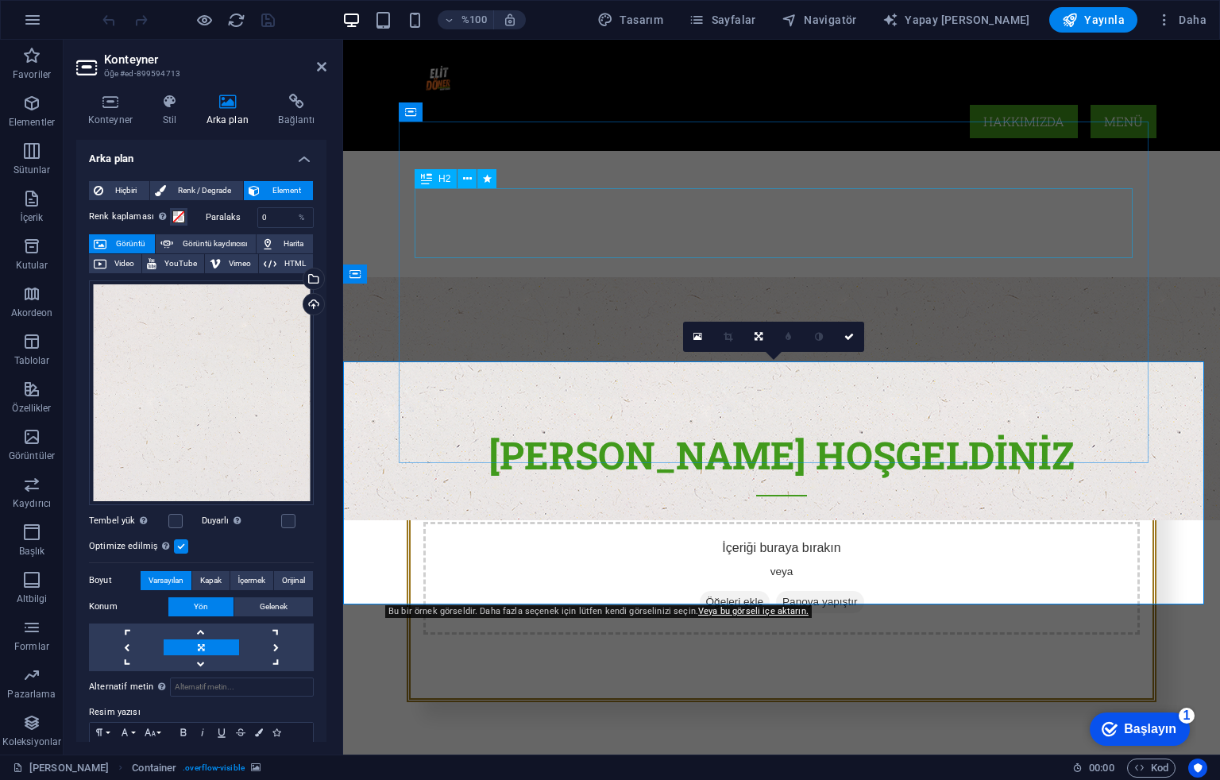
scroll to position [114, 0]
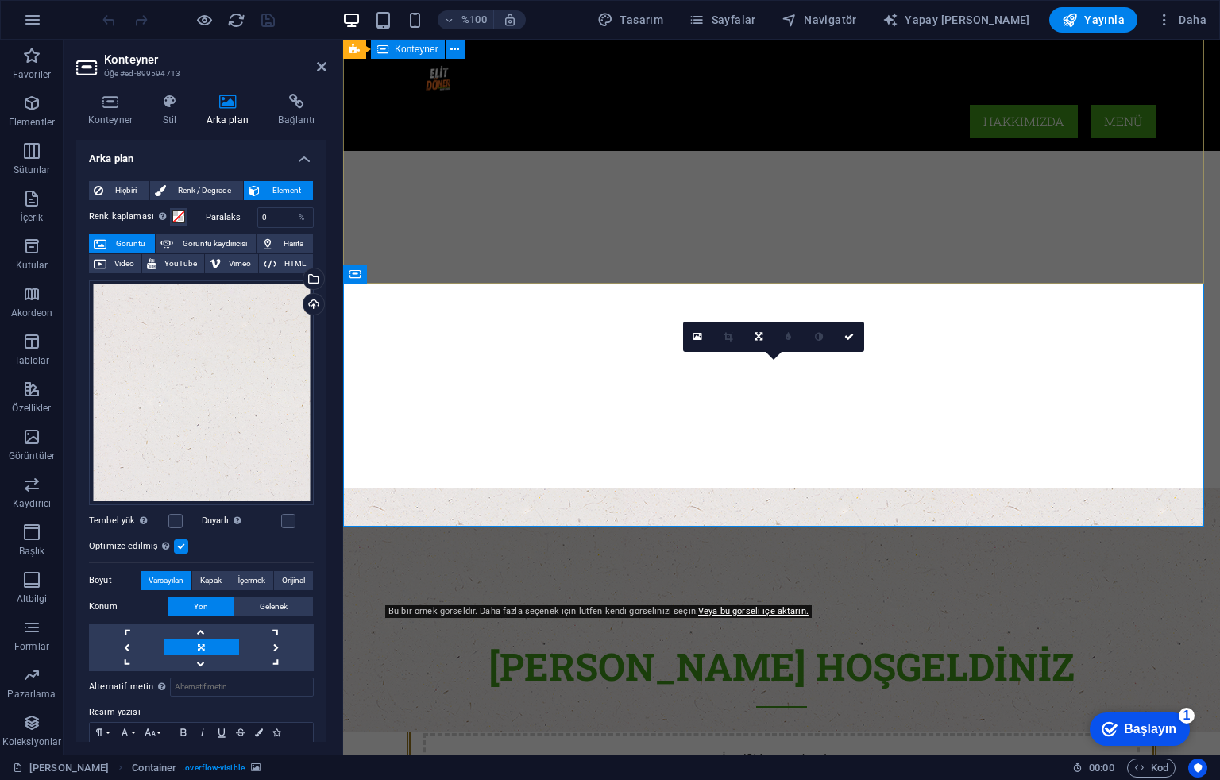
click at [1149, 361] on div at bounding box center [781, 424] width 877 height 127
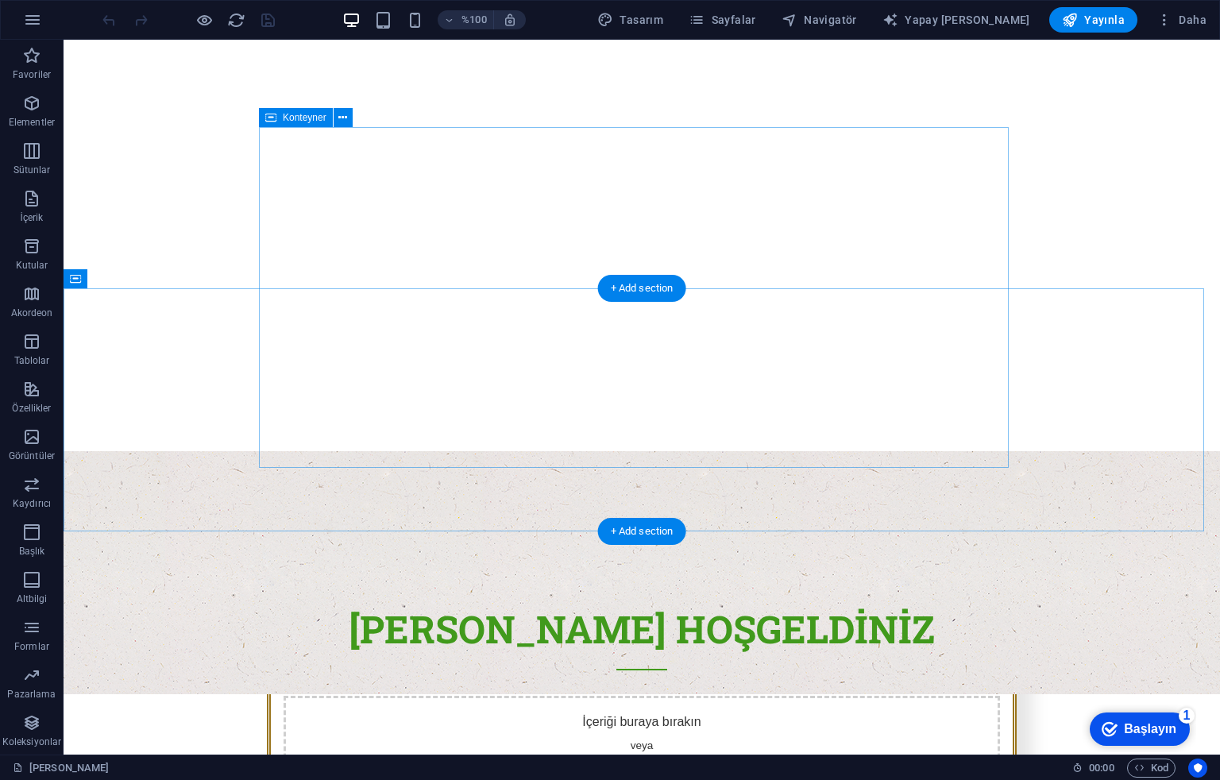
scroll to position [0, 0]
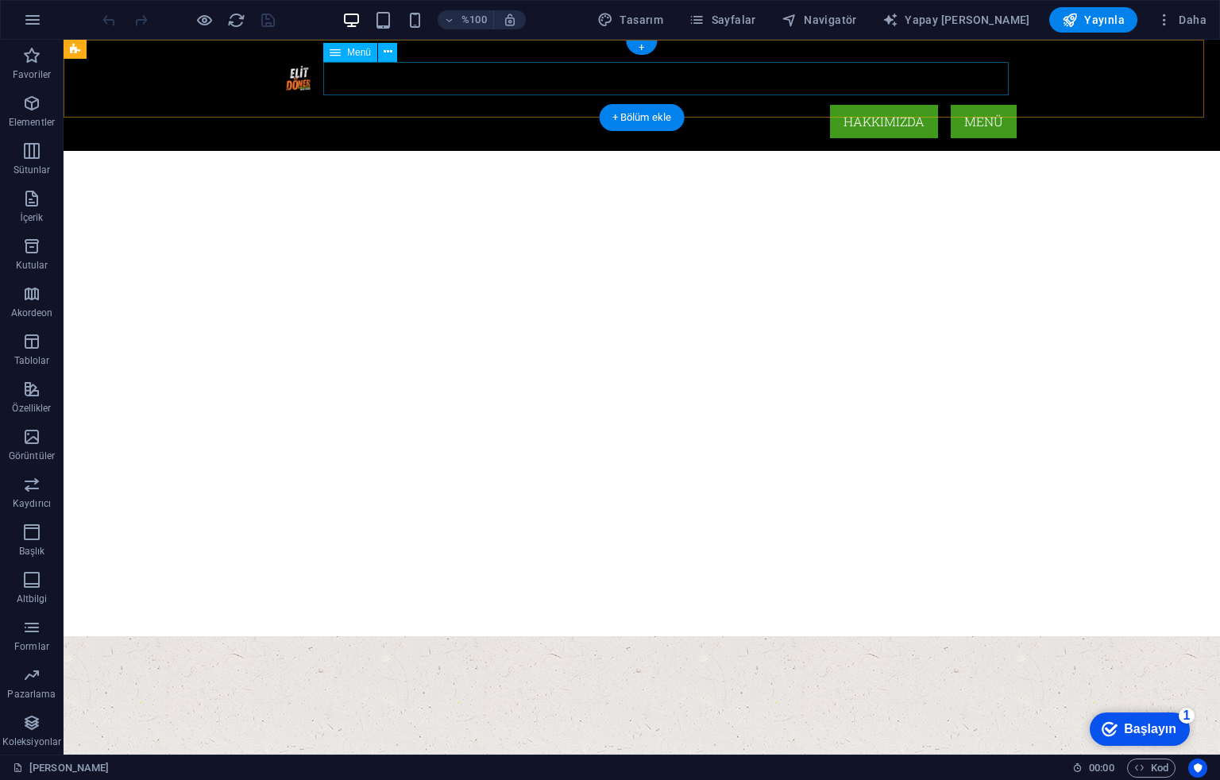
click at [970, 105] on nav "Hakkımızda Menü" at bounding box center [642, 121] width 750 height 33
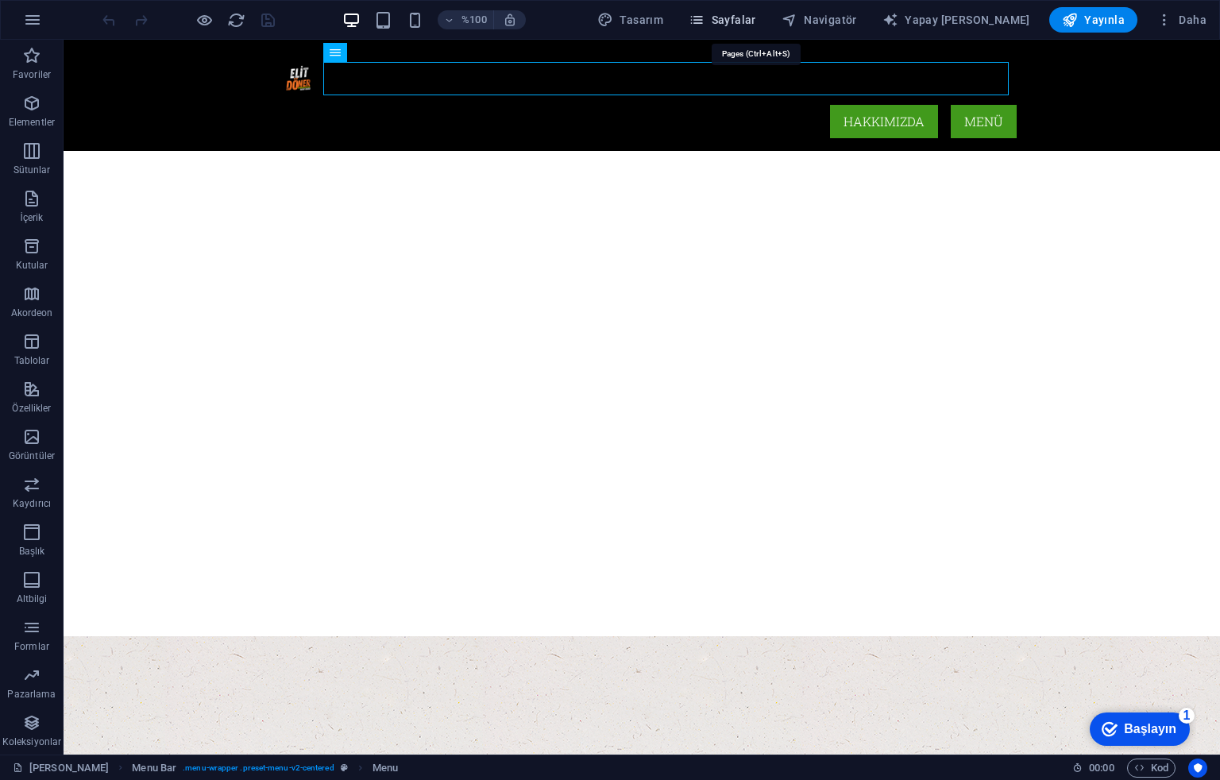
click at [756, 17] on font "Sayfalar" at bounding box center [734, 20] width 44 height 13
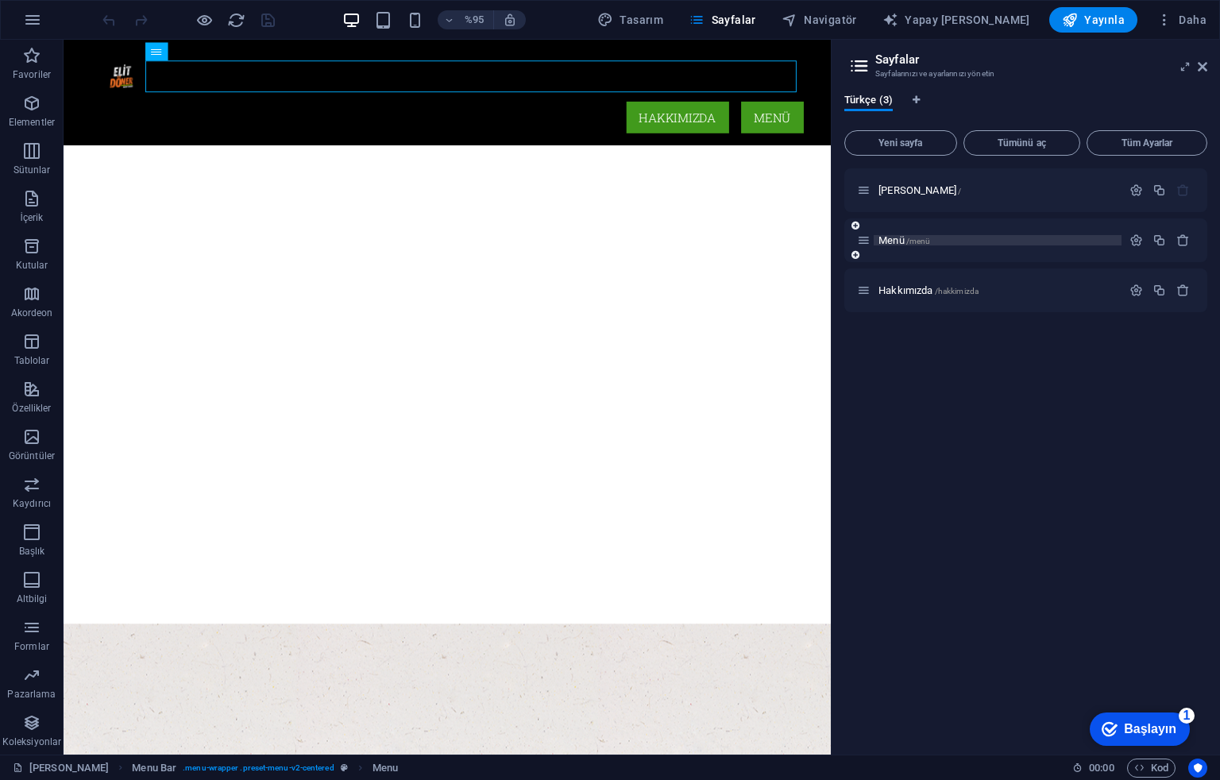
click at [890, 241] on font "Menü" at bounding box center [892, 240] width 26 height 12
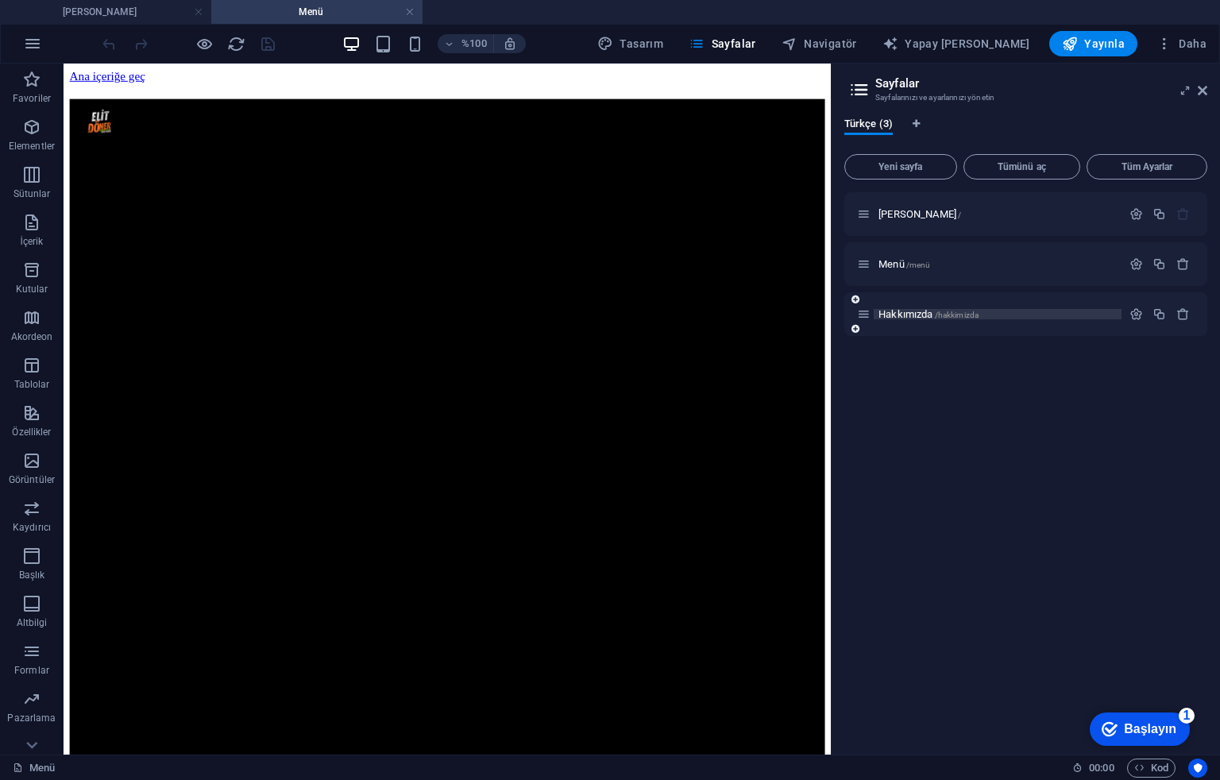
click at [926, 315] on font "Hakkımızda" at bounding box center [906, 314] width 54 height 12
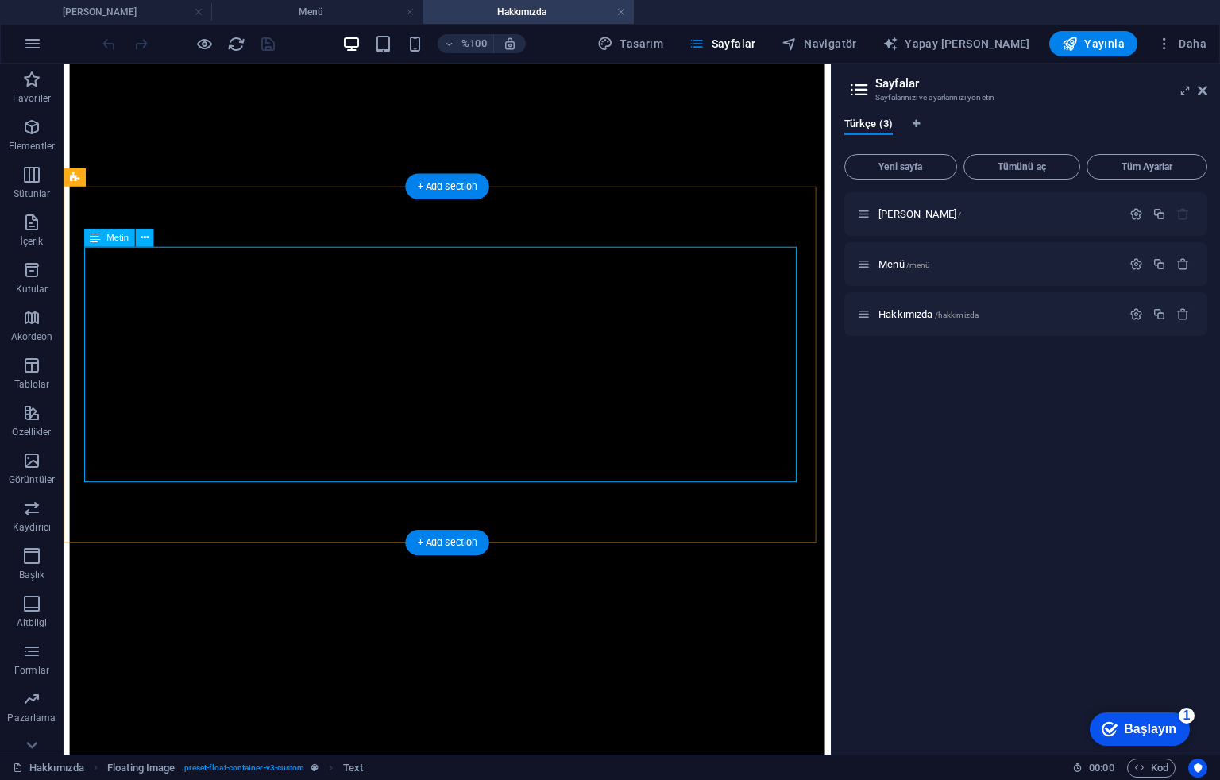
scroll to position [234, 0]
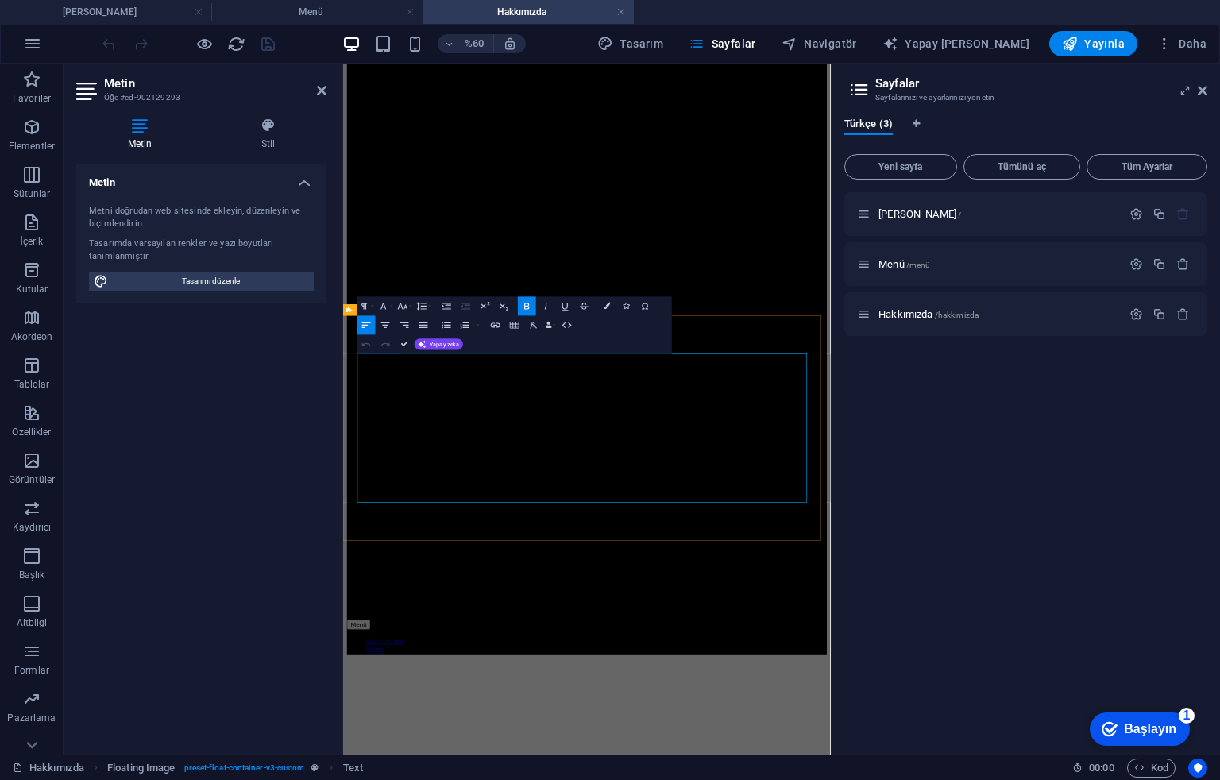
click at [319, 91] on icon at bounding box center [322, 90] width 10 height 13
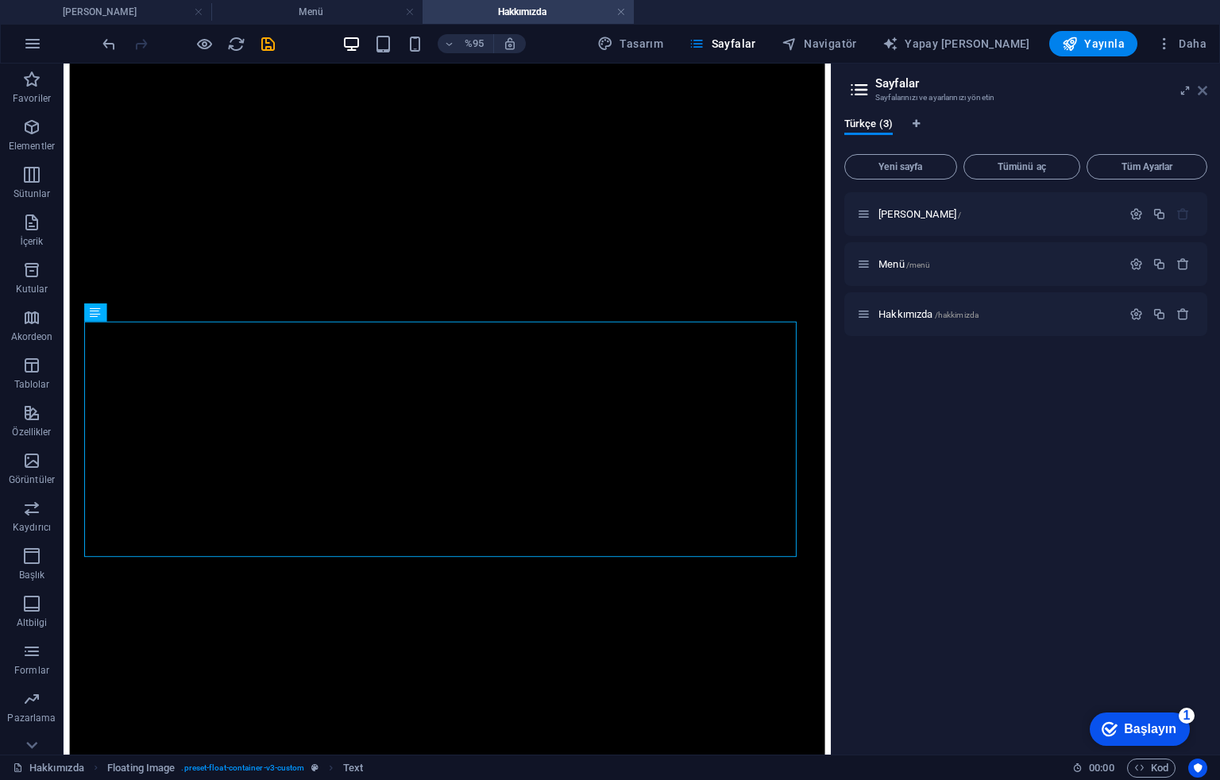
click at [1199, 87] on icon at bounding box center [1203, 90] width 10 height 13
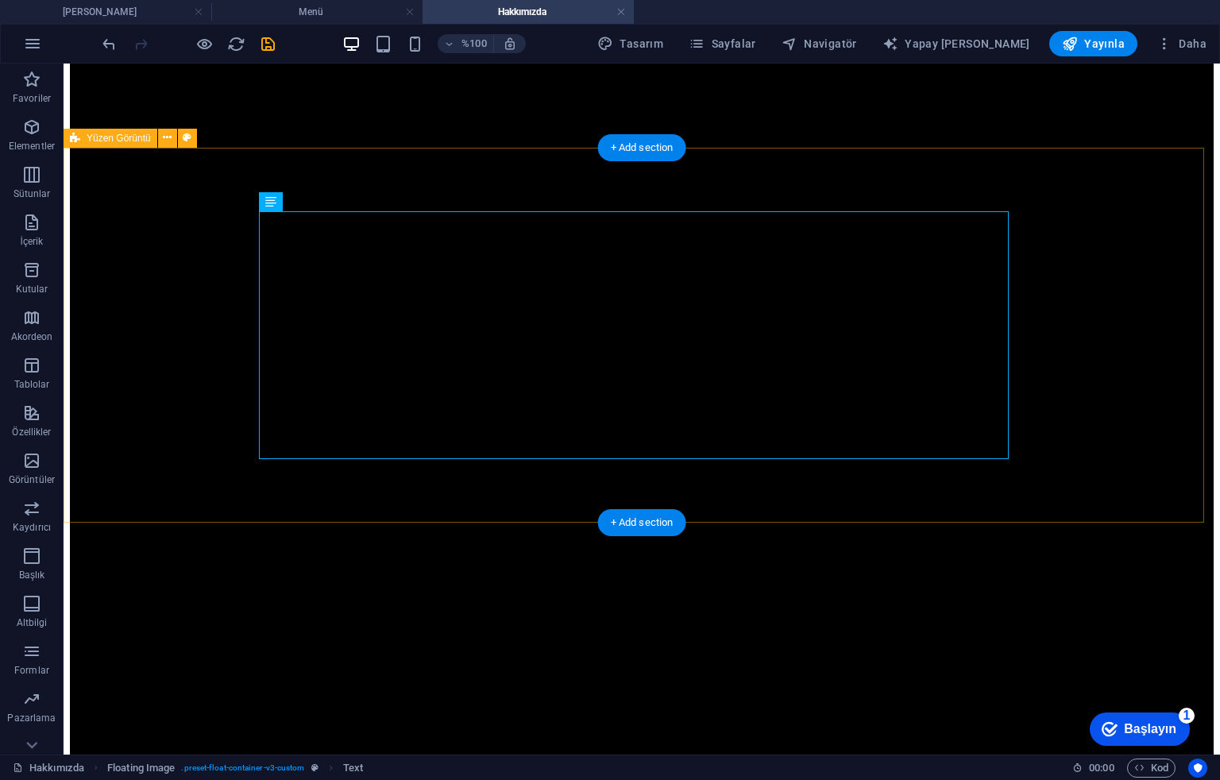
scroll to position [340, 0]
drag, startPoint x: 593, startPoint y: 210, endPoint x: 626, endPoint y: 192, distance: 38.0
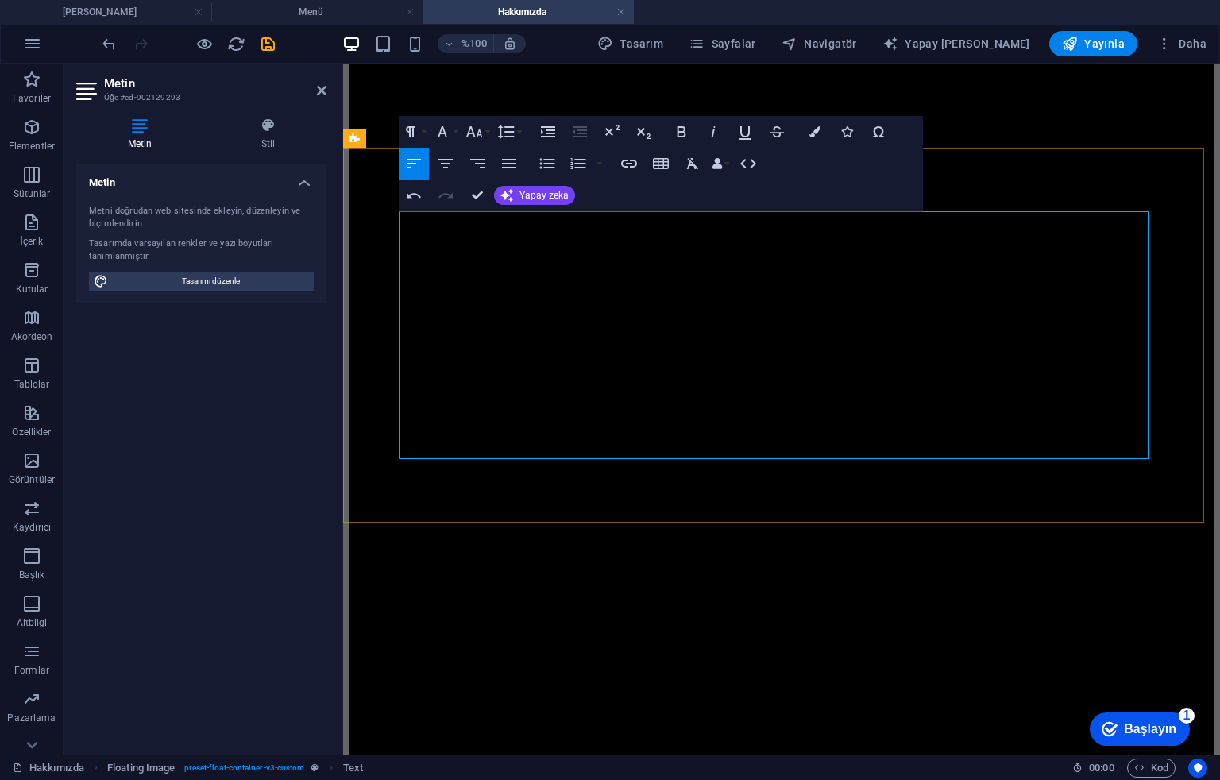
click at [321, 89] on icon at bounding box center [322, 90] width 10 height 13
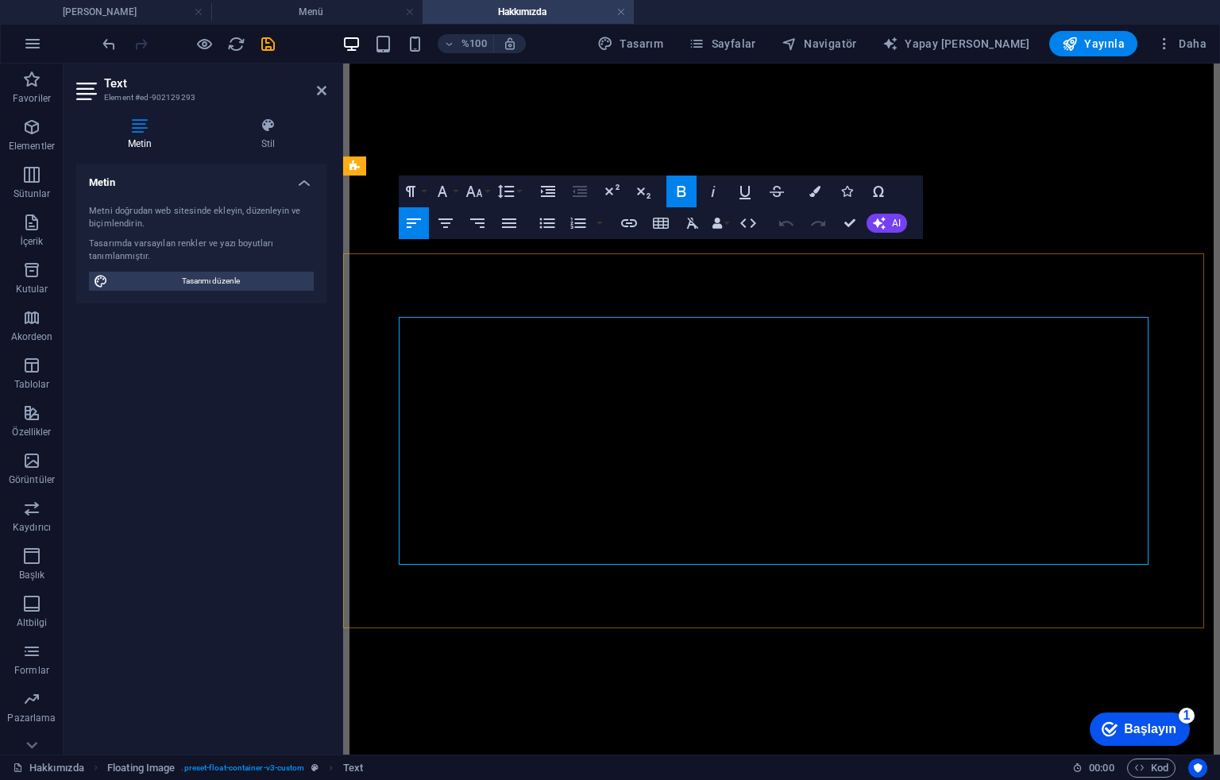
scroll to position [234, 0]
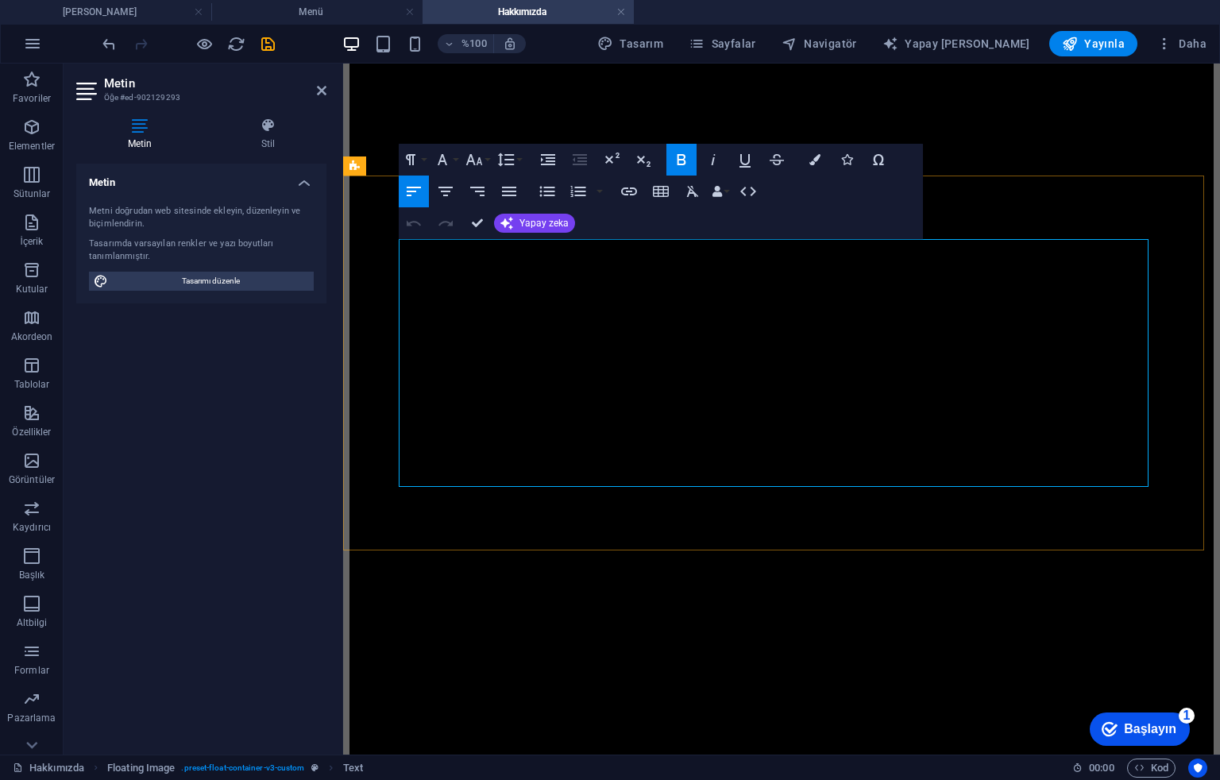
click at [319, 86] on icon at bounding box center [322, 90] width 10 height 13
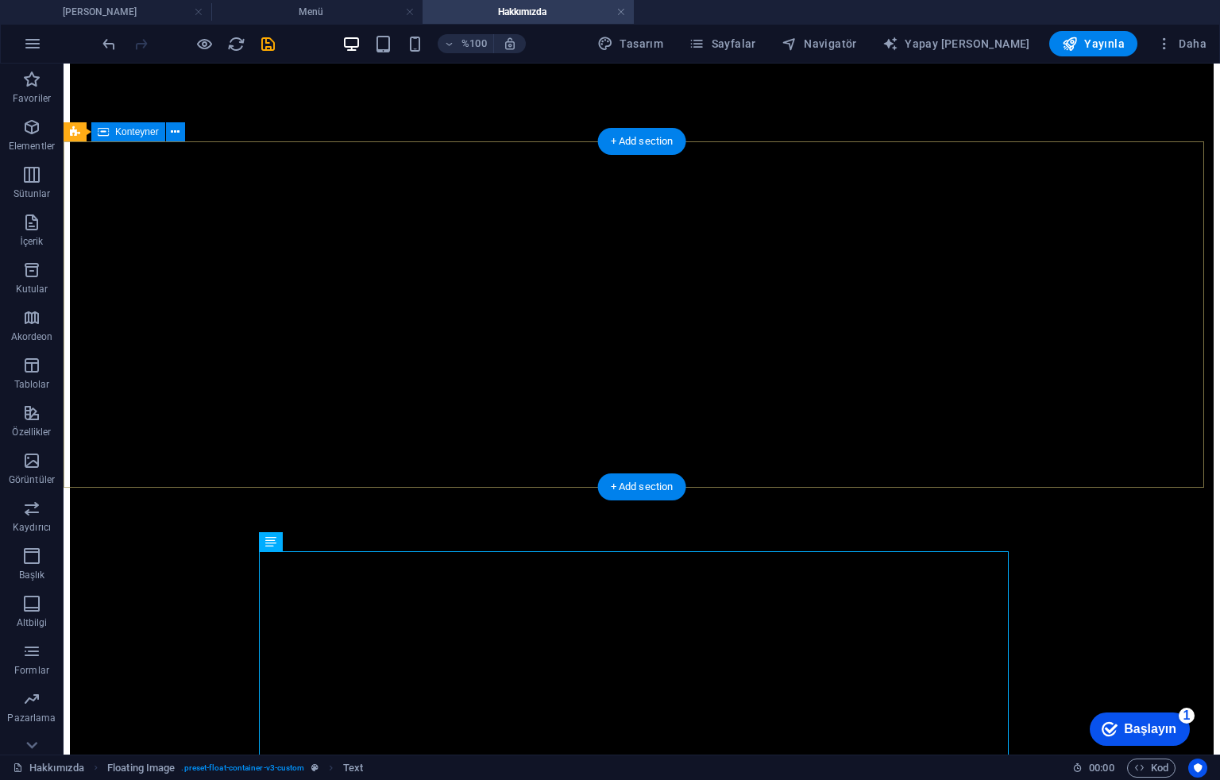
scroll to position [0, 0]
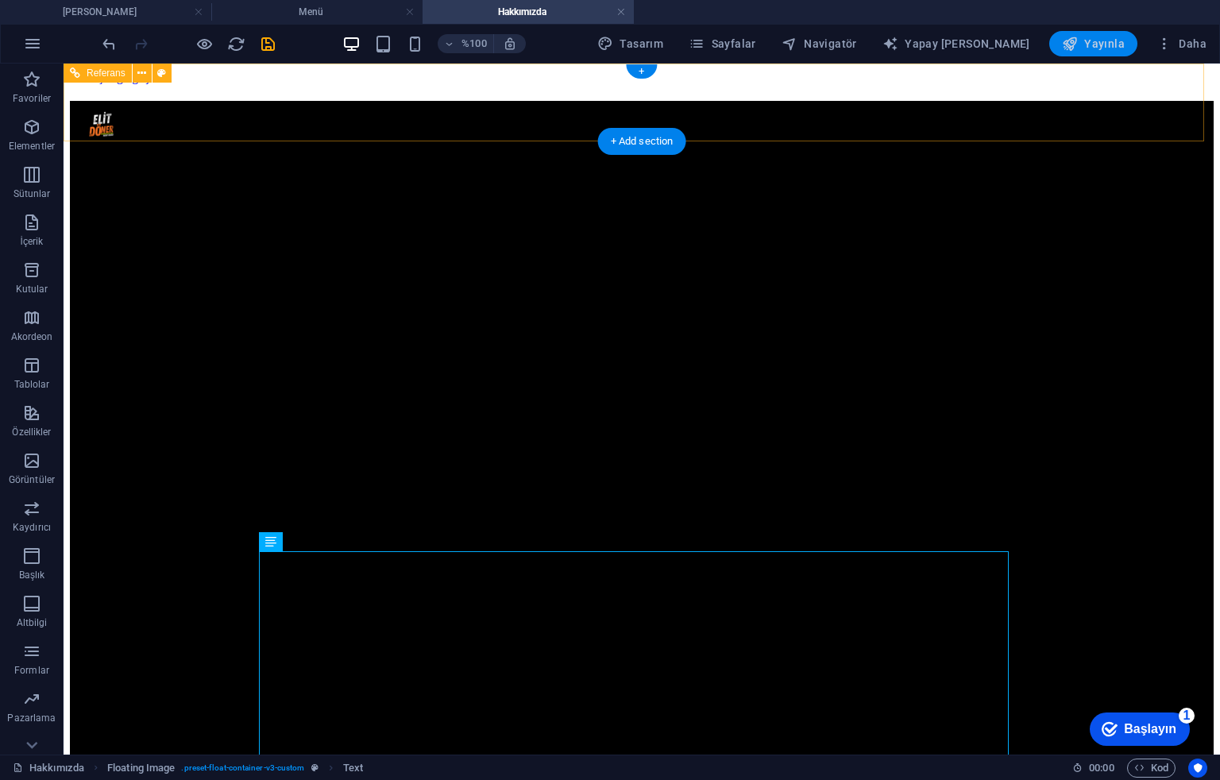
click at [1078, 44] on icon "button" at bounding box center [1070, 44] width 16 height 16
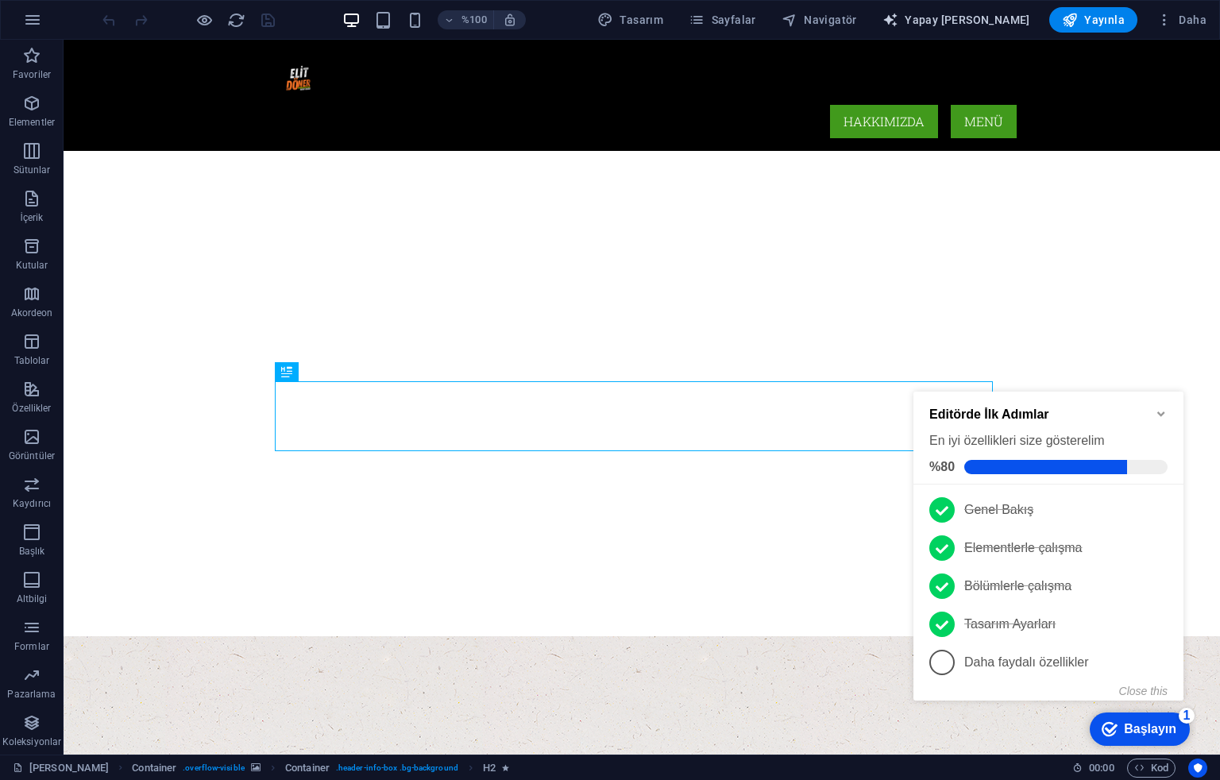
click at [973, 10] on button "Yapay [PERSON_NAME]" at bounding box center [956, 19] width 160 height 25
select select "English"
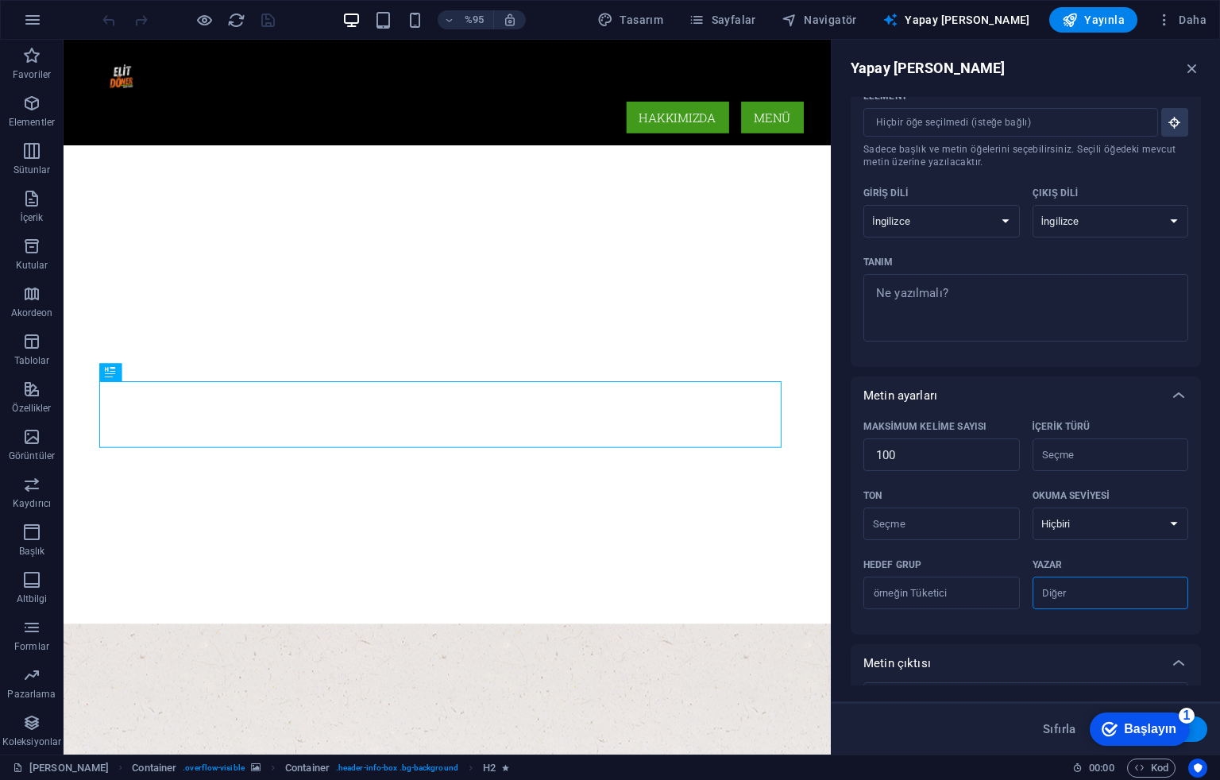
scroll to position [106, 0]
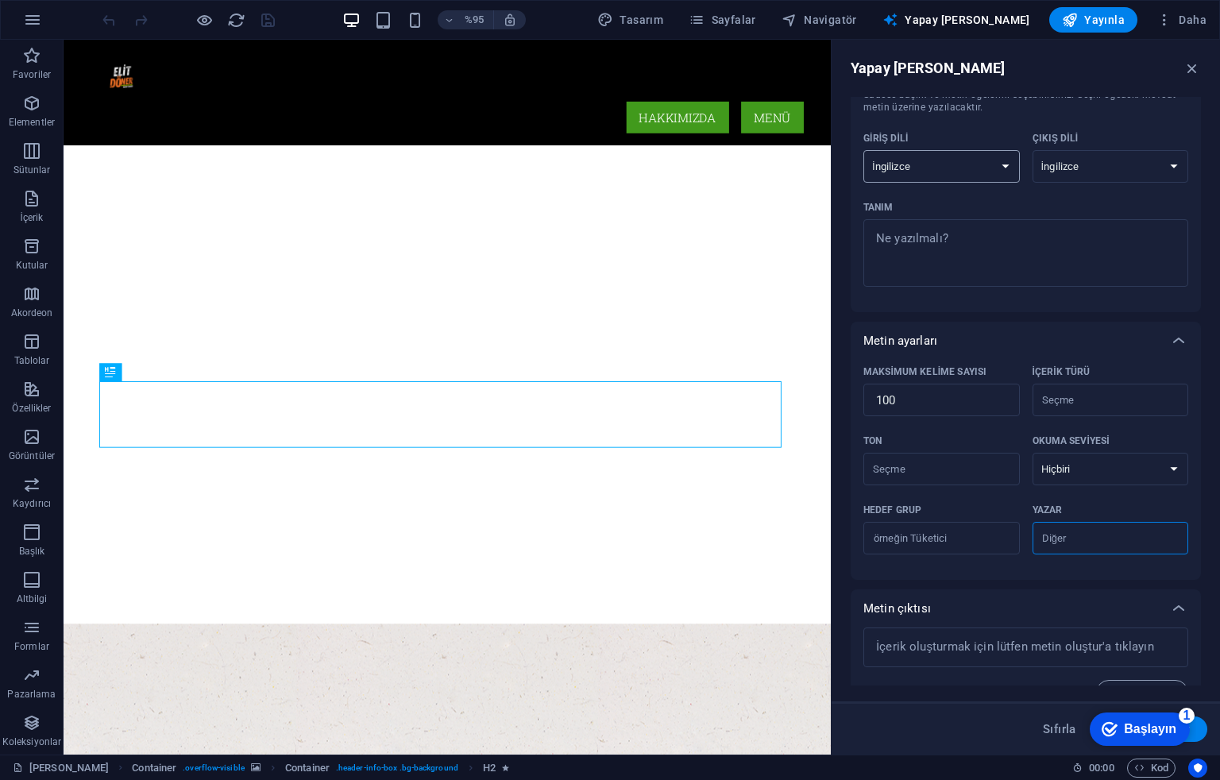
click at [1012, 165] on select "Arnavut Arapça Ermeni Awadhi Azerbaycan Başkurt Bask Belarusça Bengalce Bhojpur…" at bounding box center [941, 166] width 156 height 33
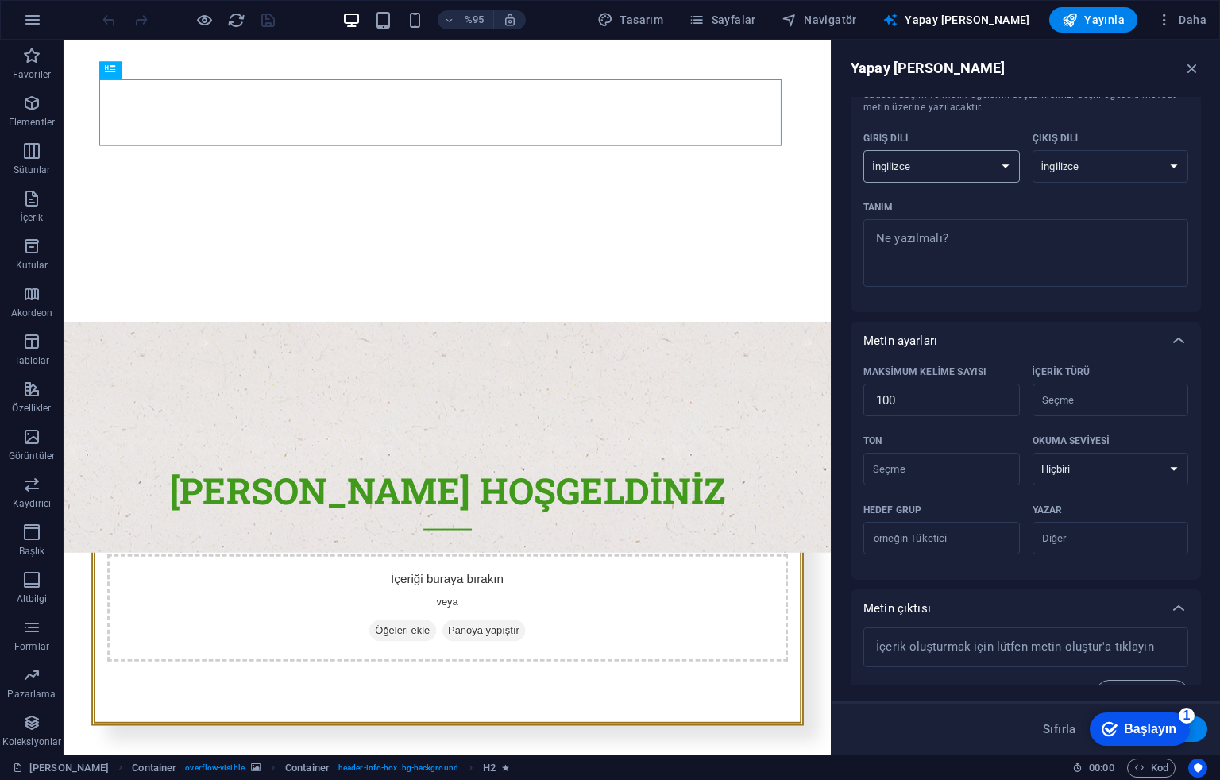
scroll to position [0, 0]
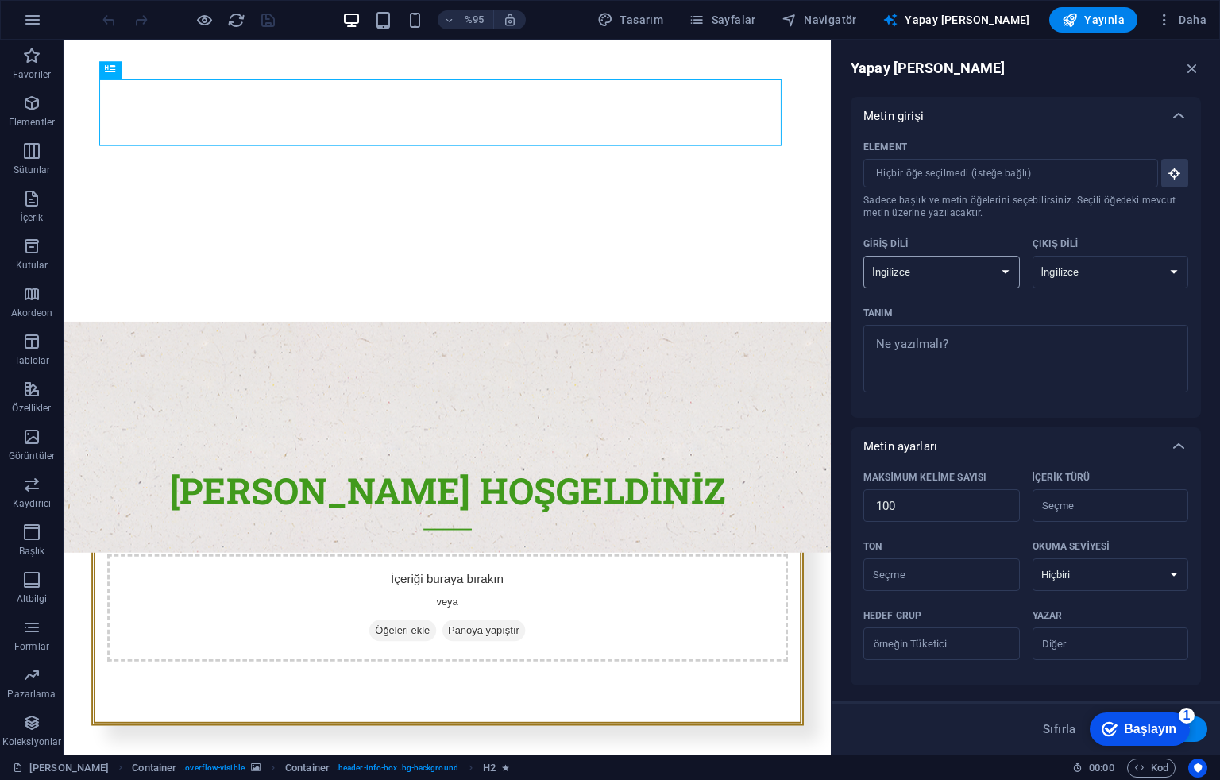
click at [967, 275] on select "Arnavut Arapça Ermeni Awadhi Azerbaycan Başkurt Bask Belarusça Bengalce Bhojpur…" at bounding box center [941, 272] width 156 height 33
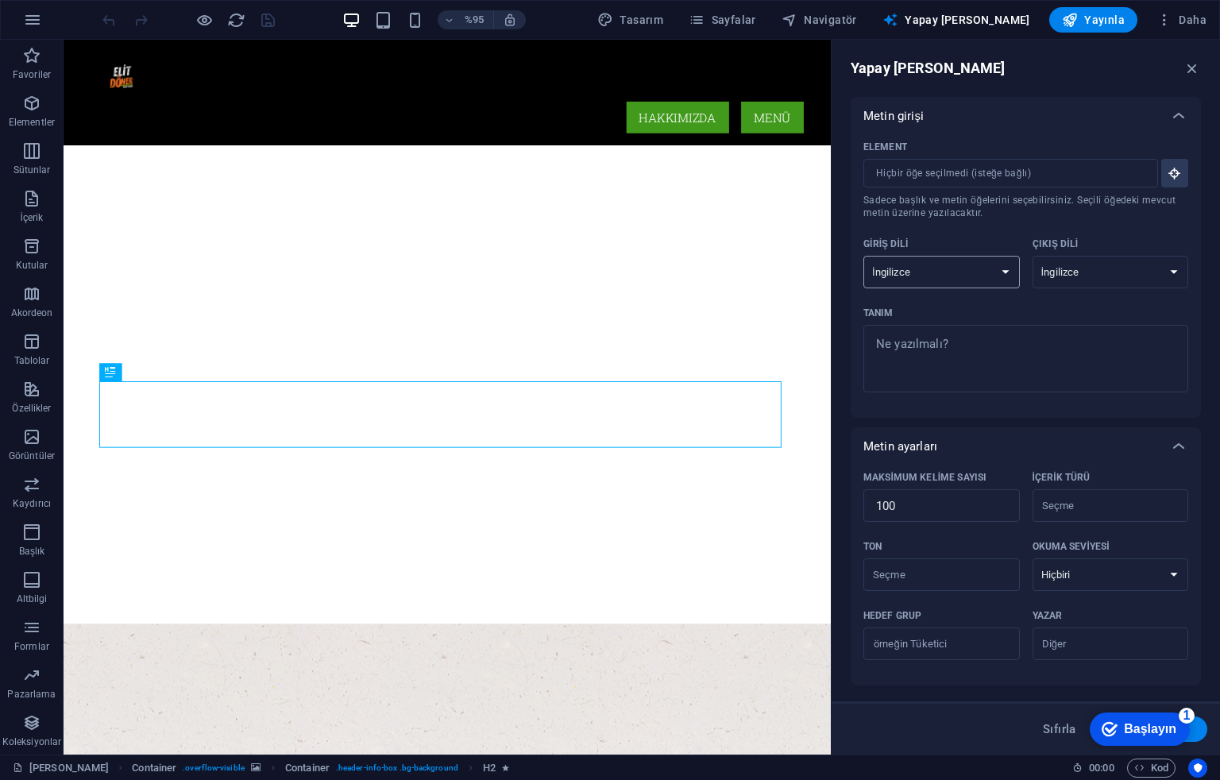
click at [928, 267] on select "Arnavut Arapça Ermeni Awadhi Azerbaycan Başkurt Bask Belarusça Bengalce Bhojpur…" at bounding box center [941, 272] width 156 height 33
click at [1098, 261] on select "Arnavut Arapça Ermeni Awadhi Azerbaycan Başkurt Bask Belarusça Bengalce Bhojpur…" at bounding box center [1111, 272] width 156 height 33
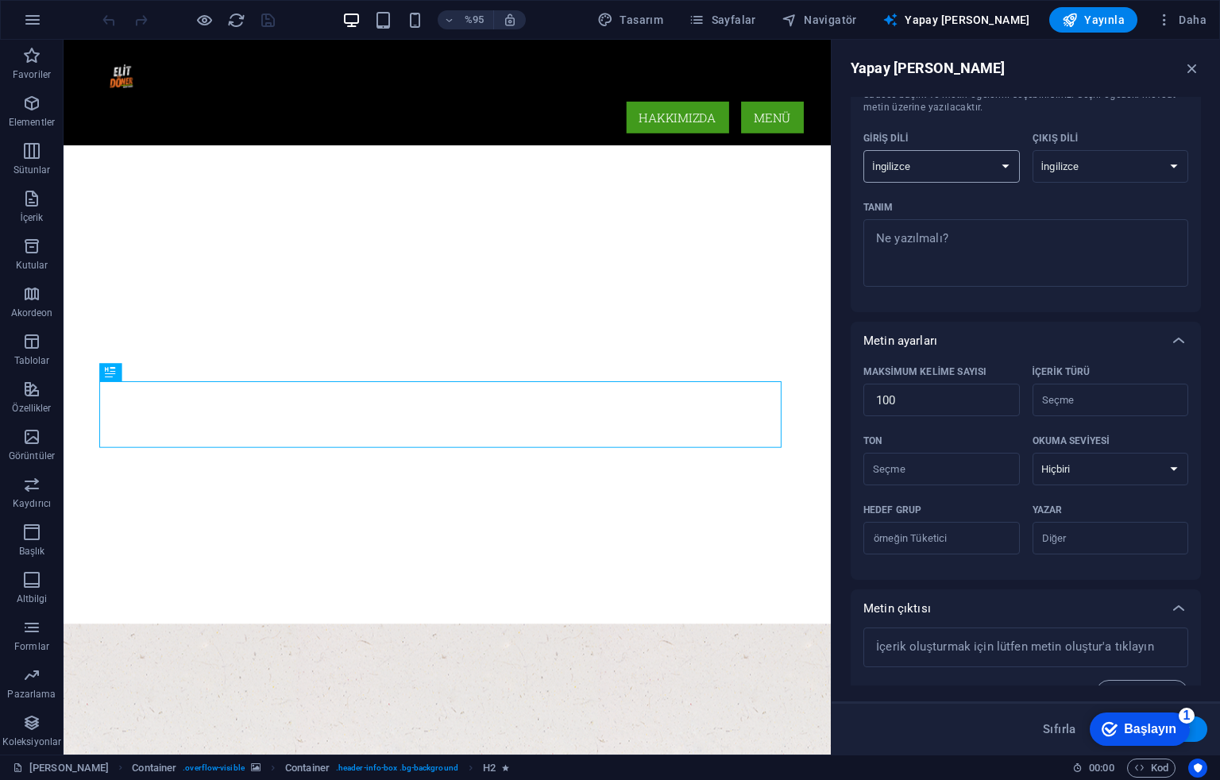
click at [964, 176] on select "Arnavut Arapça Ermeni Awadhi Azerbaycan Başkurt Bask Belarusça Bengalce Bhojpur…" at bounding box center [941, 166] width 156 height 33
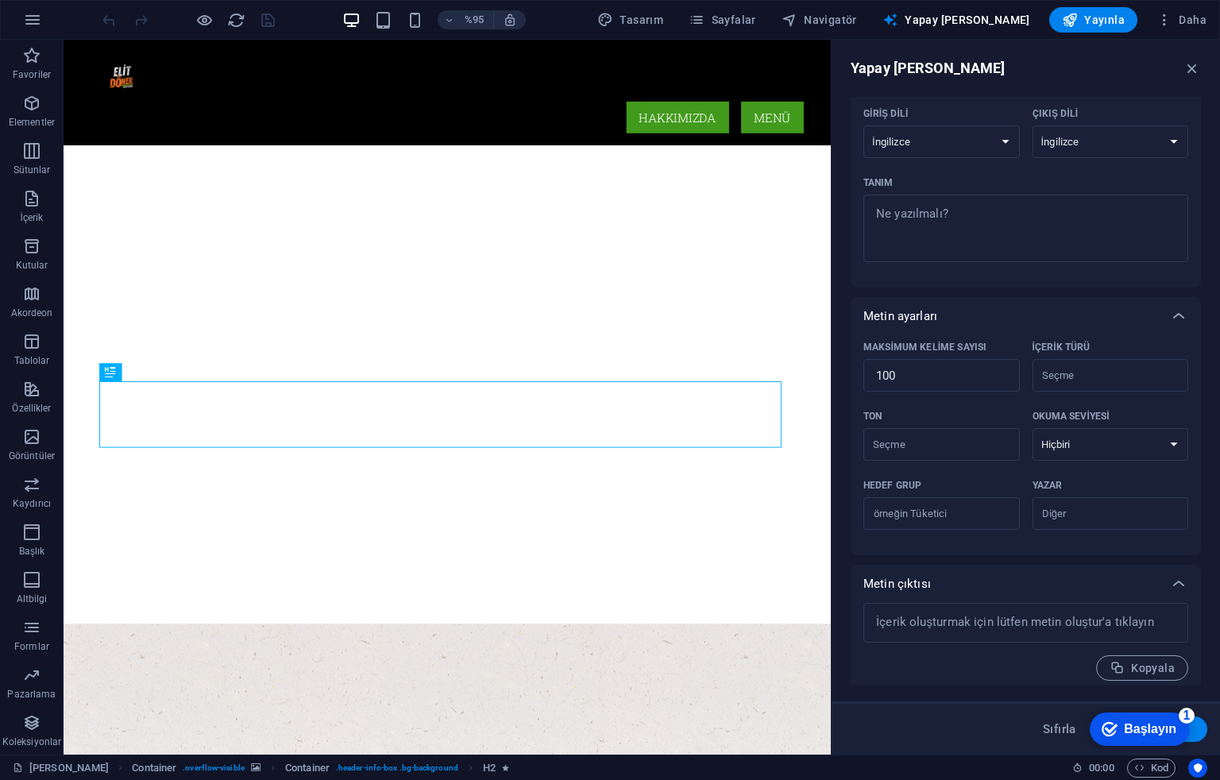
scroll to position [137, 0]
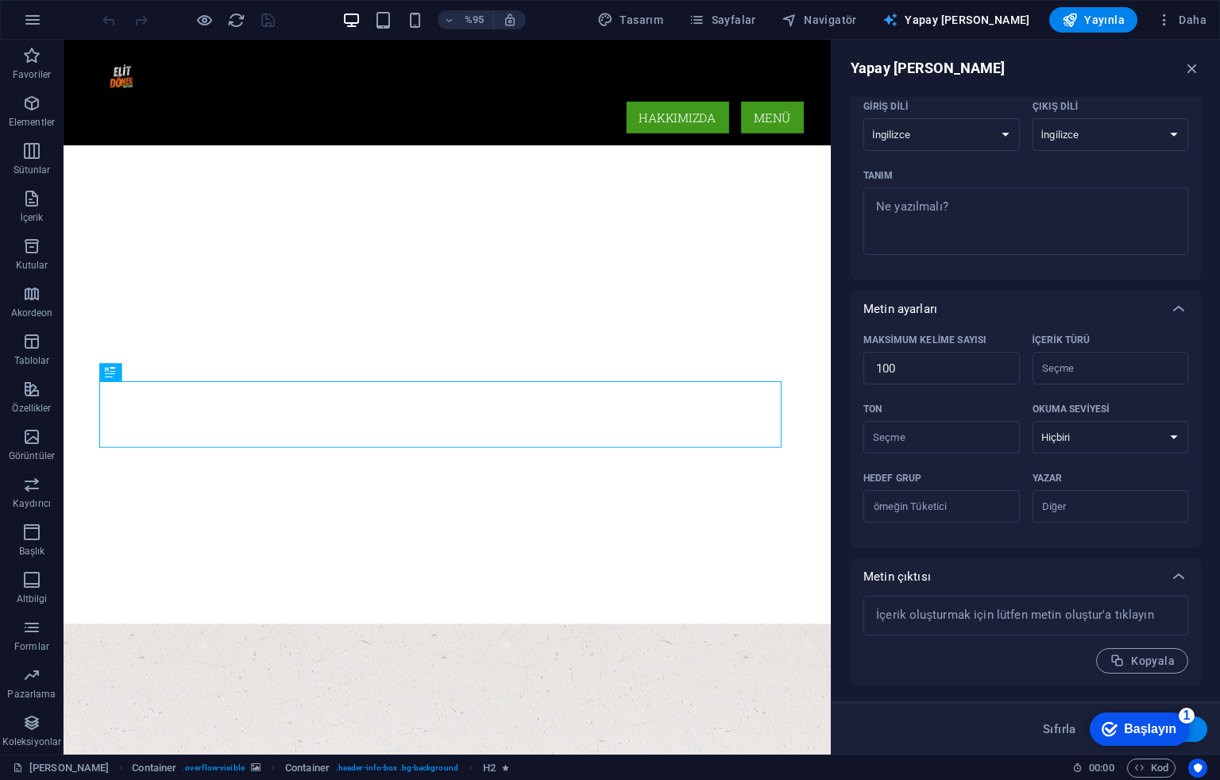
click at [1030, 14] on font "Yapay [PERSON_NAME]" at bounding box center [968, 20] width 126 height 13
click at [607, 37] on div "%95 Tasarım Sayfalar Navigatör Yapay Zeka Yazarı Yayınla Daha" at bounding box center [610, 20] width 1219 height 38
click at [1186, 67] on icon "button" at bounding box center [1192, 68] width 17 height 17
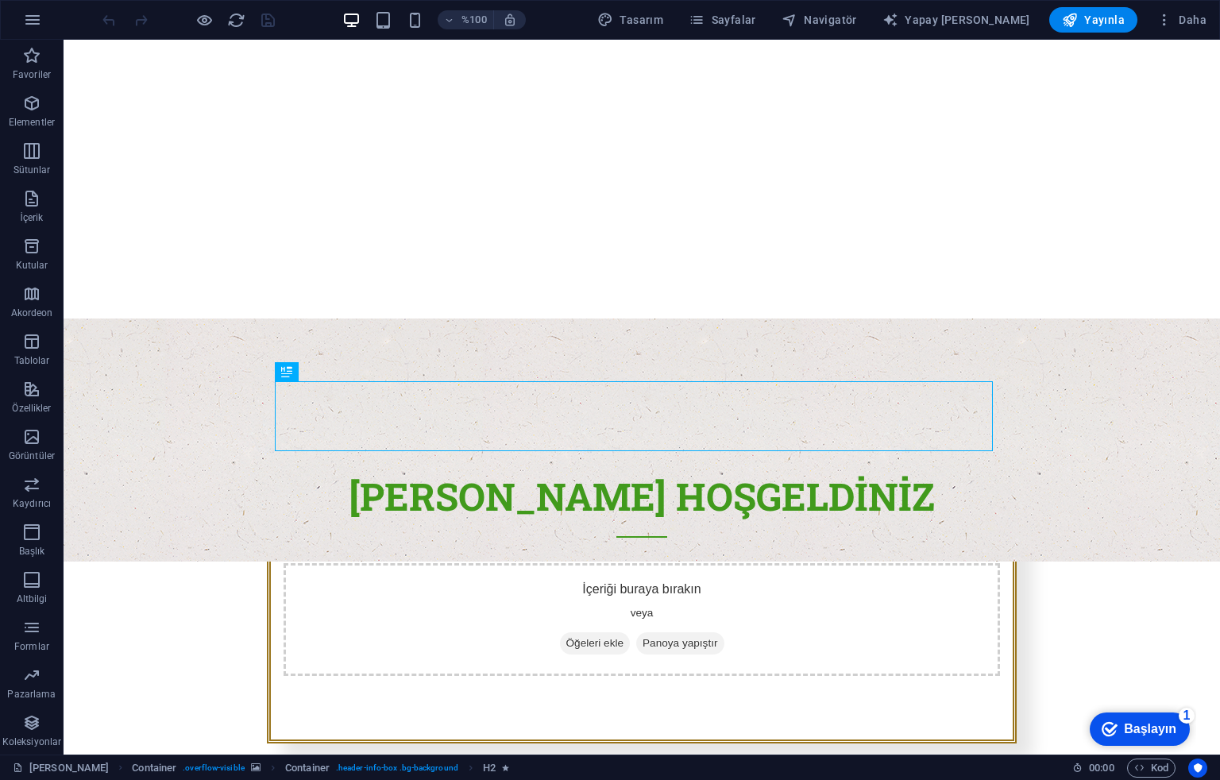
scroll to position [0, 0]
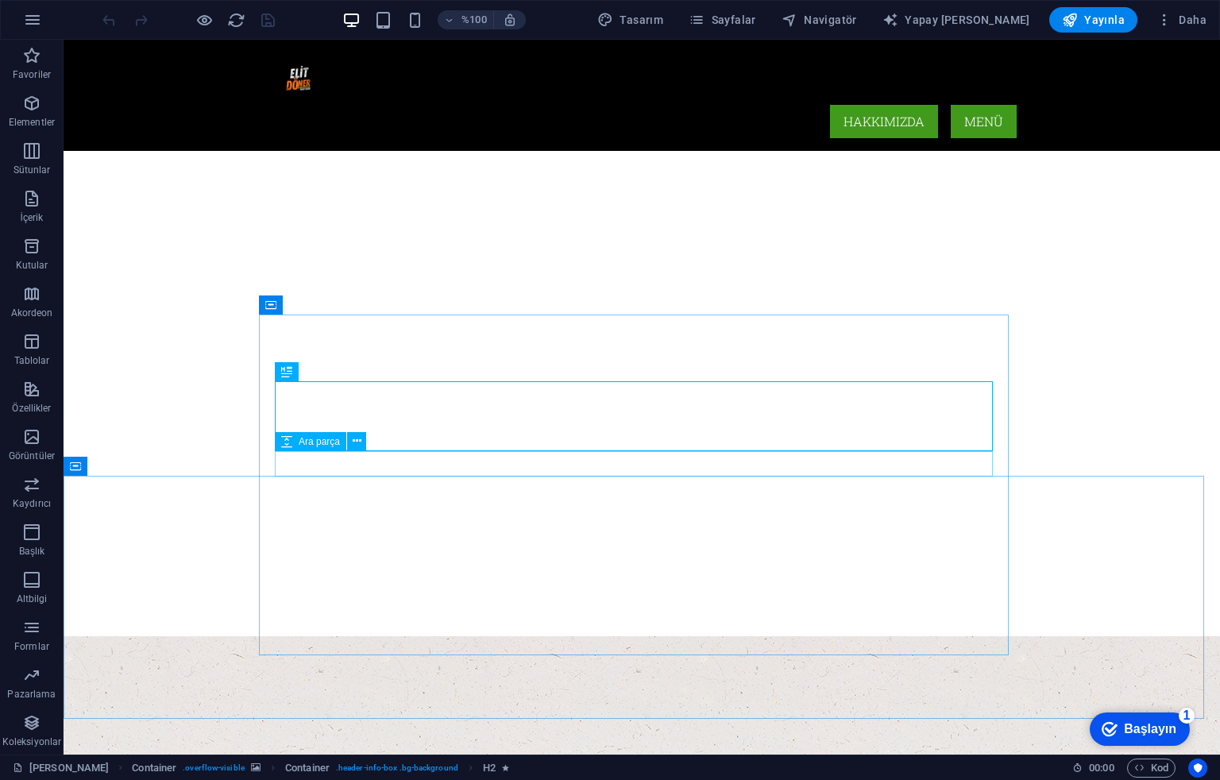
click at [330, 443] on font "Ara parça" at bounding box center [319, 441] width 41 height 11
click at [356, 442] on icon at bounding box center [357, 441] width 9 height 17
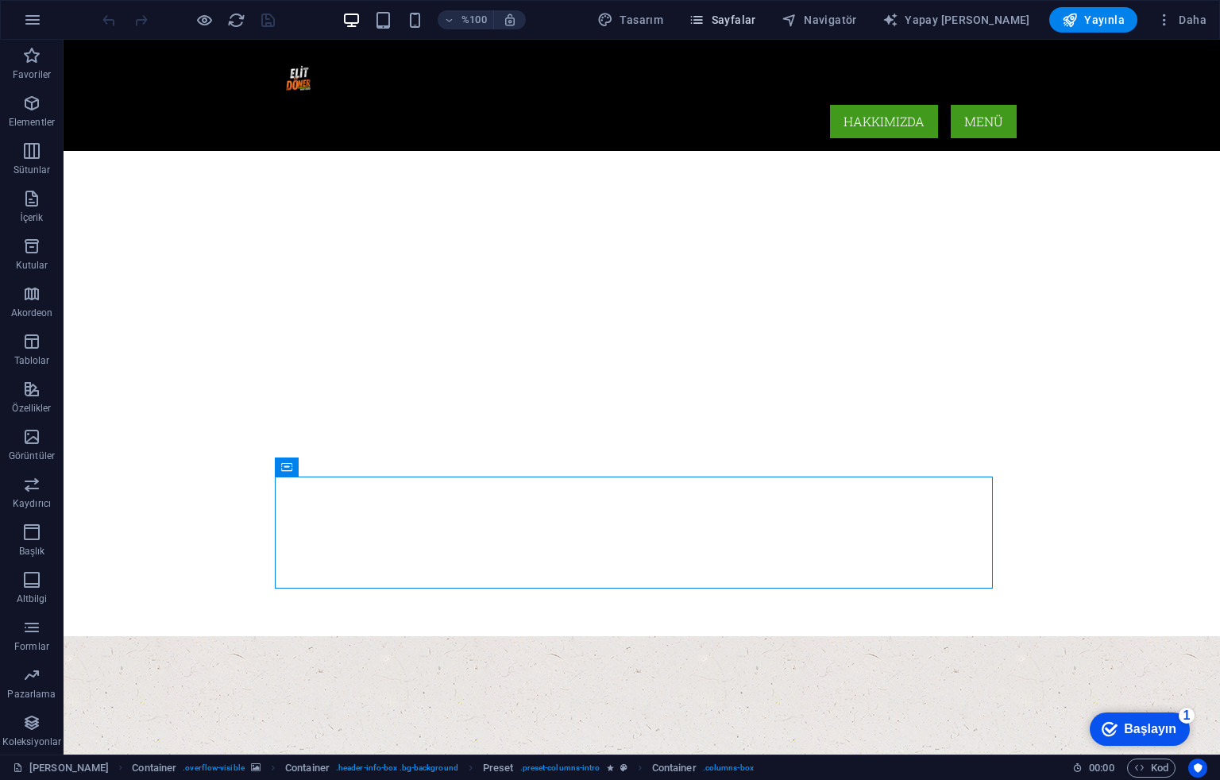
click at [705, 14] on icon "button" at bounding box center [697, 20] width 16 height 16
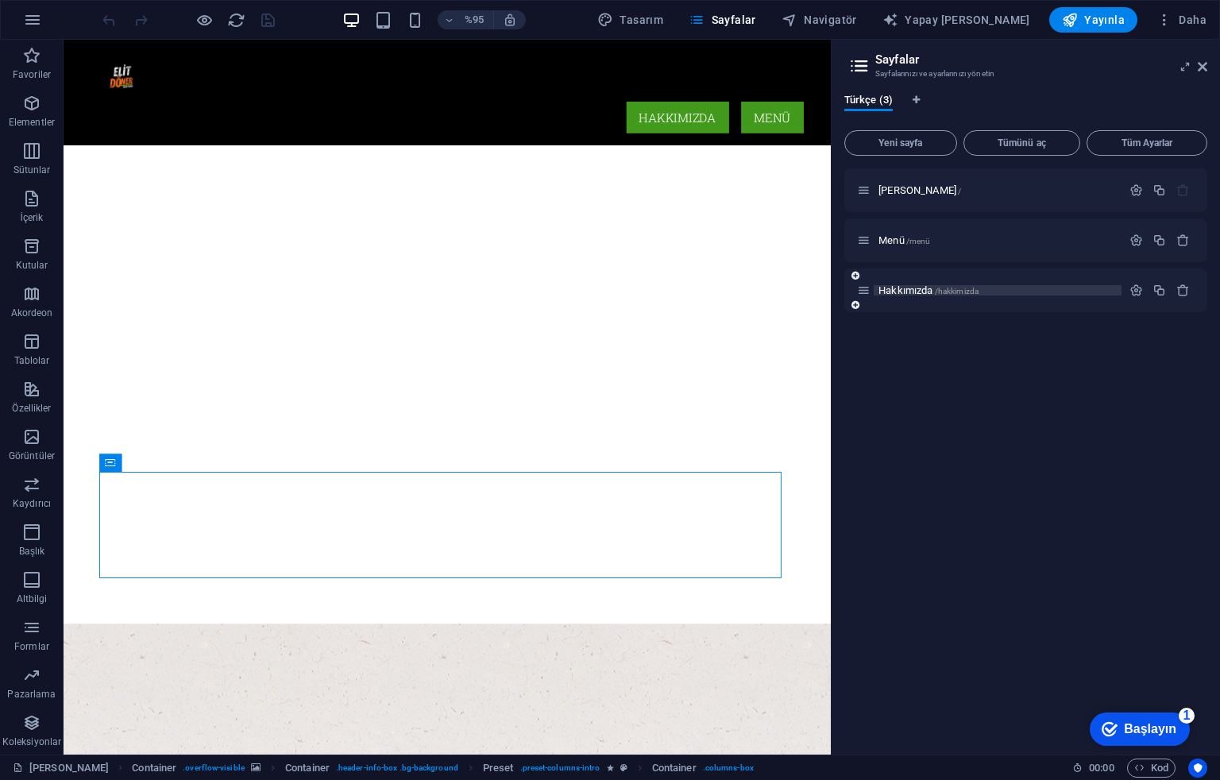
click at [931, 286] on font "Hakkımızda" at bounding box center [906, 290] width 54 height 12
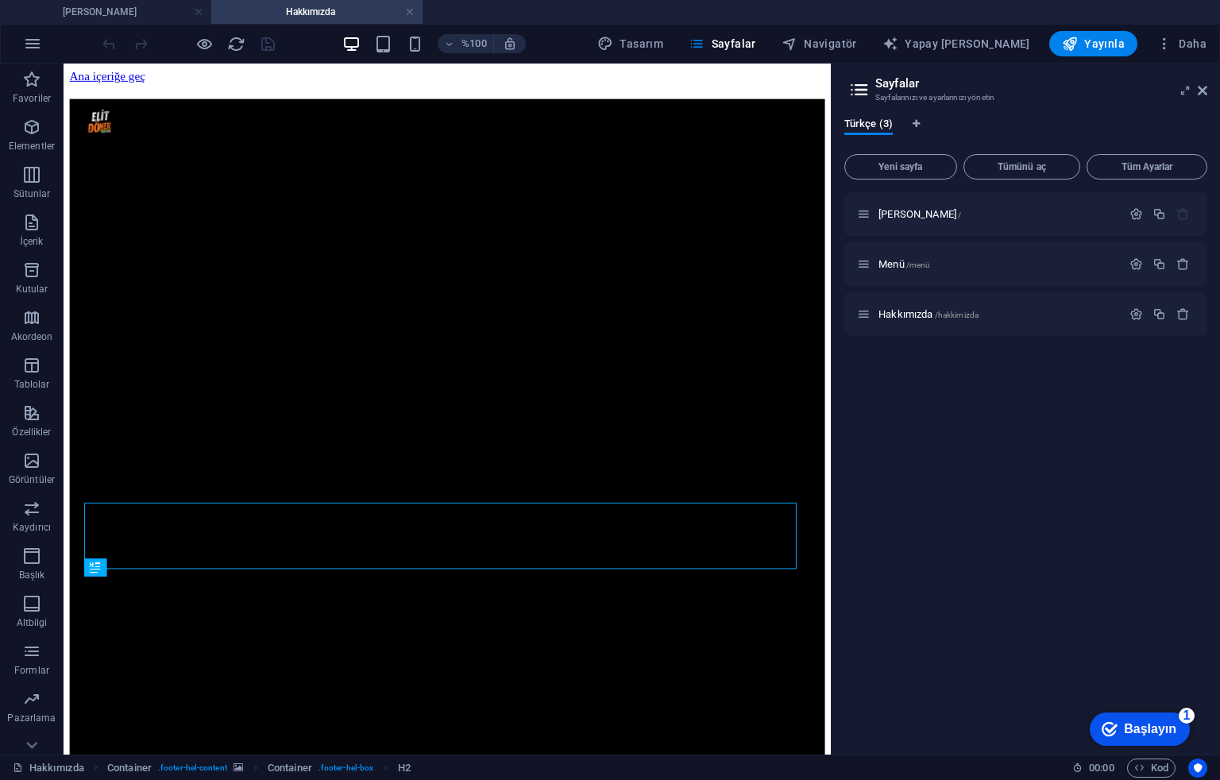
scroll to position [340, 0]
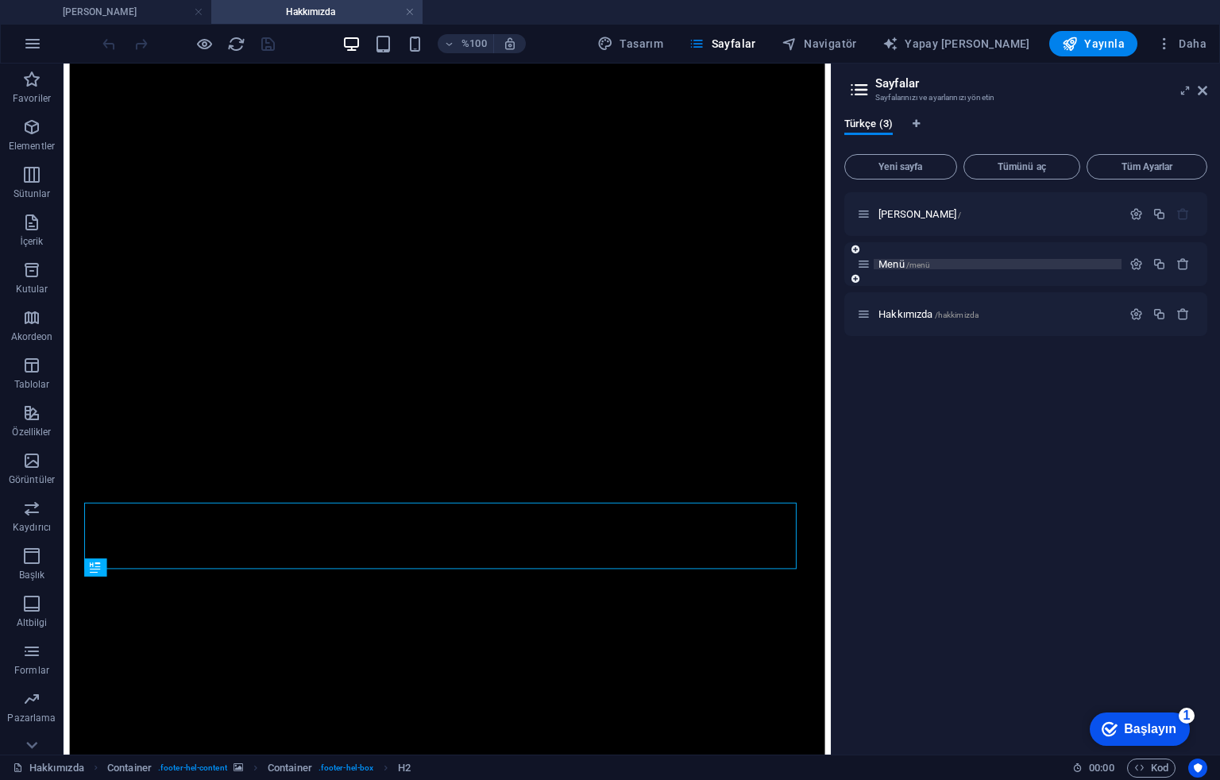
click at [884, 265] on font "Menü" at bounding box center [892, 264] width 26 height 12
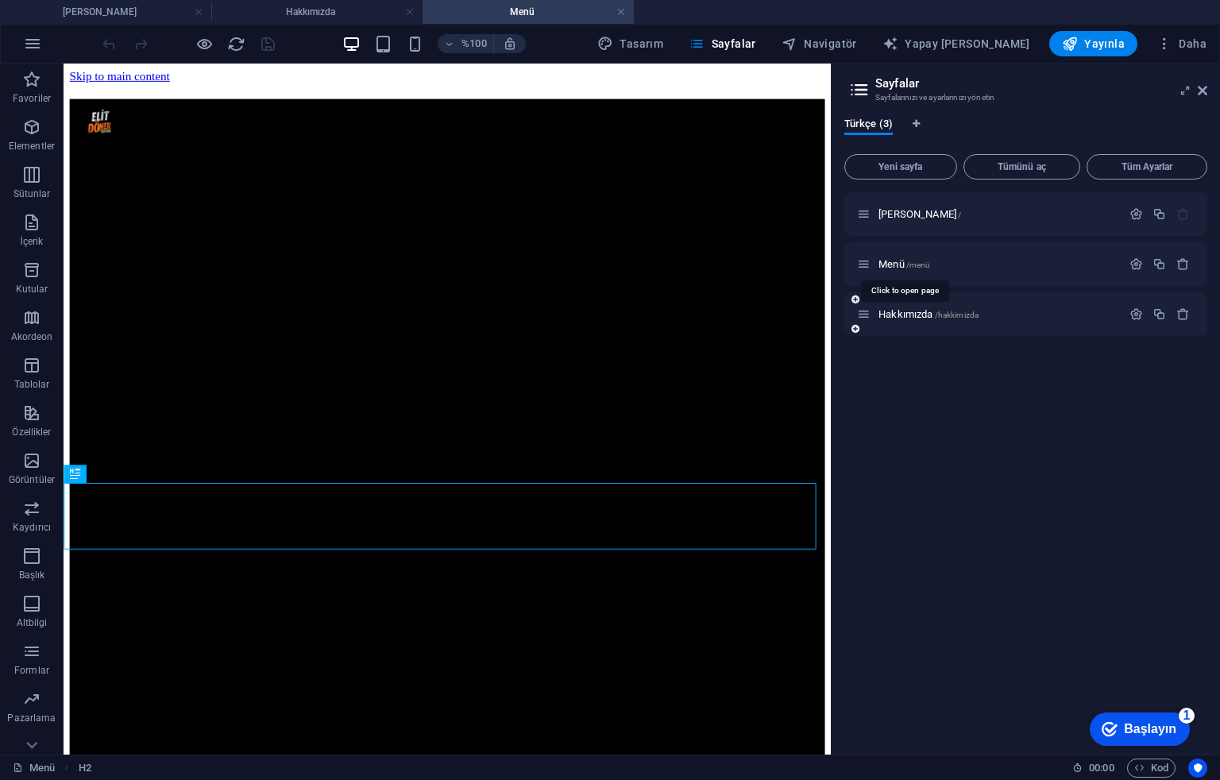
scroll to position [0, 0]
click at [896, 261] on font "Menü" at bounding box center [892, 264] width 26 height 12
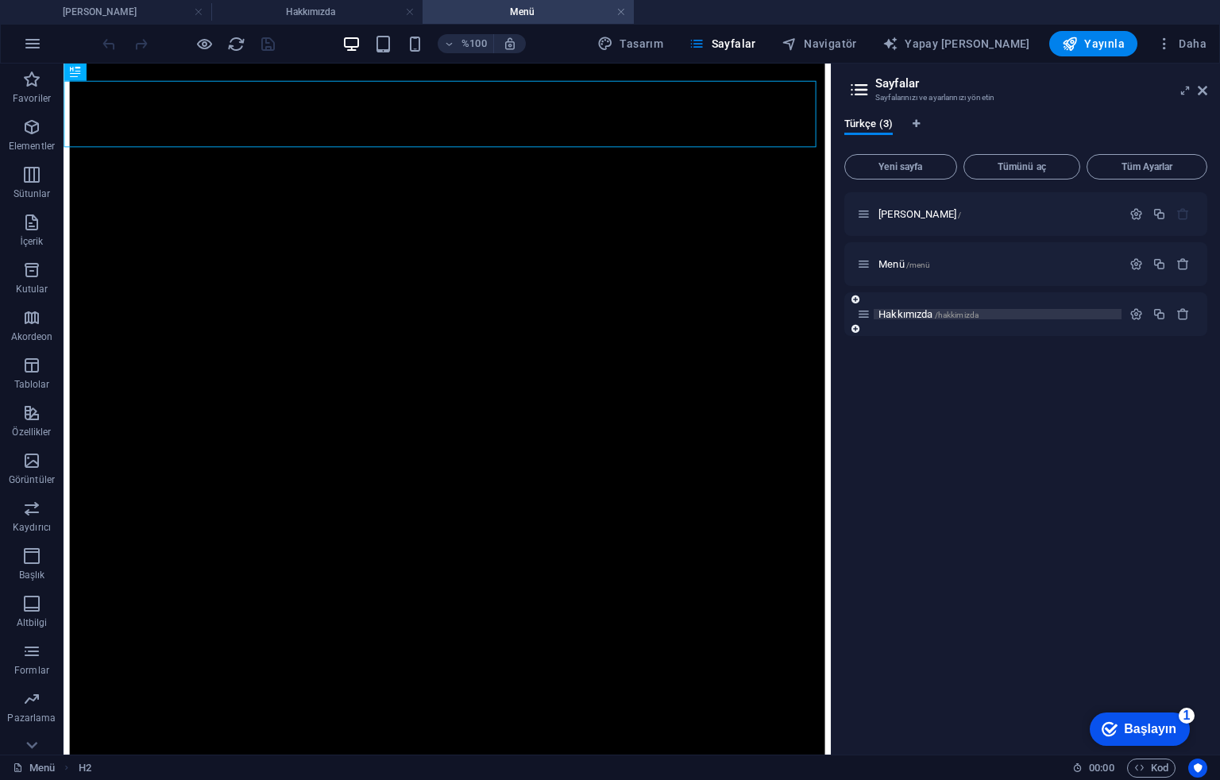
scroll to position [423, 0]
click at [904, 217] on font "[PERSON_NAME]" at bounding box center [918, 214] width 78 height 12
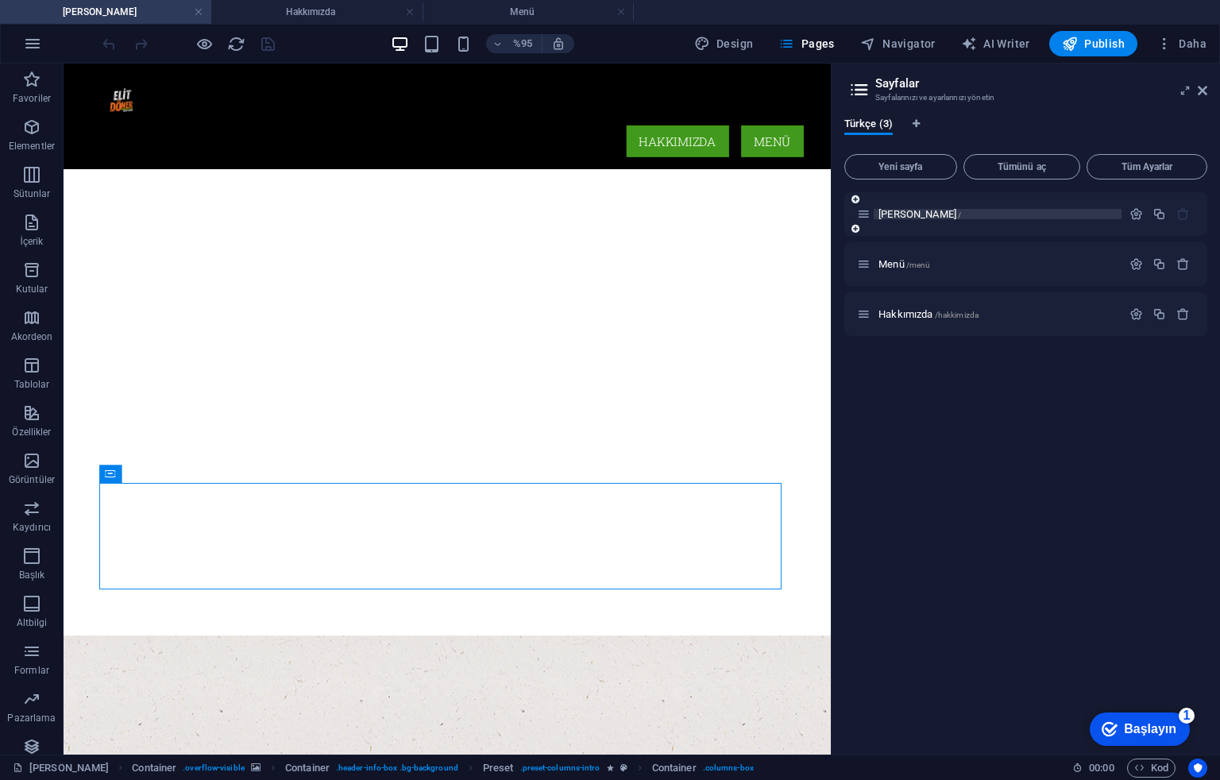
scroll to position [0, 0]
